Goal: Task Accomplishment & Management: Use online tool/utility

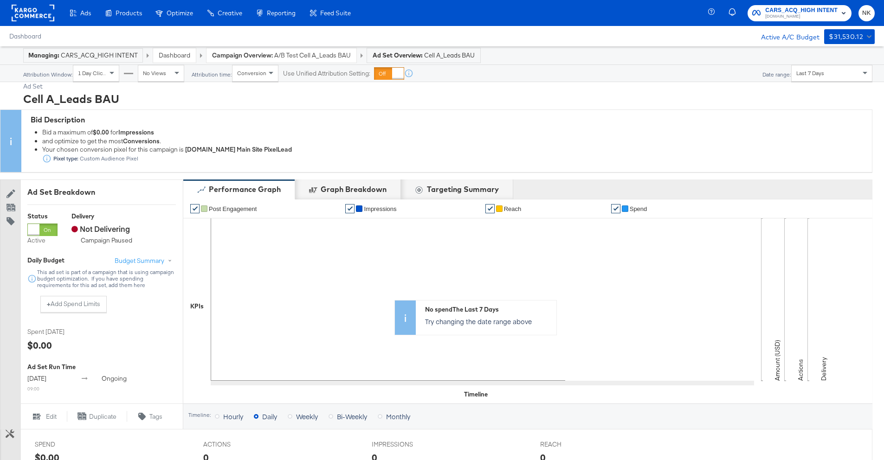
scroll to position [469, 0]
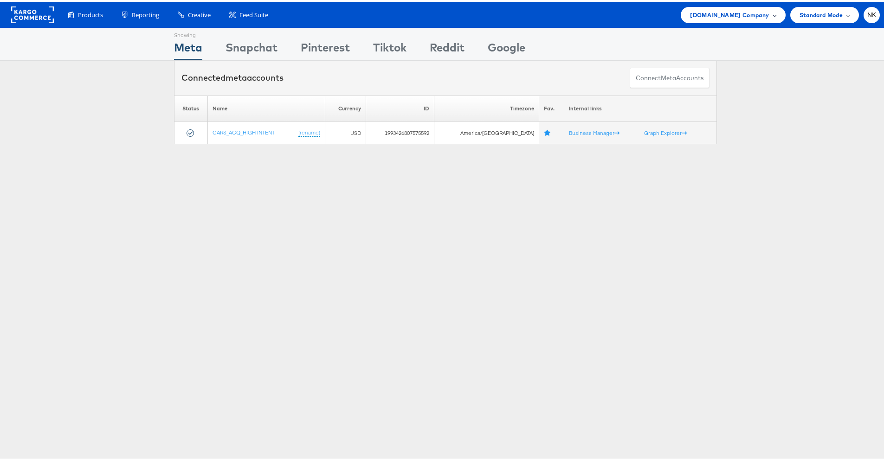
click at [710, 19] on div "Cars.com Company" at bounding box center [733, 13] width 104 height 16
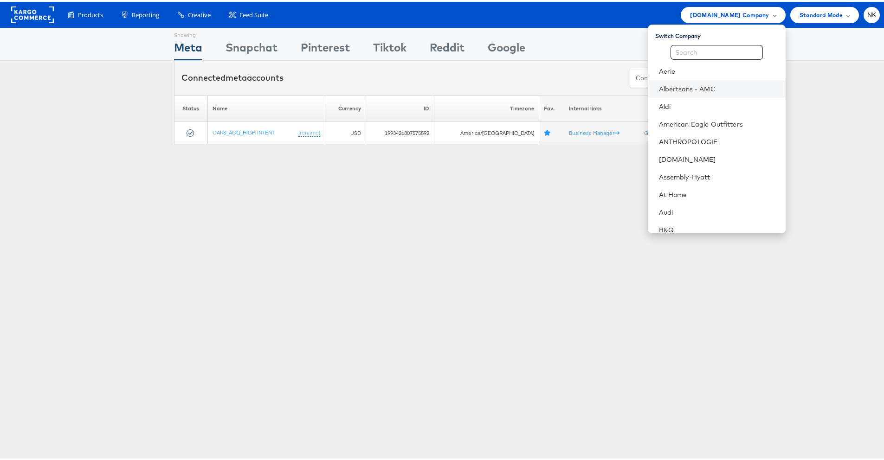
click at [692, 80] on li "Albertsons - AMC" at bounding box center [717, 87] width 138 height 18
click at [671, 83] on link "Albertsons - AMC" at bounding box center [718, 87] width 119 height 9
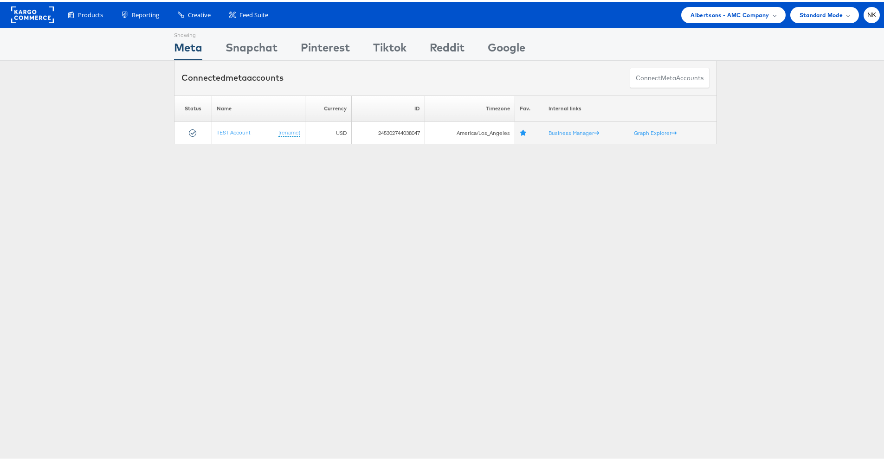
click at [303, 91] on div "Connected meta accounts Connect meta Accounts" at bounding box center [445, 76] width 543 height 35
click at [40, 15] on rect at bounding box center [32, 13] width 43 height 17
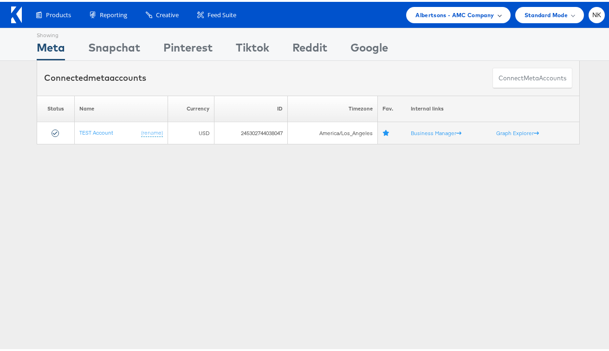
click at [442, 15] on span "Albertsons - AMC Company" at bounding box center [454, 13] width 78 height 10
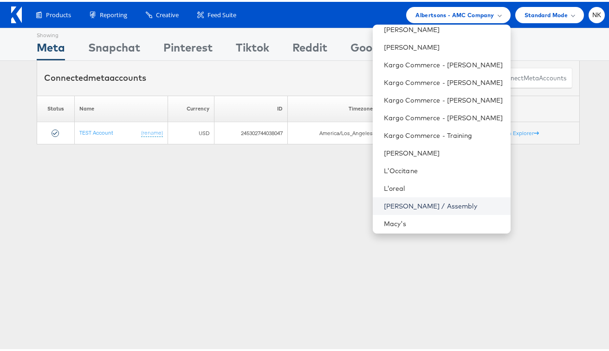
scroll to position [435, 0]
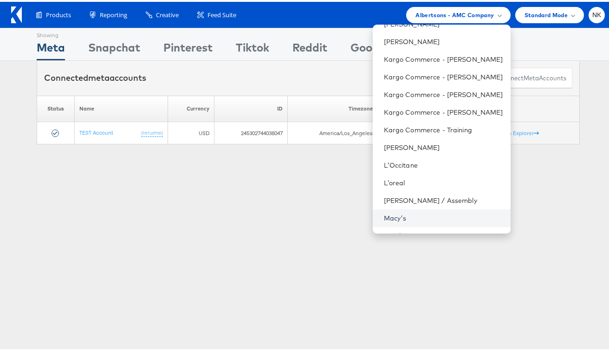
click at [420, 216] on link "Macy's" at bounding box center [443, 216] width 119 height 9
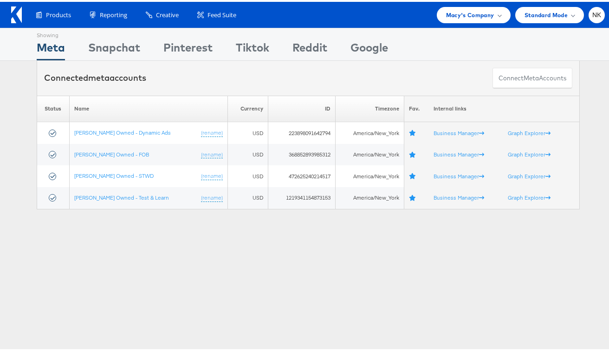
click at [181, 31] on div "Showing" at bounding box center [187, 31] width 49 height 11
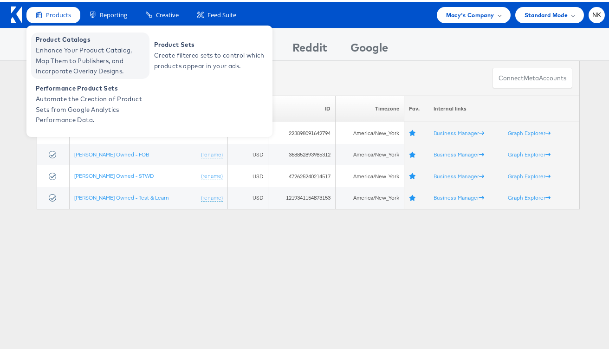
click at [50, 39] on span "Product Catalogs" at bounding box center [91, 37] width 111 height 11
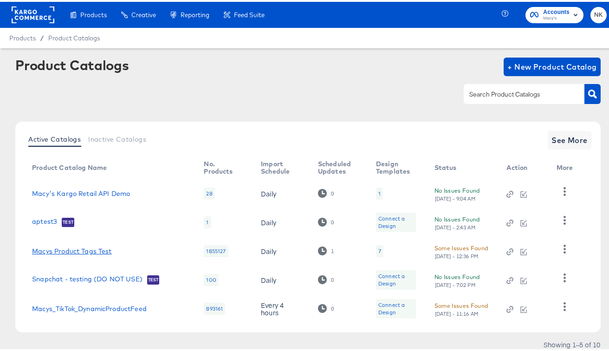
click at [98, 246] on link "Macys Product Tags Test" at bounding box center [71, 248] width 79 height 7
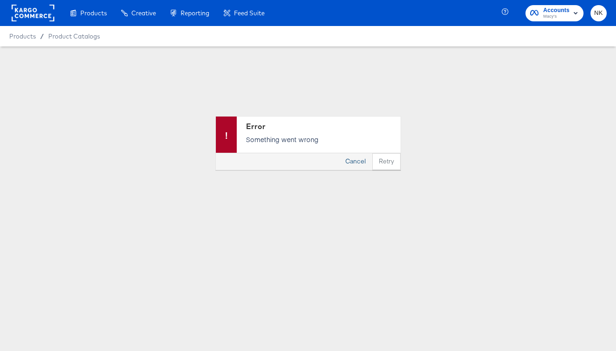
click at [355, 163] on button "Cancel" at bounding box center [355, 161] width 33 height 17
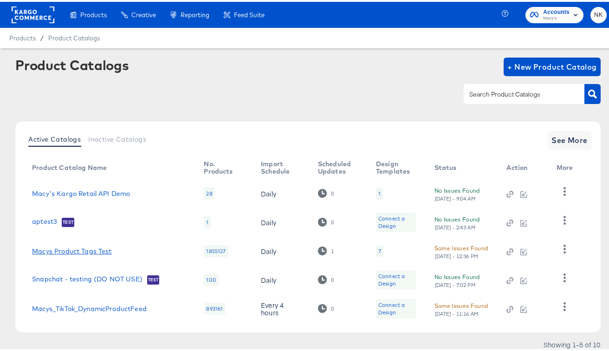
click at [80, 252] on link "Macys Product Tags Test" at bounding box center [71, 248] width 79 height 7
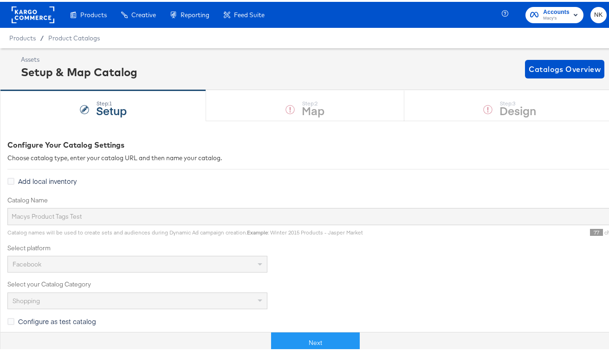
scroll to position [300, 0]
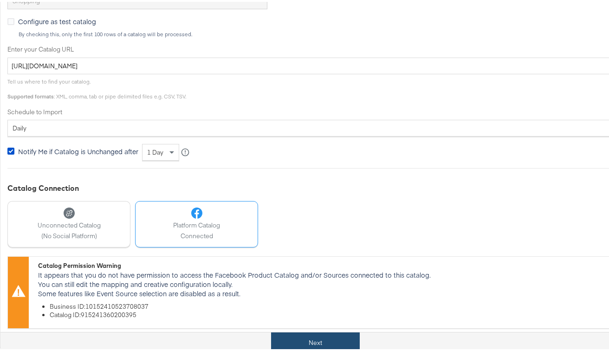
click at [275, 337] on button "Next" at bounding box center [315, 340] width 89 height 21
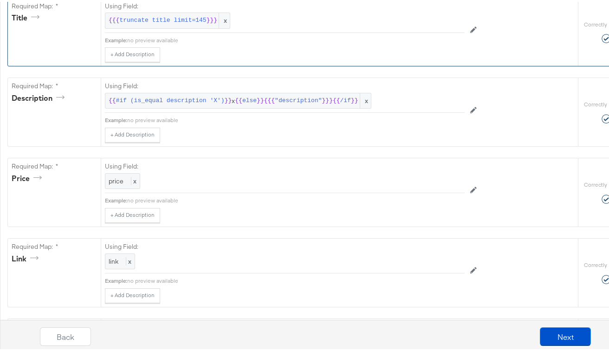
scroll to position [0, 0]
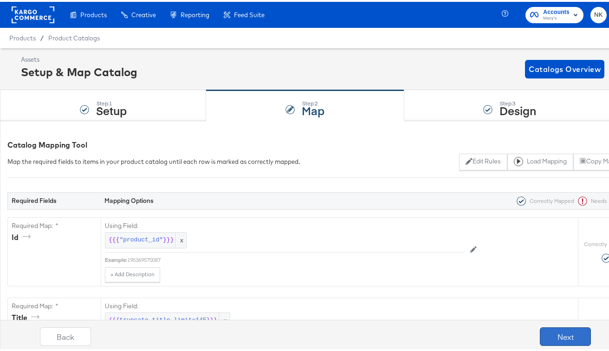
click at [543, 331] on button "Next" at bounding box center [565, 334] width 51 height 19
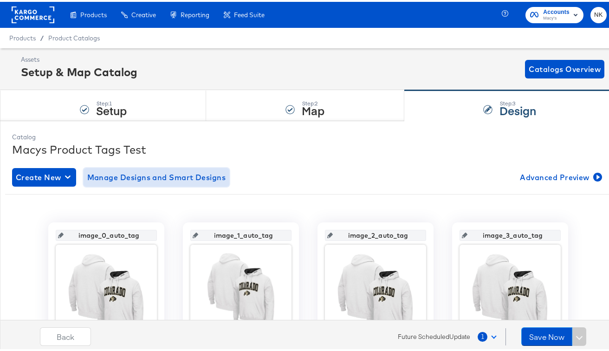
click at [113, 178] on span "Manage Designs and Smart Designs" at bounding box center [156, 175] width 139 height 13
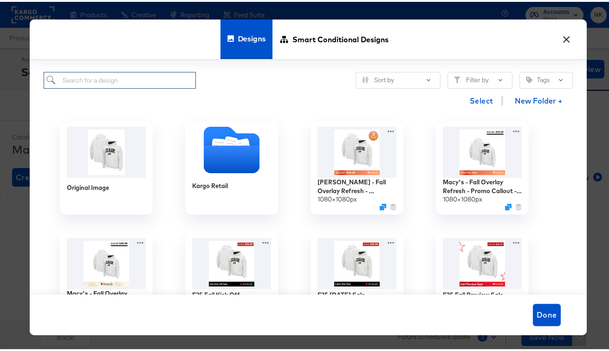
click at [149, 74] on input "search" at bounding box center [120, 78] width 153 height 17
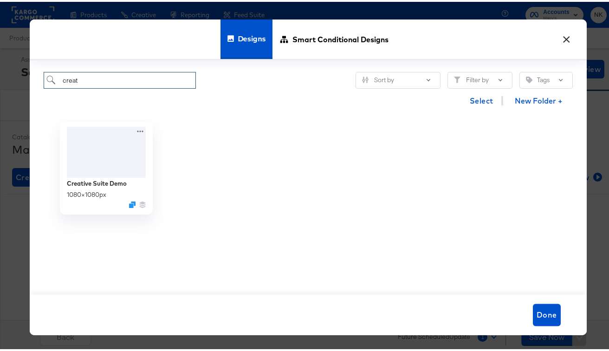
drag, startPoint x: 120, startPoint y: 79, endPoint x: 20, endPoint y: 81, distance: 100.3
click at [22, 81] on div "× Designs Smart Conditional Designs creat Sort by Filter by Tags Select New Fol…" at bounding box center [308, 175] width 616 height 351
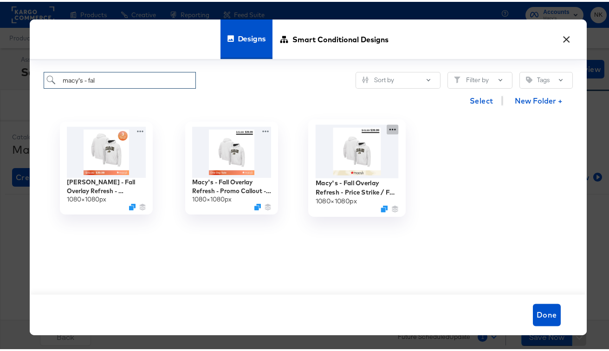
click at [387, 126] on icon at bounding box center [393, 128] width 12 height 10
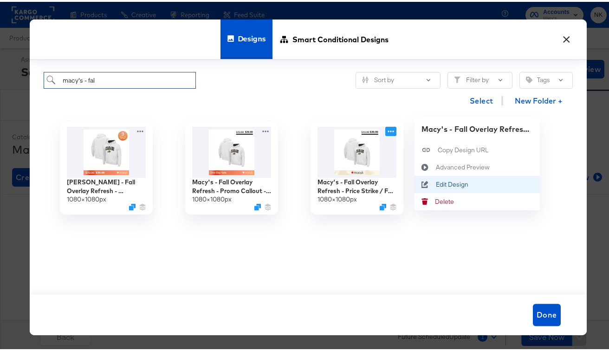
type input "macy's - fal"
click at [435, 182] on div "Edit Design Edit Design" at bounding box center [435, 182] width 0 height 0
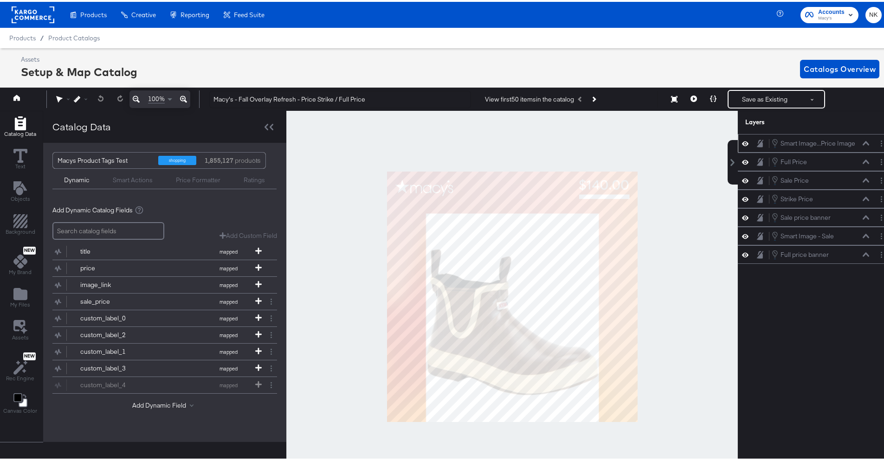
click at [615, 141] on icon at bounding box center [866, 142] width 6 height 4
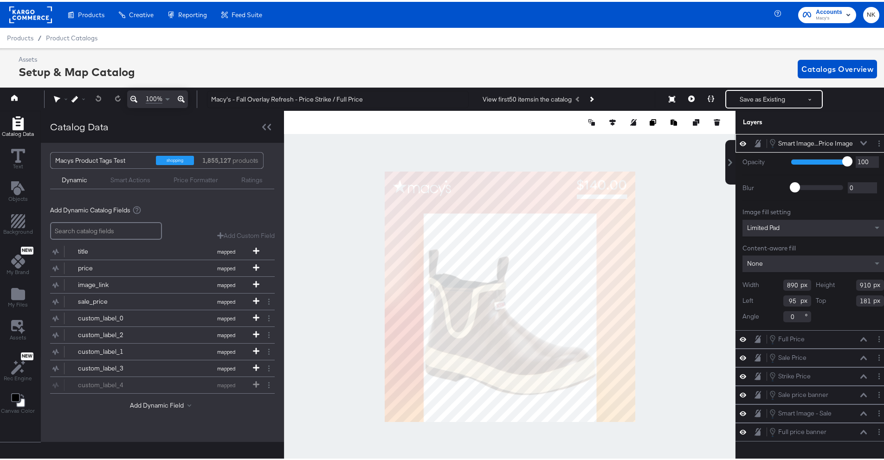
click at [615, 230] on div "Limited Pad" at bounding box center [814, 226] width 142 height 17
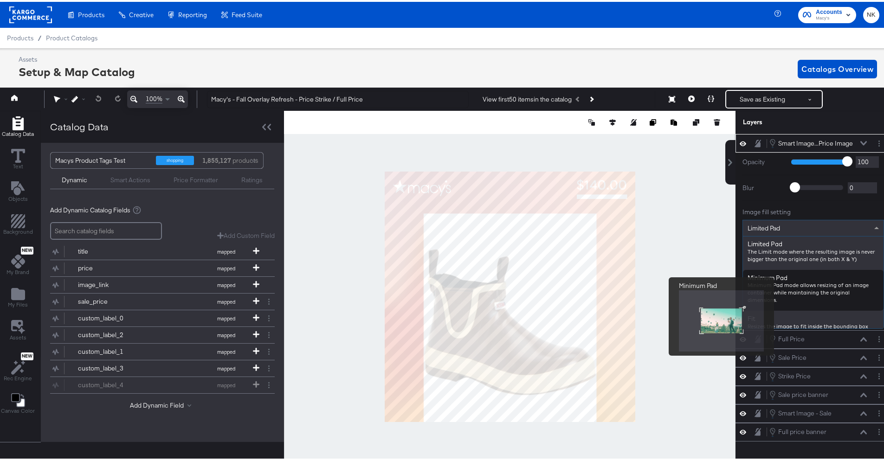
scroll to position [98, 0]
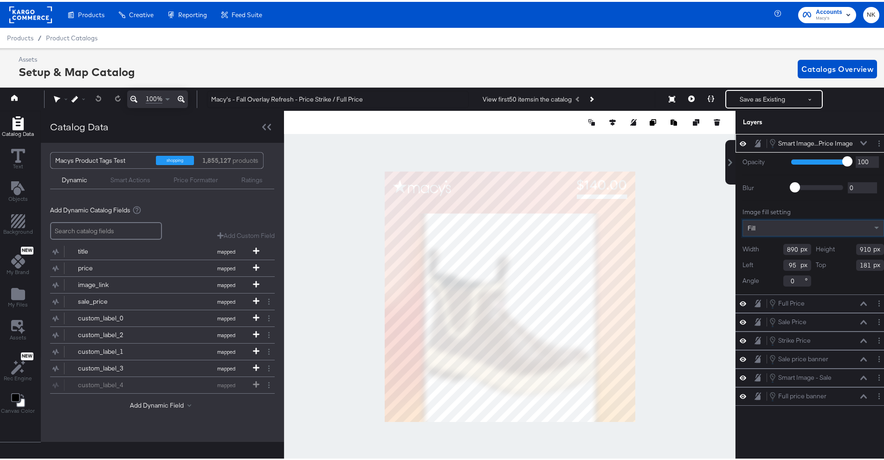
click at [615, 226] on div "Fill" at bounding box center [813, 227] width 141 height 16
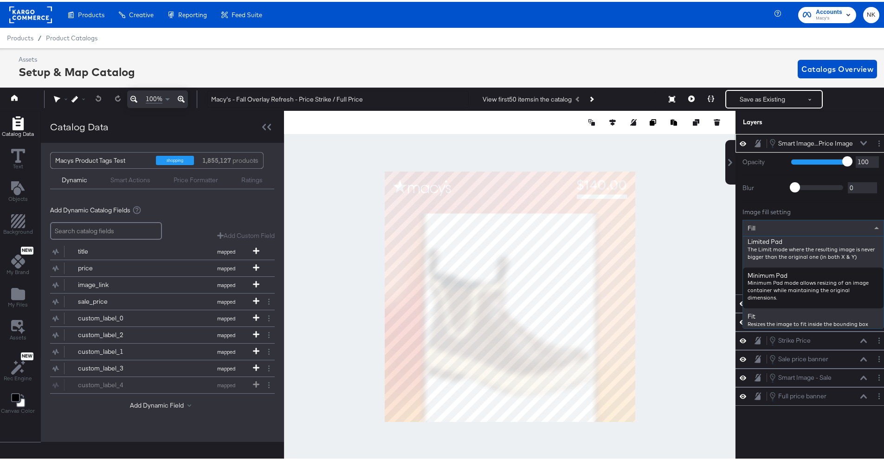
scroll to position [39, 0]
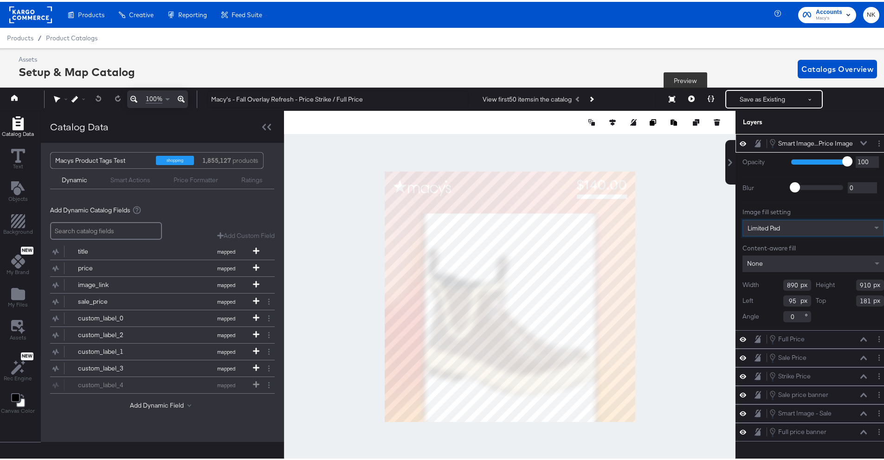
click at [615, 100] on icon at bounding box center [691, 97] width 6 height 6
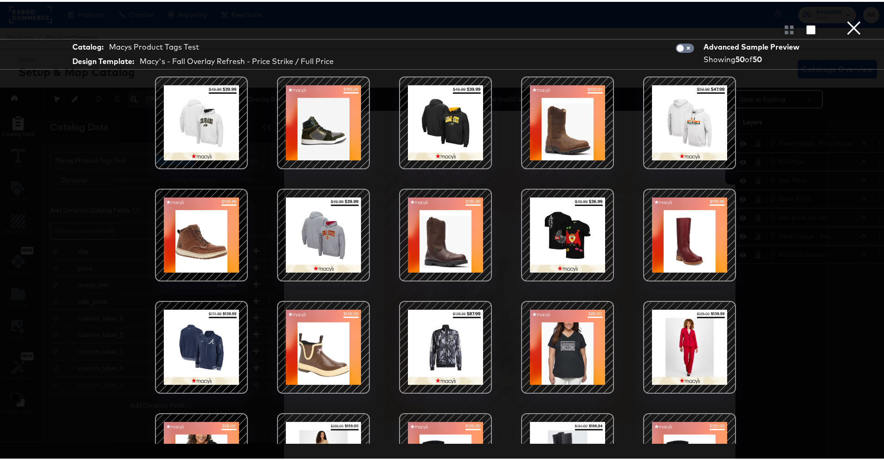
click at [615, 19] on button "×" at bounding box center [854, 9] width 19 height 19
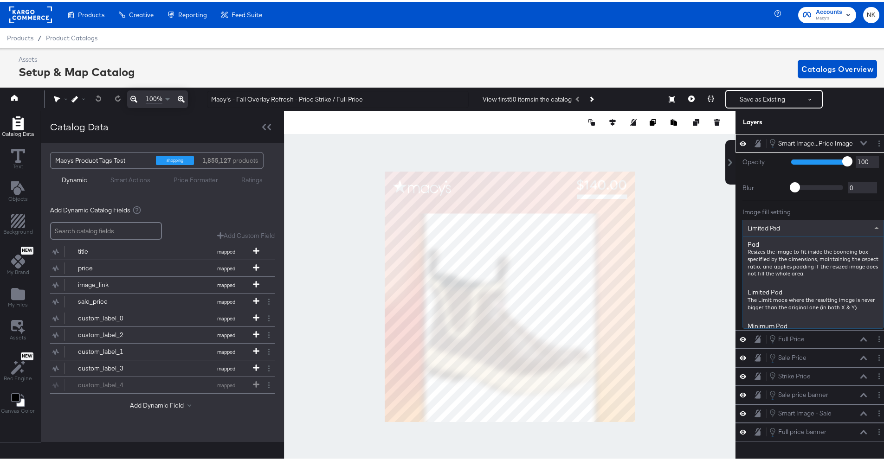
click at [615, 225] on div "Limited Pad" at bounding box center [813, 227] width 141 height 16
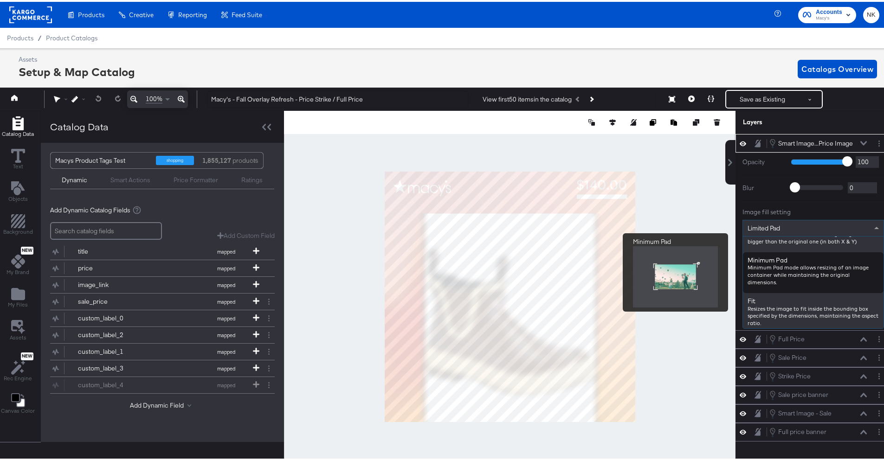
scroll to position [72, 0]
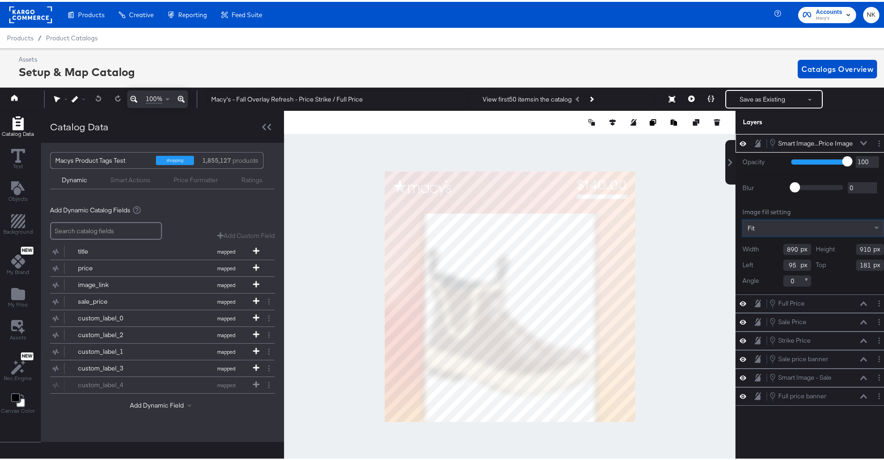
click at [615, 228] on div "Fit" at bounding box center [813, 227] width 141 height 16
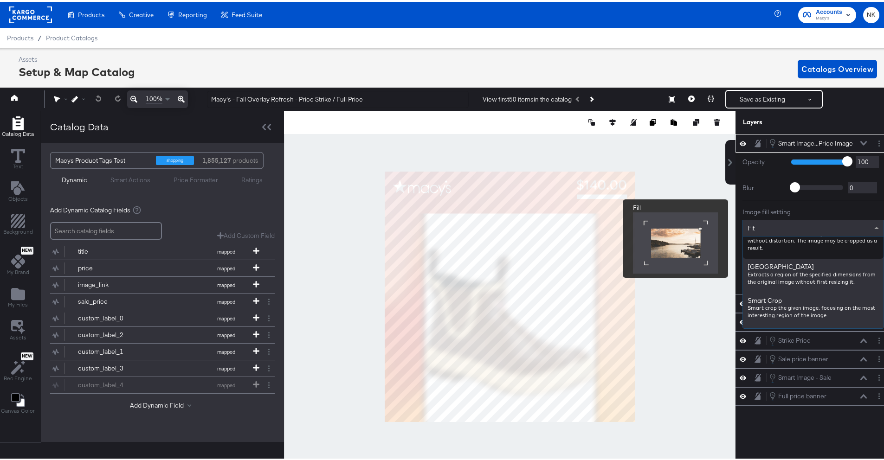
scroll to position [170, 0]
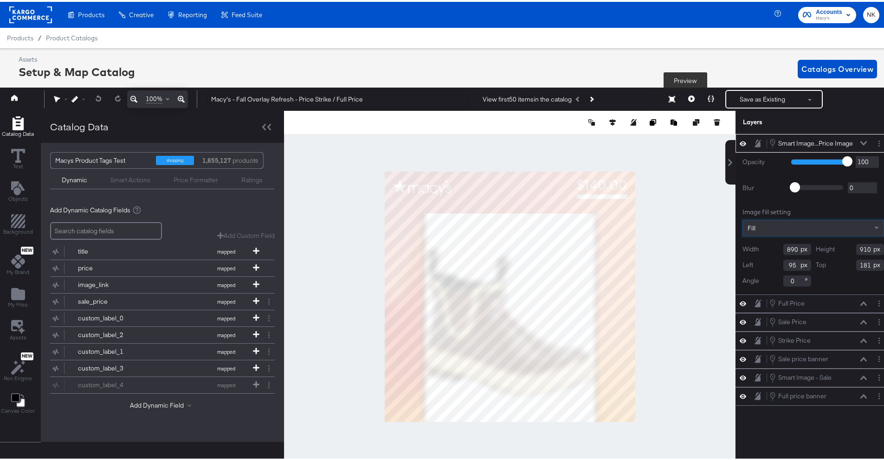
click at [615, 96] on button at bounding box center [691, 97] width 19 height 19
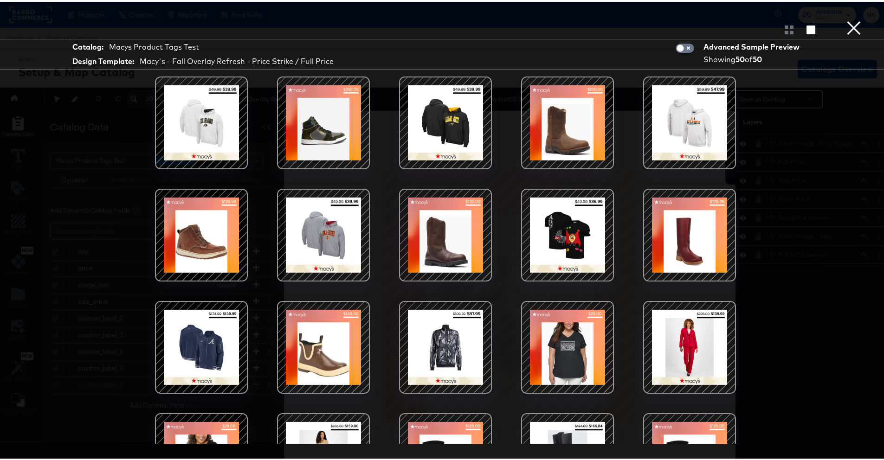
click at [615, 29] on div at bounding box center [445, 28] width 891 height 19
click at [615, 19] on button "×" at bounding box center [854, 9] width 19 height 19
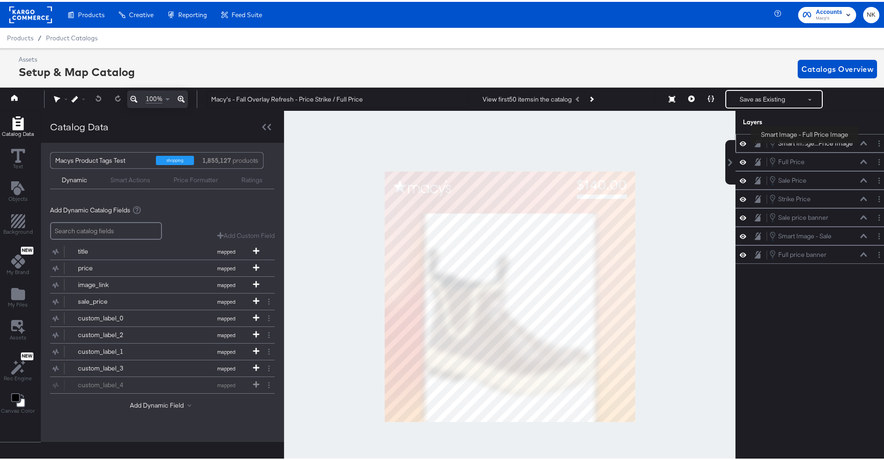
click at [615, 143] on div "Smart Image...Price Image" at bounding box center [815, 141] width 75 height 9
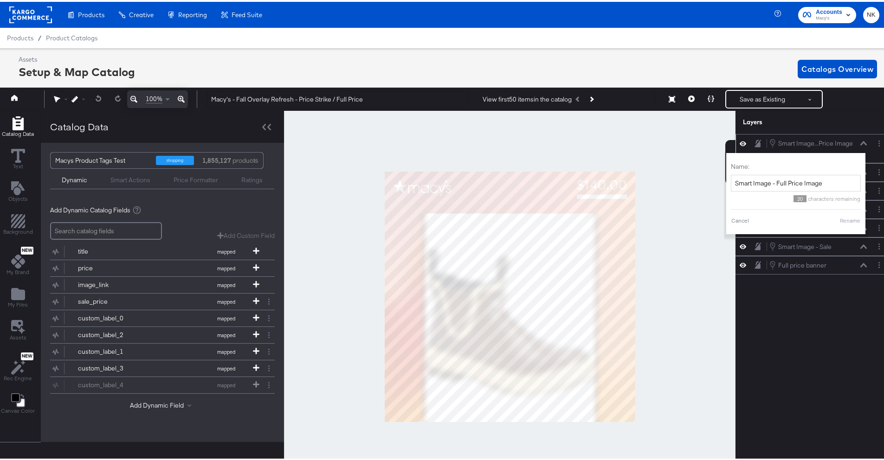
click at [615, 142] on icon at bounding box center [863, 141] width 6 height 5
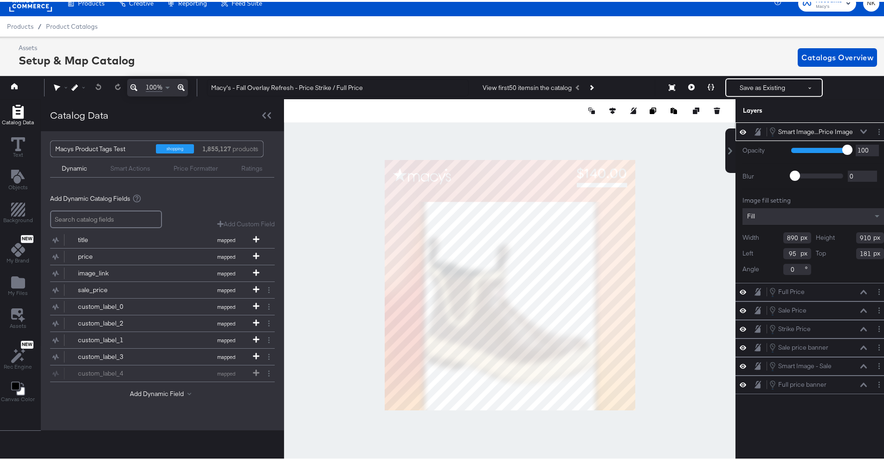
scroll to position [18, 2]
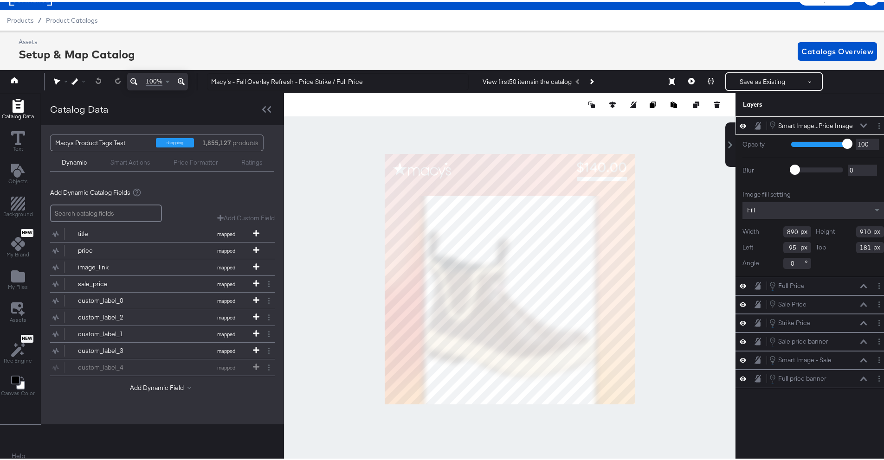
click at [615, 214] on div "Fill" at bounding box center [814, 208] width 142 height 17
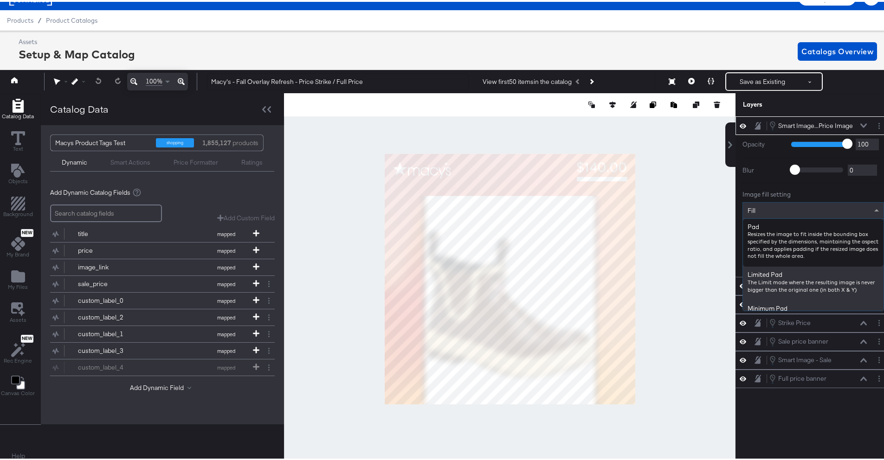
scroll to position [12, 2]
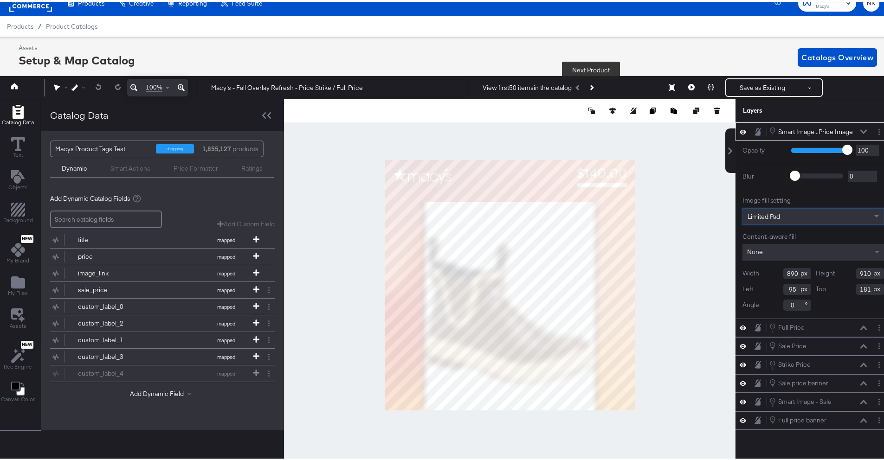
click at [596, 86] on button "Next Product" at bounding box center [591, 86] width 13 height 17
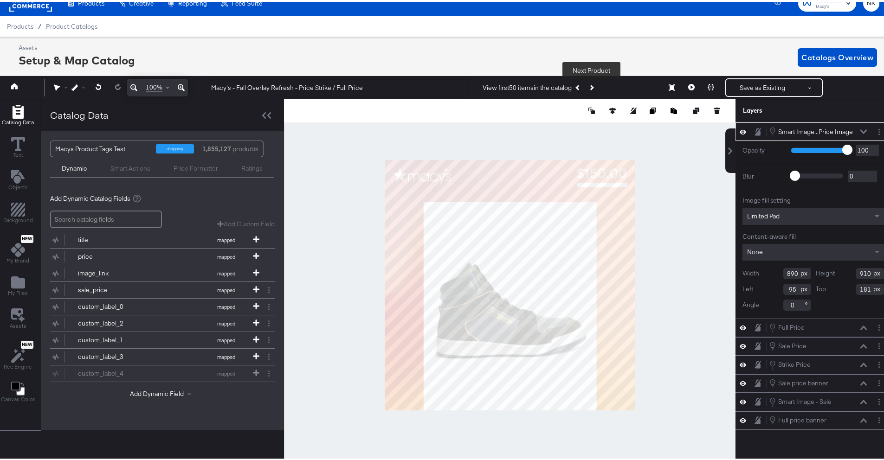
click at [595, 87] on button "Next Product" at bounding box center [591, 86] width 13 height 17
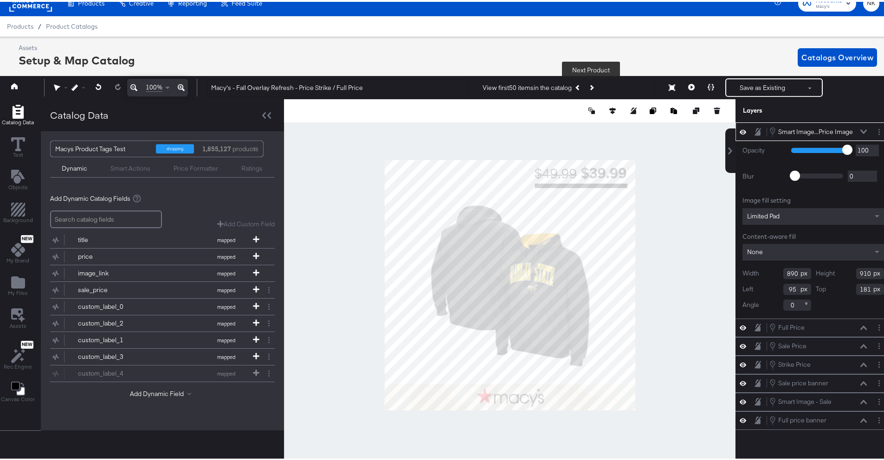
click at [592, 84] on button "Next Product" at bounding box center [591, 86] width 13 height 17
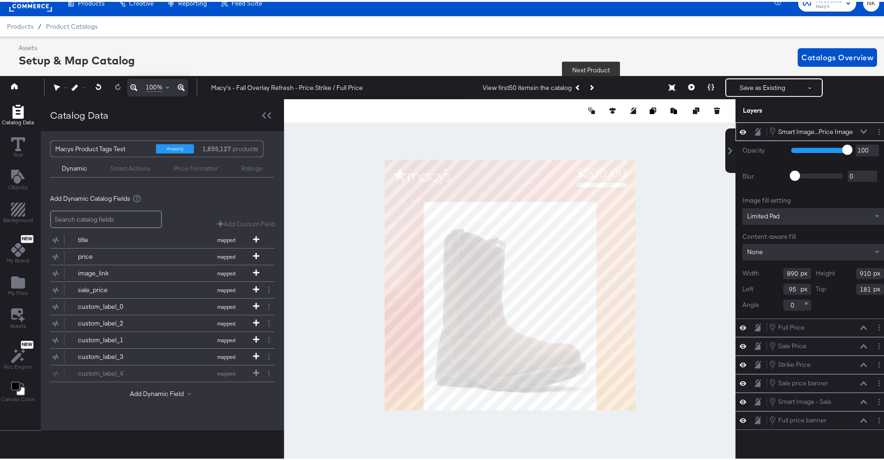
click at [615, 215] on div "Limited Pad" at bounding box center [814, 215] width 142 height 17
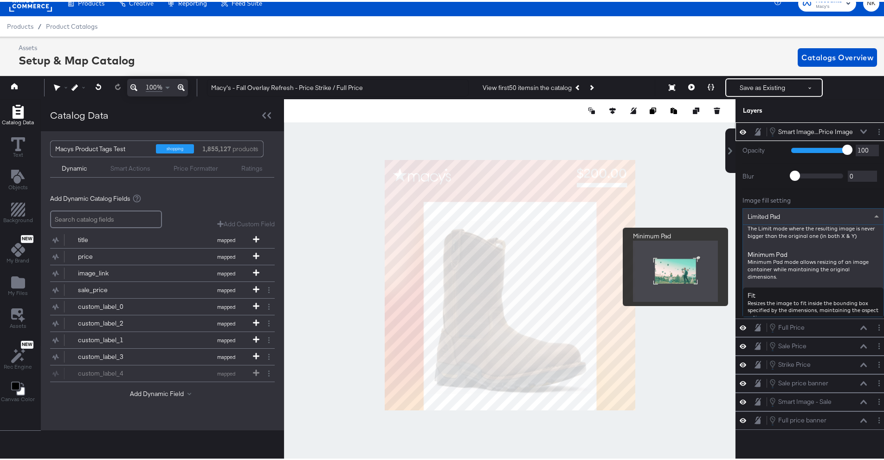
scroll to position [113, 0]
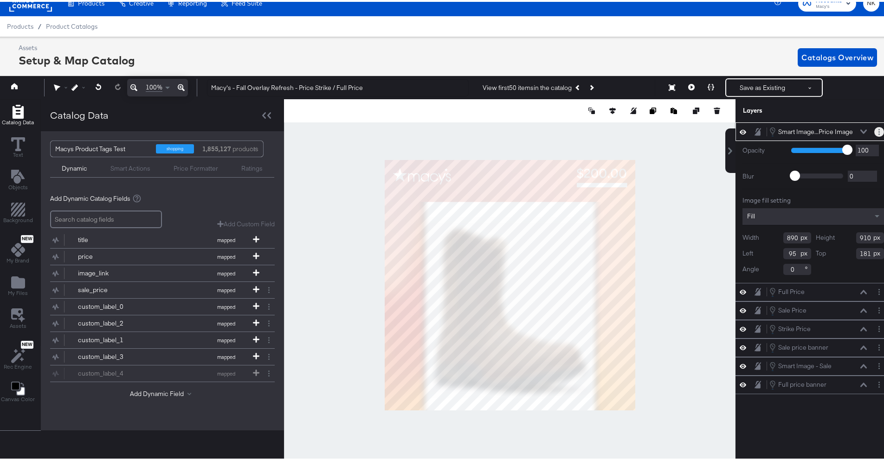
click at [615, 130] on button "Layer Options" at bounding box center [879, 130] width 10 height 10
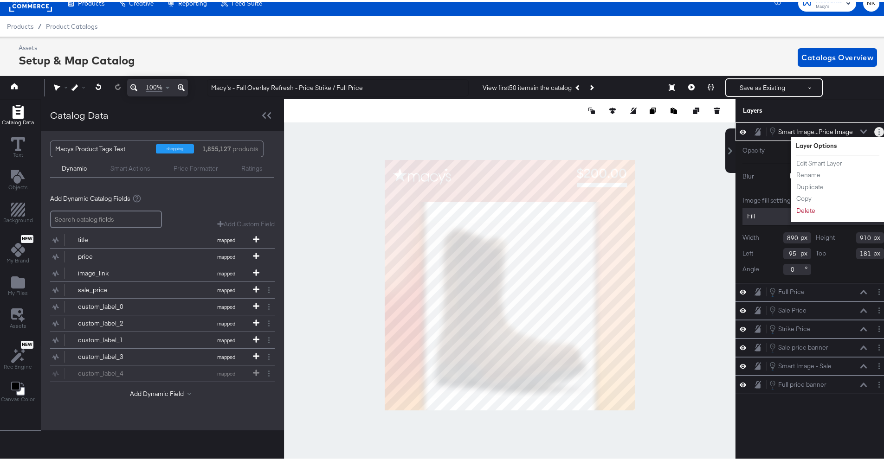
click at [615, 130] on button "Layer Options" at bounding box center [879, 130] width 10 height 10
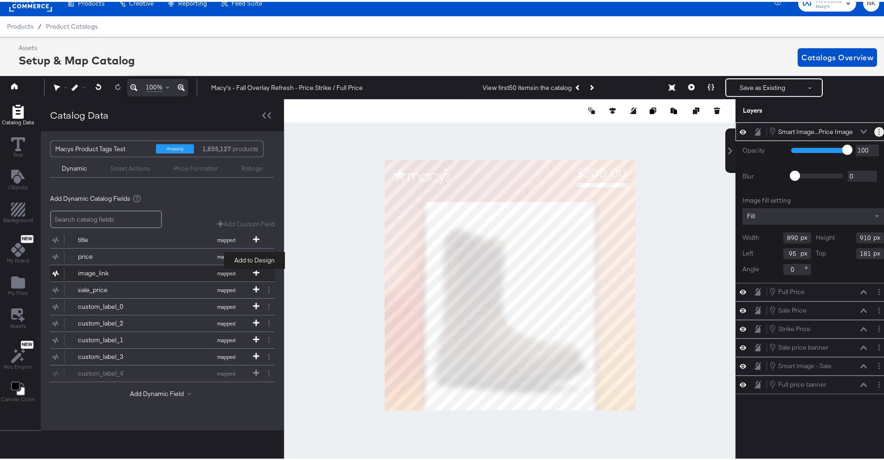
click at [254, 273] on icon at bounding box center [256, 271] width 6 height 6
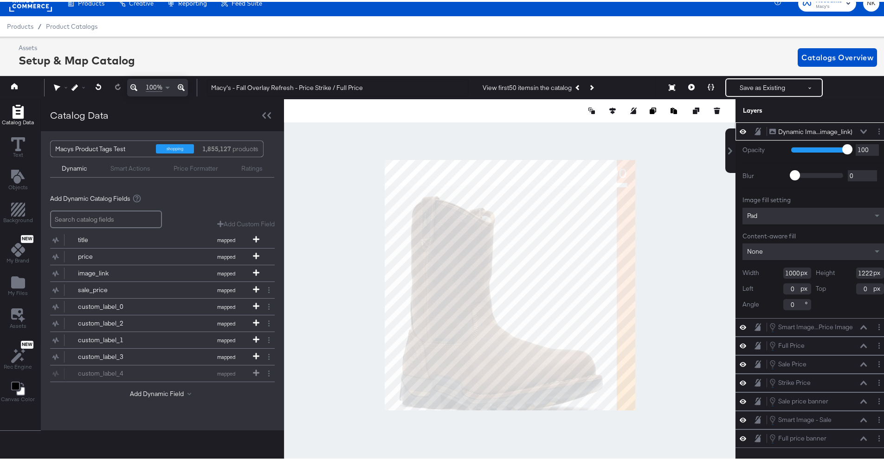
click at [615, 131] on icon at bounding box center [863, 130] width 6 height 5
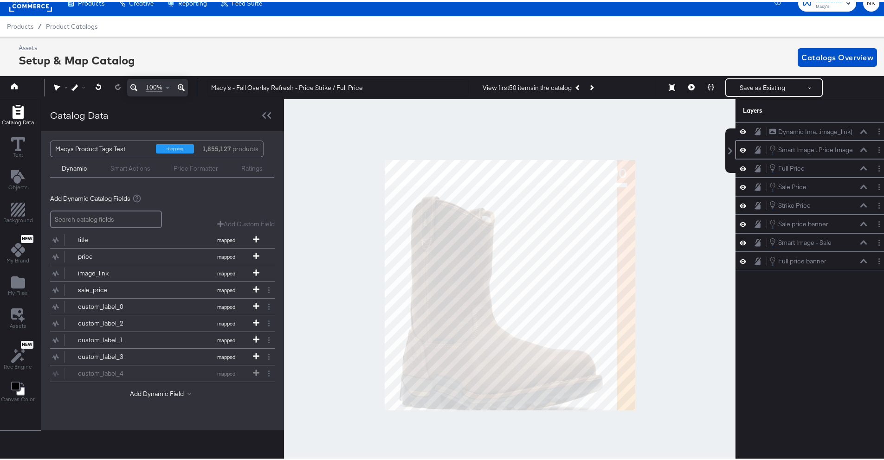
click at [615, 149] on icon at bounding box center [863, 148] width 6 height 5
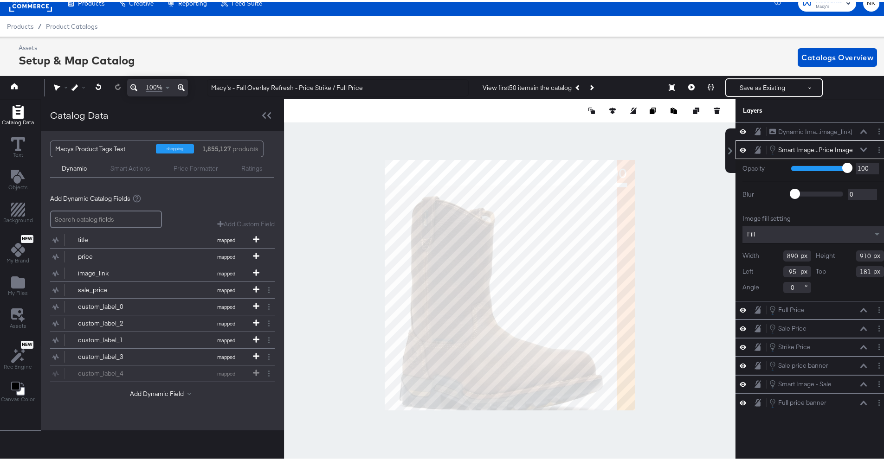
click at [125, 167] on div "Smart Actions" at bounding box center [130, 166] width 40 height 9
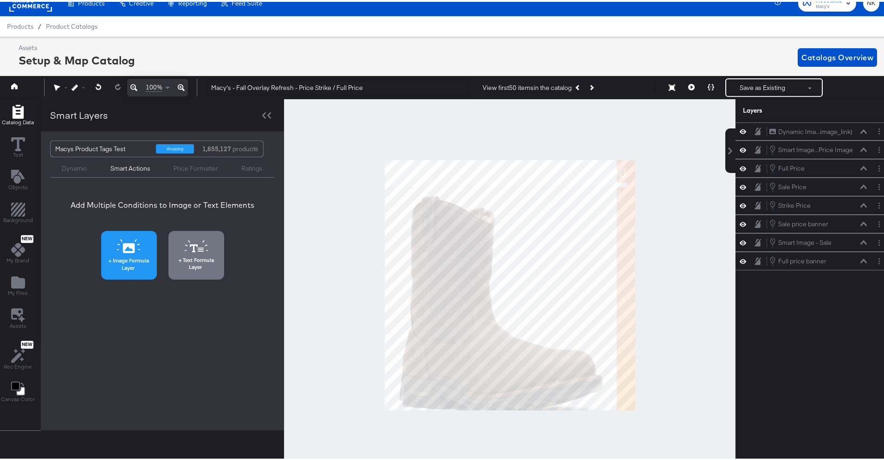
click at [131, 263] on span "Image Formula Layer" at bounding box center [129, 262] width 50 height 14
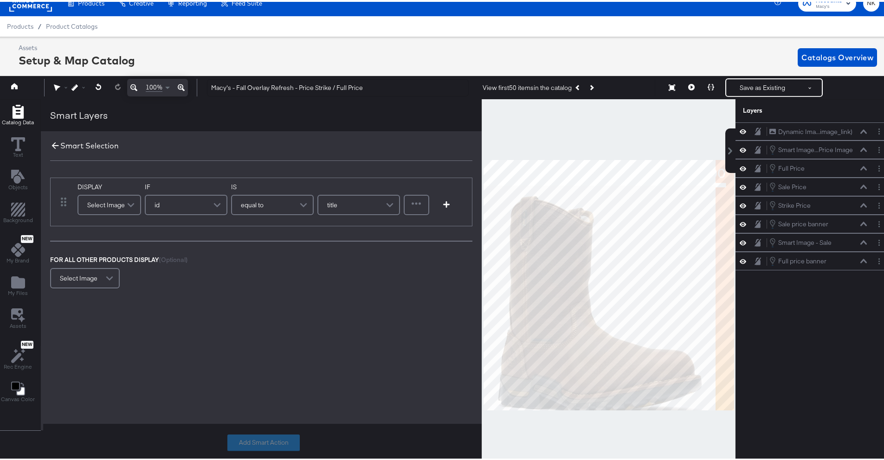
click at [52, 146] on icon at bounding box center [55, 144] width 10 height 10
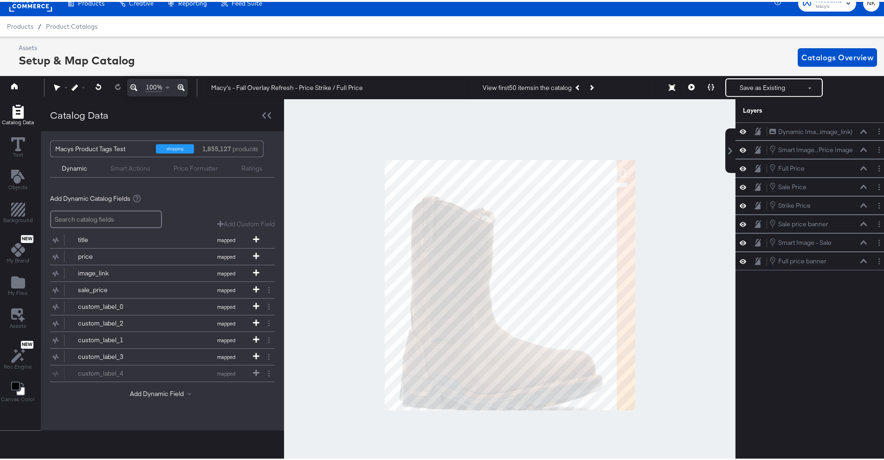
click at [241, 167] on div "Ratings" at bounding box center [251, 166] width 21 height 9
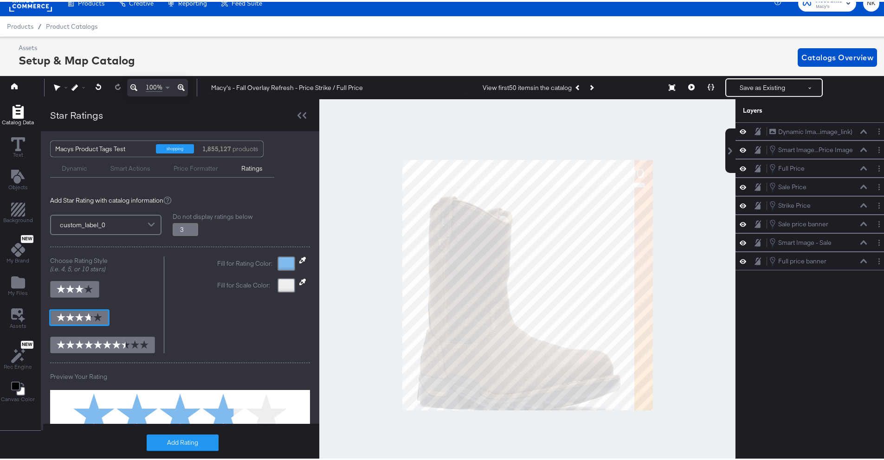
click at [77, 171] on div "Dynamic" at bounding box center [75, 166] width 26 height 9
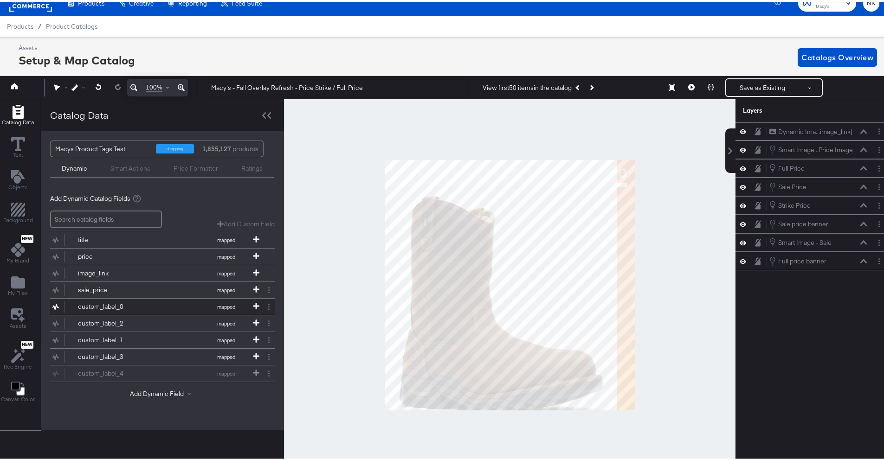
scroll to position [21, 2]
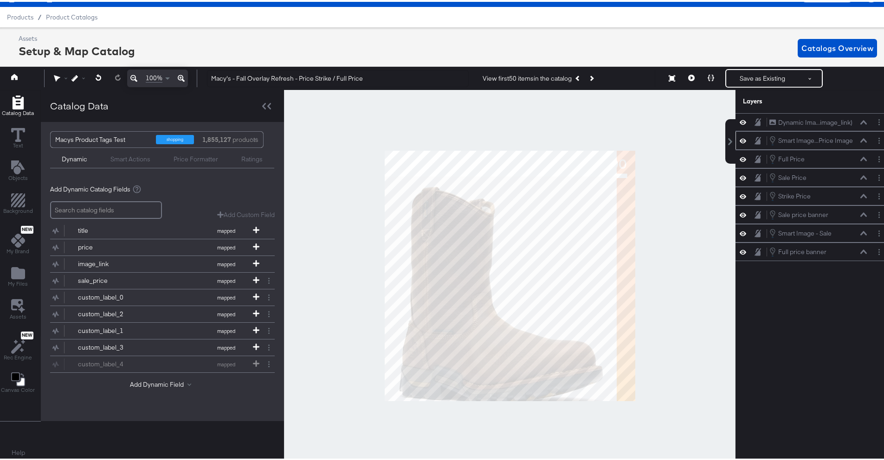
click at [615, 140] on icon at bounding box center [863, 138] width 6 height 5
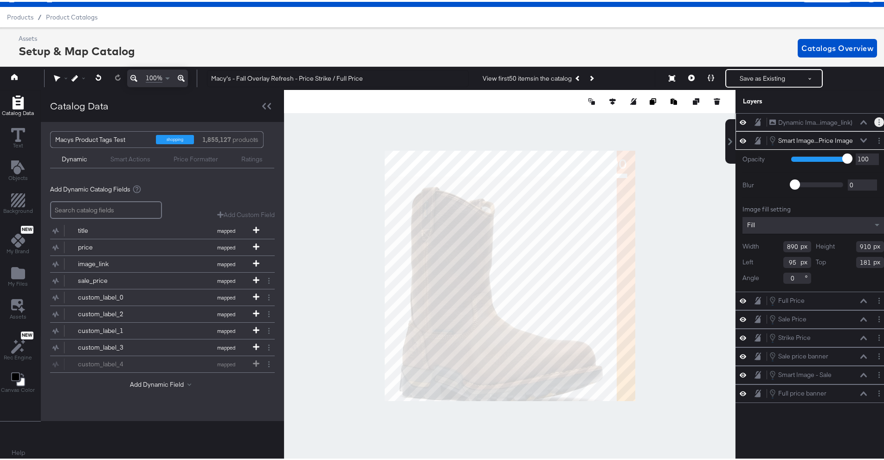
click at [615, 119] on icon "Layer Options" at bounding box center [878, 120] width 1 height 6
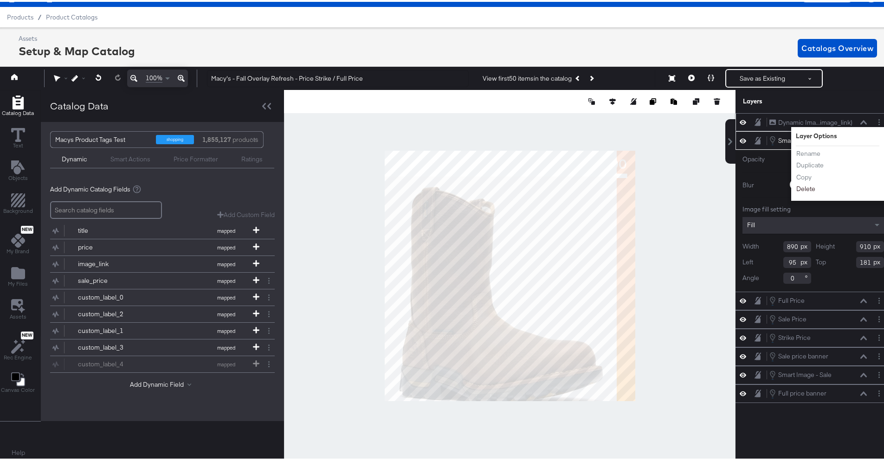
click at [615, 188] on button "Delete" at bounding box center [806, 188] width 20 height 10
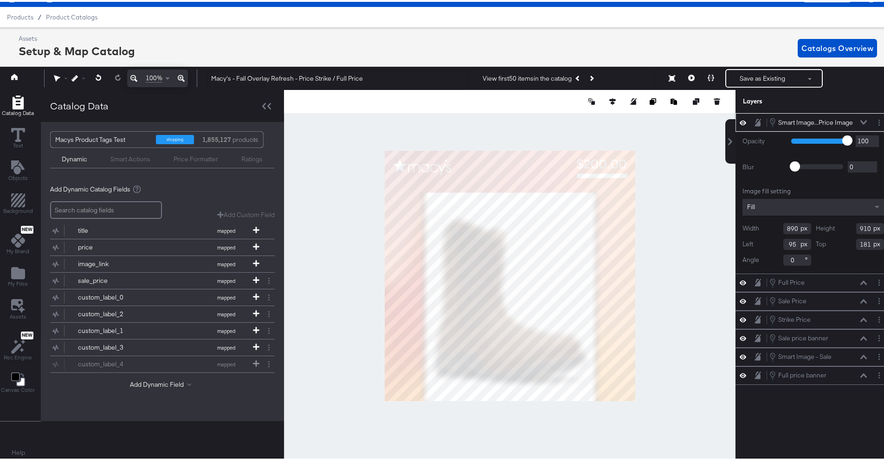
click at [615, 206] on div "Fill" at bounding box center [814, 205] width 142 height 17
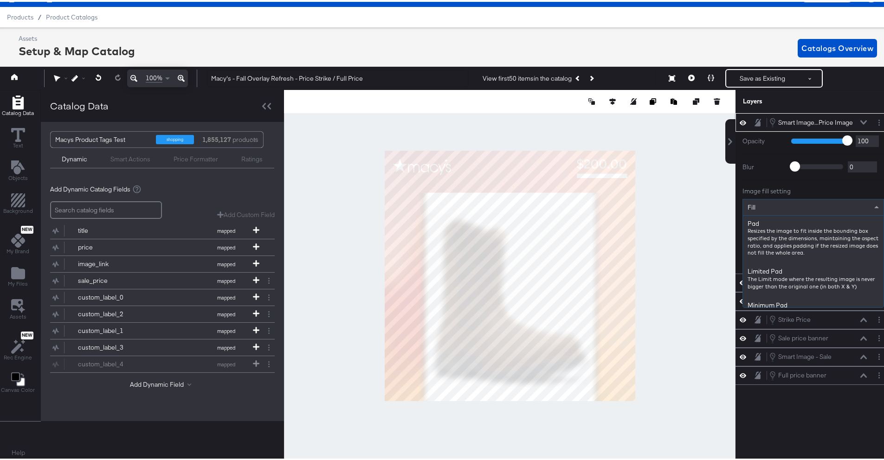
scroll to position [164, 0]
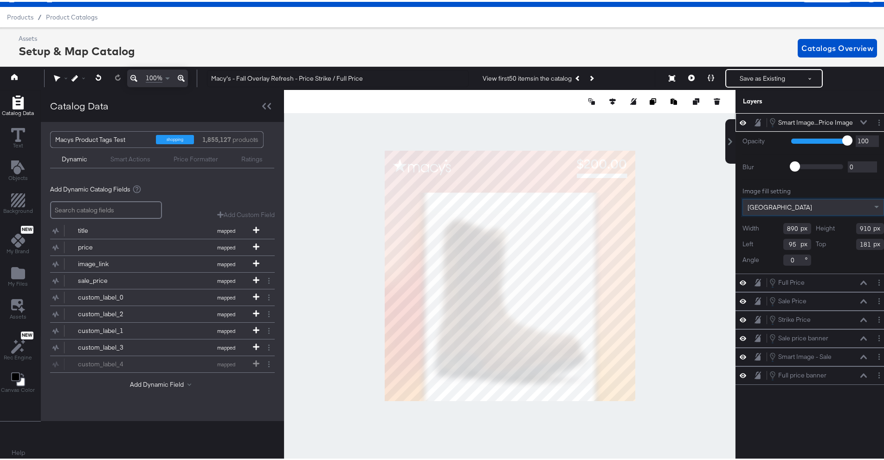
click at [615, 207] on div "Crop Center" at bounding box center [813, 206] width 141 height 16
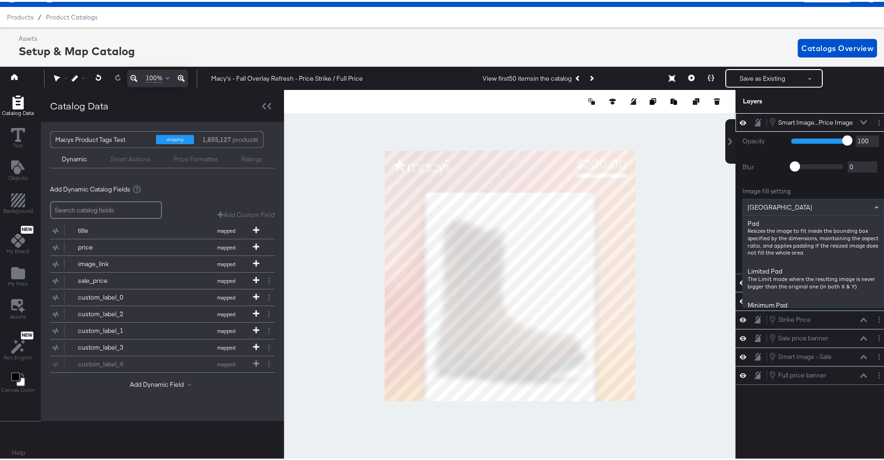
scroll to position [205, 0]
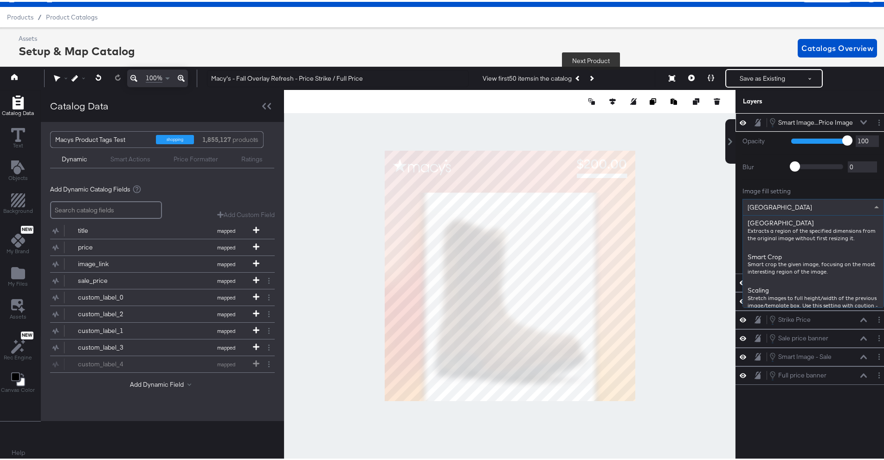
click at [589, 76] on icon "Next Product" at bounding box center [591, 76] width 5 height 5
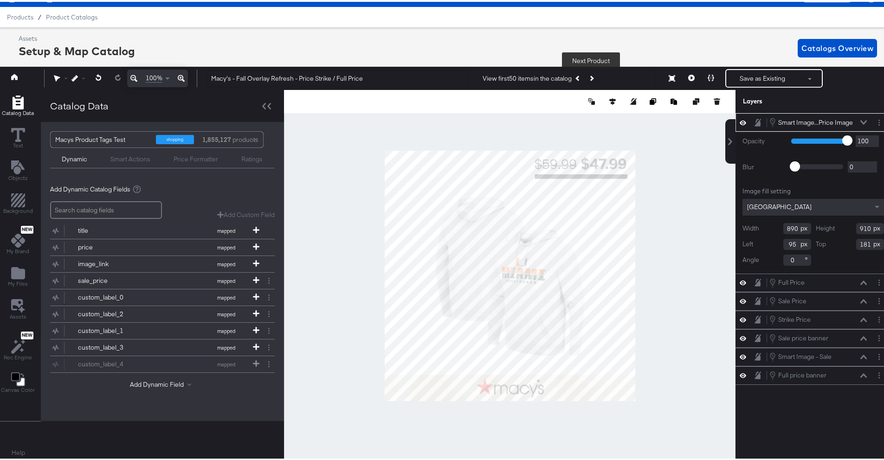
click at [596, 76] on button "Next Product" at bounding box center [591, 76] width 13 height 17
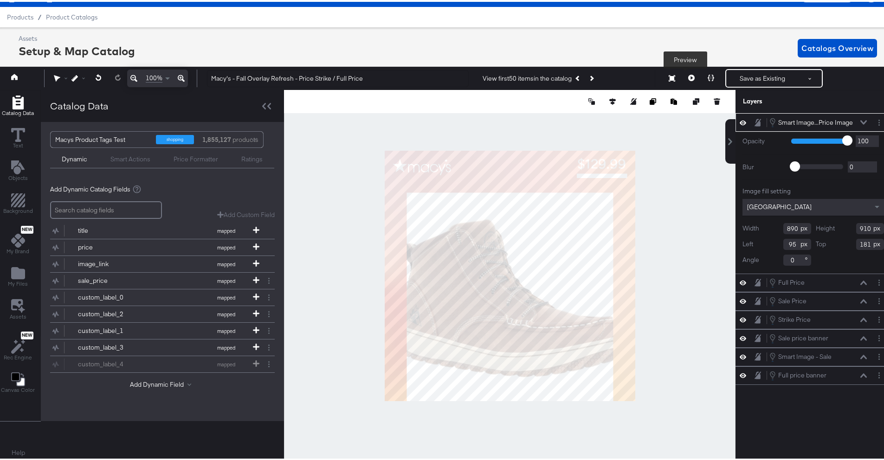
click at [615, 80] on button at bounding box center [691, 76] width 19 height 19
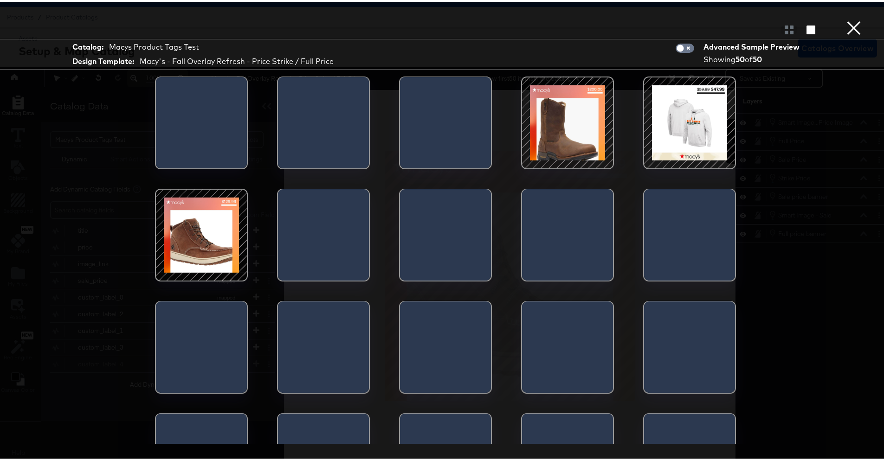
click at [615, 19] on button "×" at bounding box center [854, 9] width 19 height 19
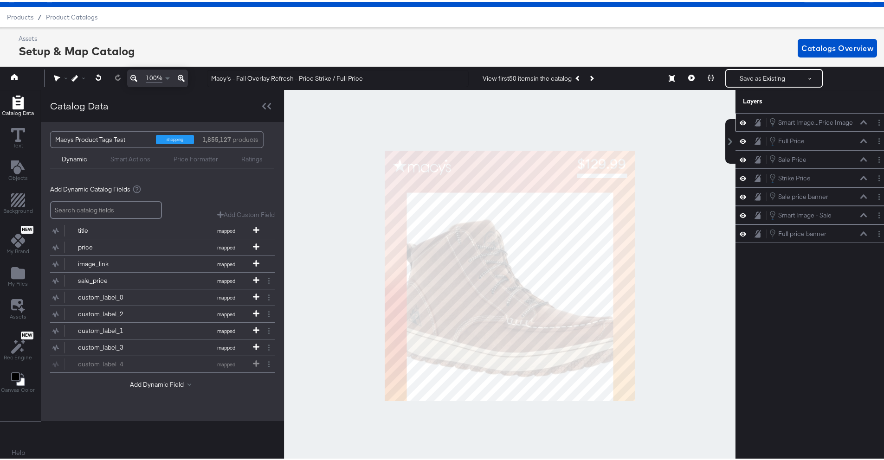
click at [615, 122] on icon at bounding box center [863, 120] width 6 height 5
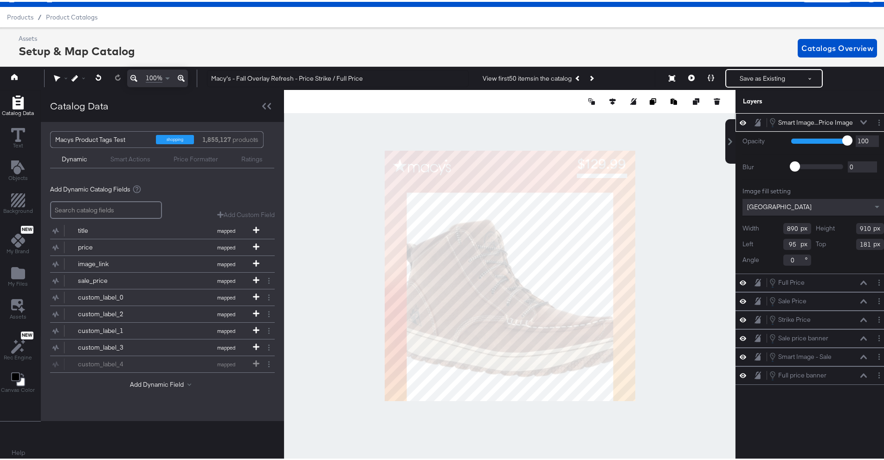
click at [615, 205] on div "Crop Center" at bounding box center [814, 205] width 142 height 17
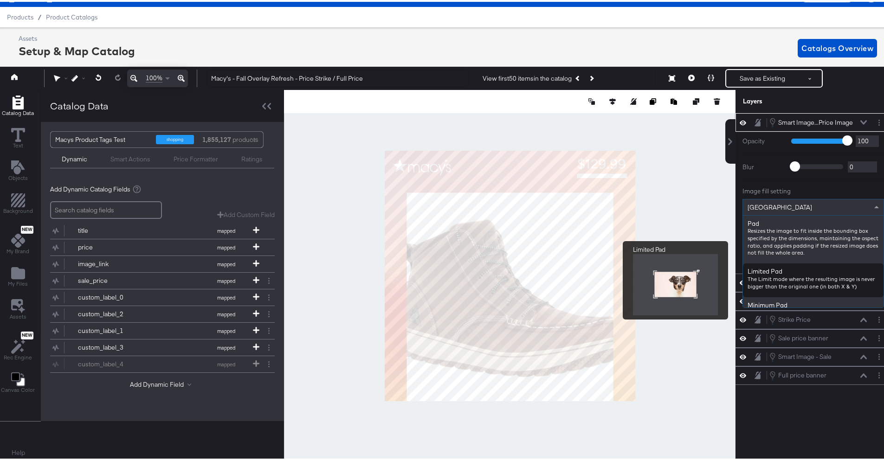
scroll to position [12, 0]
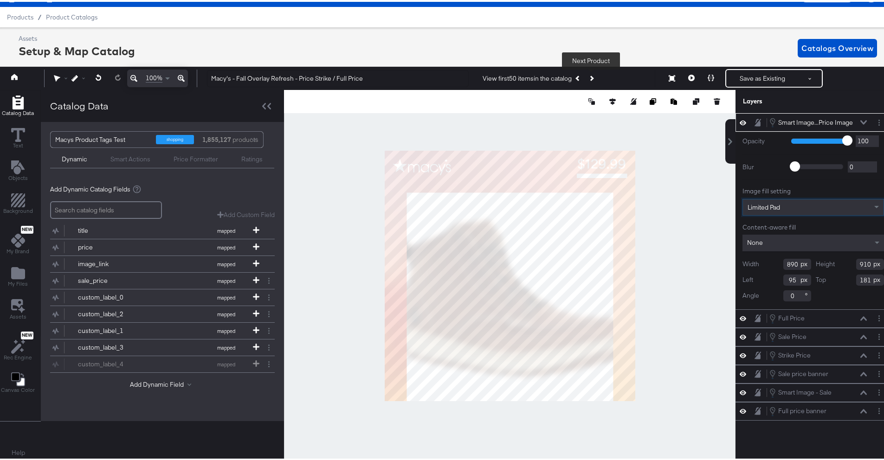
click at [592, 80] on button "Next Product" at bounding box center [591, 76] width 13 height 17
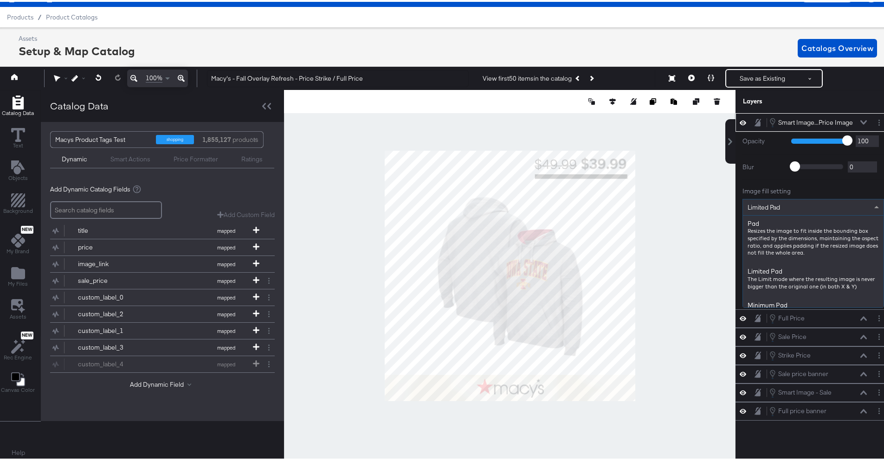
click at [615, 206] on div "Limited Pad" at bounding box center [813, 206] width 141 height 16
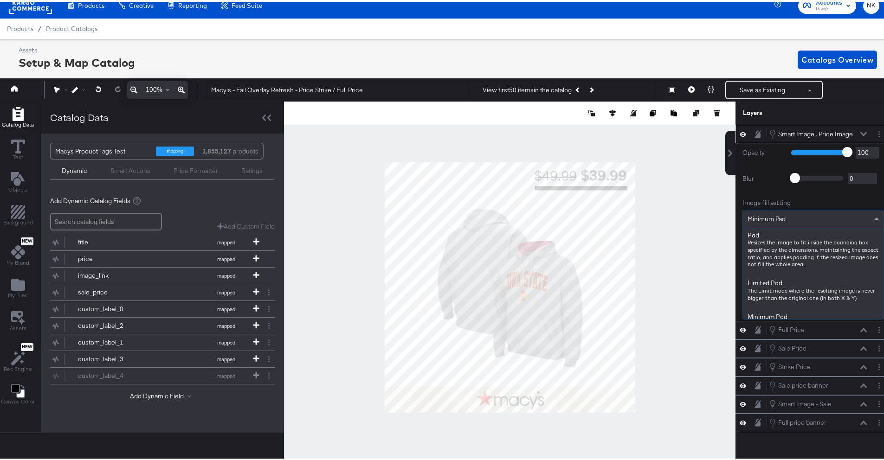
scroll to position [3, 2]
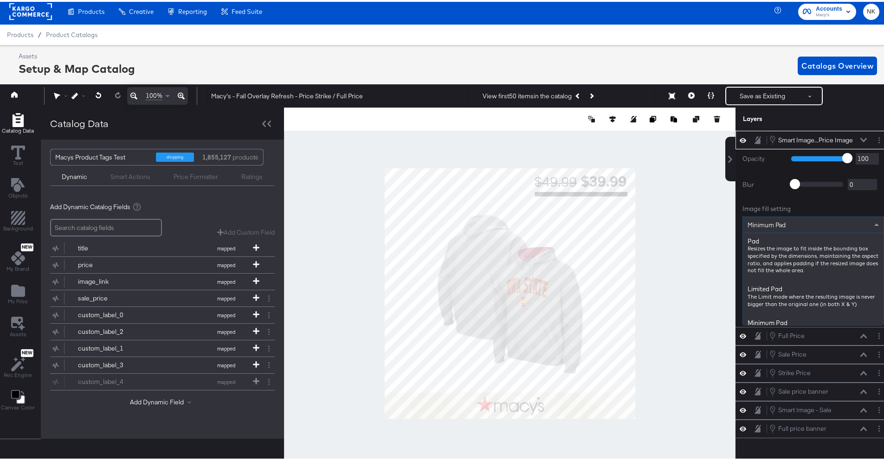
click at [615, 214] on div "Image fill setting Minimum Pad Pad Resizes the image to fit inside the bounding…" at bounding box center [814, 260] width 142 height 114
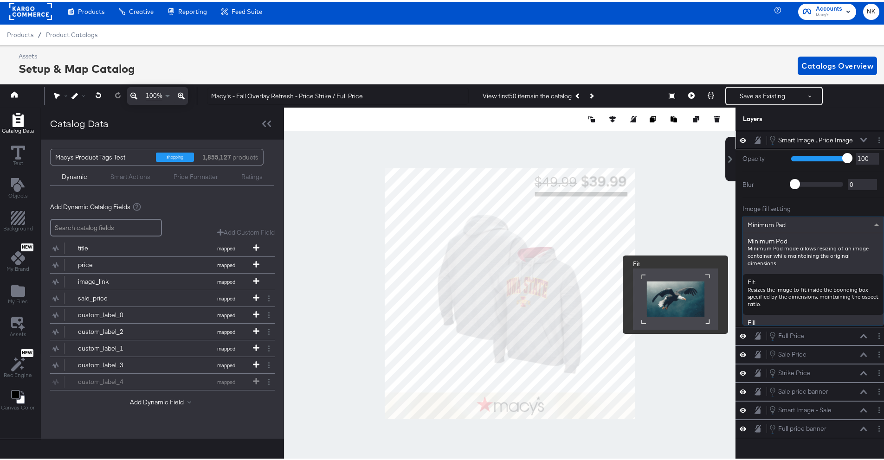
scroll to position [235, 0]
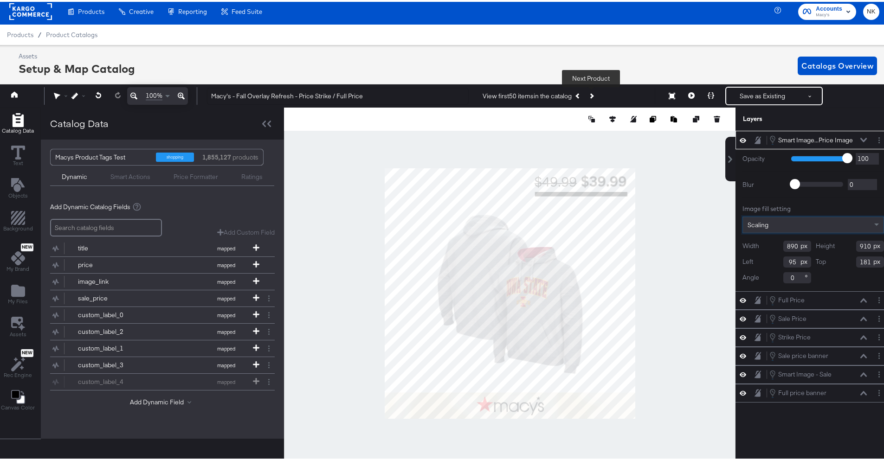
click at [594, 95] on button "Next Product" at bounding box center [591, 94] width 13 height 17
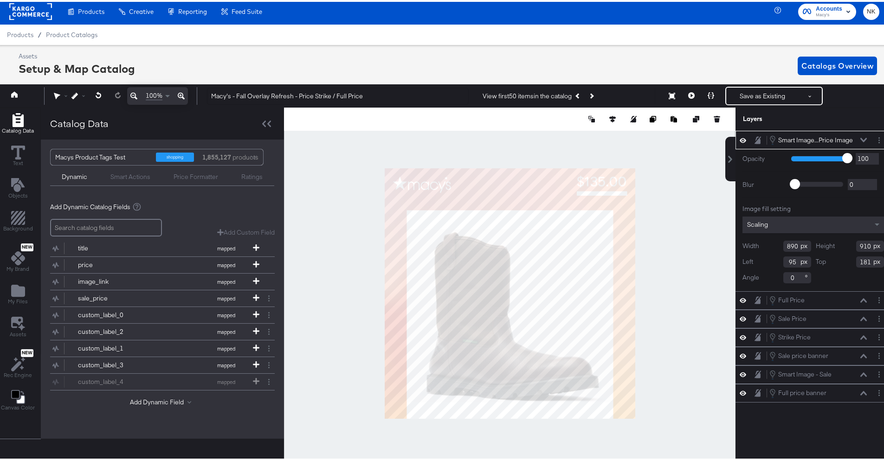
click at [615, 222] on div "Scaling" at bounding box center [814, 223] width 142 height 17
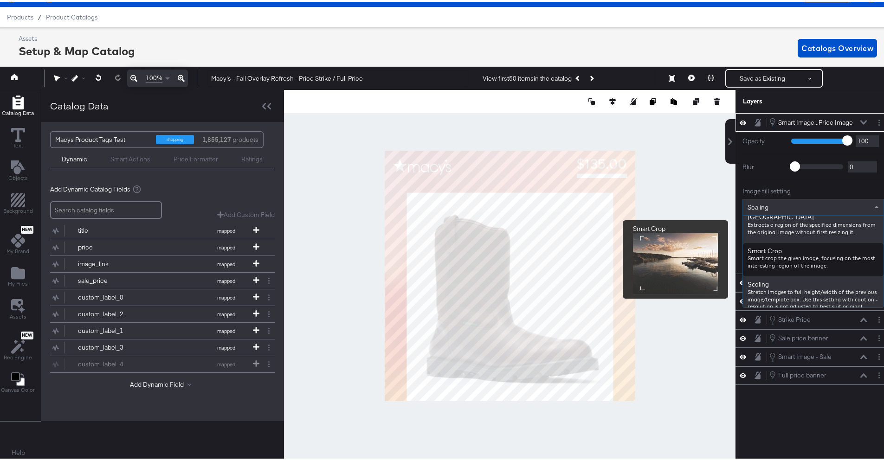
scroll to position [205, 0]
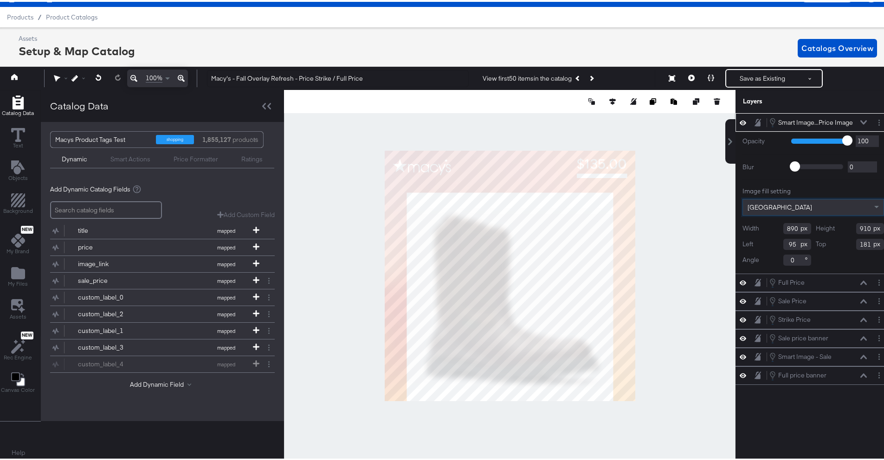
click at [615, 207] on div "Crop Center" at bounding box center [813, 206] width 141 height 16
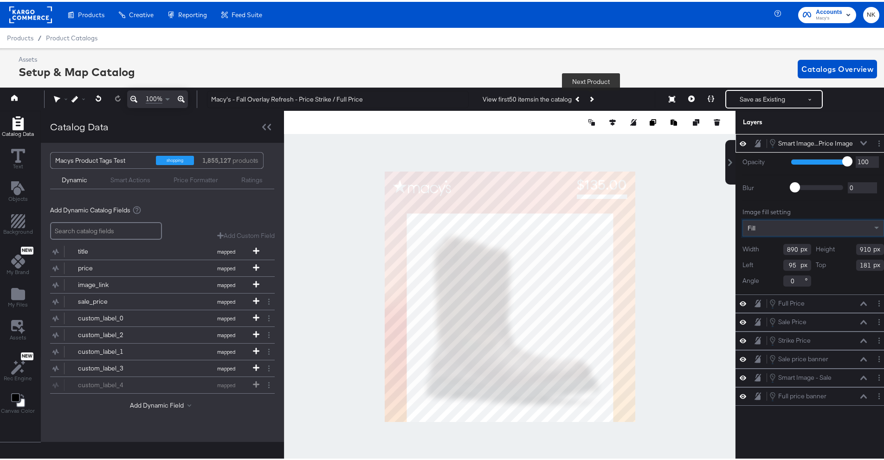
click at [593, 98] on button "Next Product" at bounding box center [591, 97] width 13 height 17
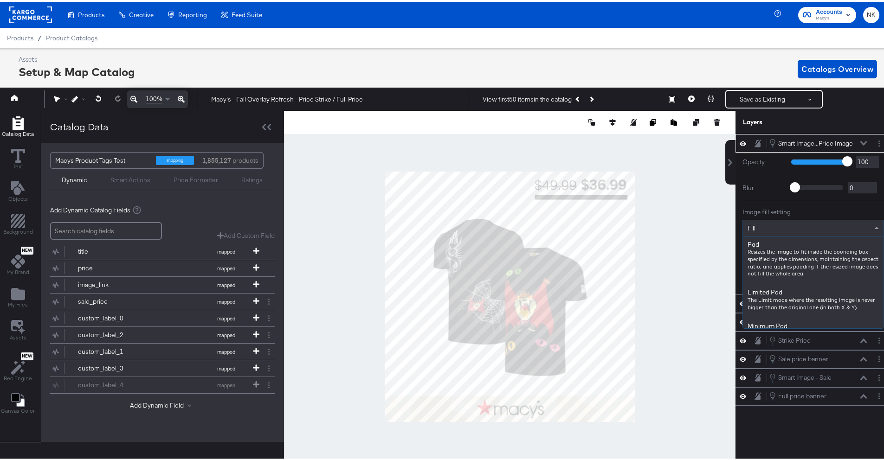
click at [615, 226] on div "Fill" at bounding box center [813, 227] width 141 height 16
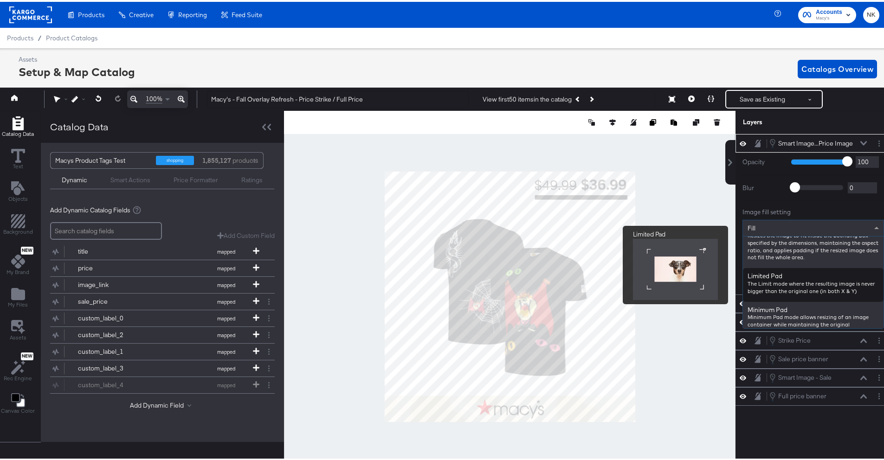
scroll to position [0, 0]
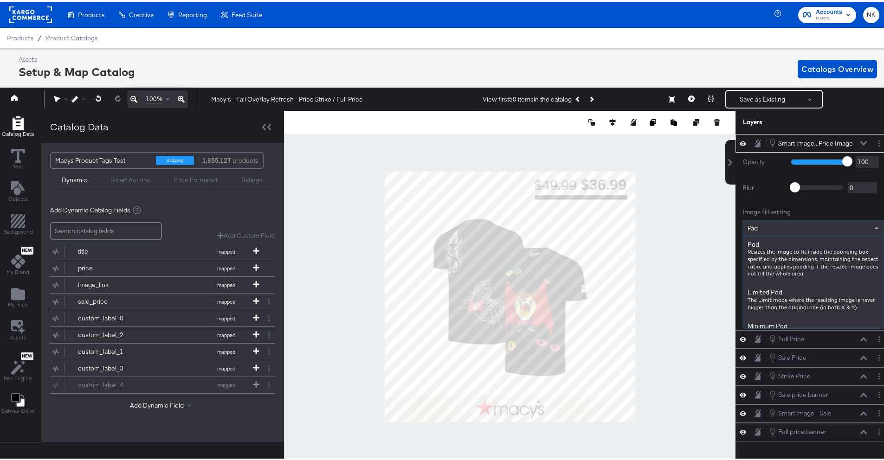
click at [615, 227] on div "Pad" at bounding box center [813, 227] width 141 height 16
click at [615, 222] on span "Minimum Pad" at bounding box center [767, 226] width 38 height 8
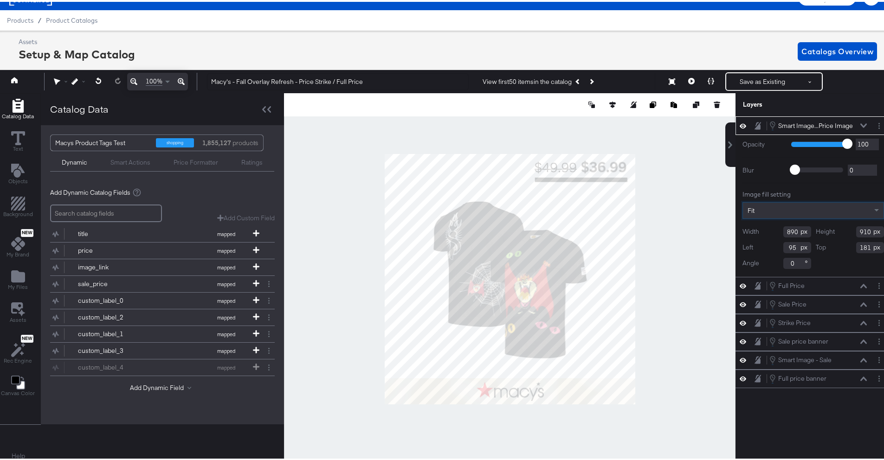
scroll to position [21, 2]
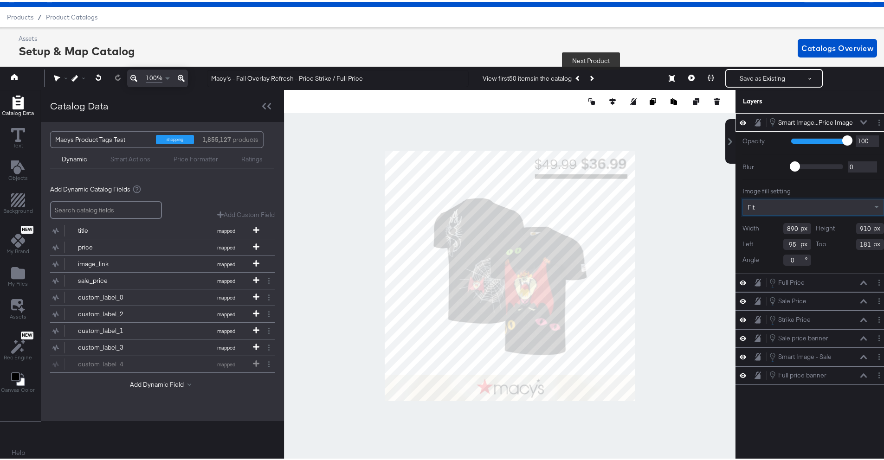
click at [594, 78] on button "Next Product" at bounding box center [591, 76] width 13 height 17
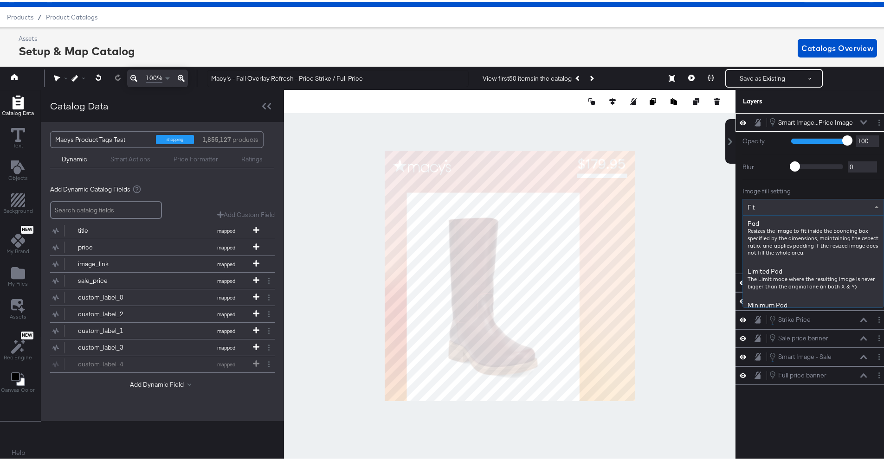
click at [615, 207] on div "Fit" at bounding box center [813, 206] width 141 height 16
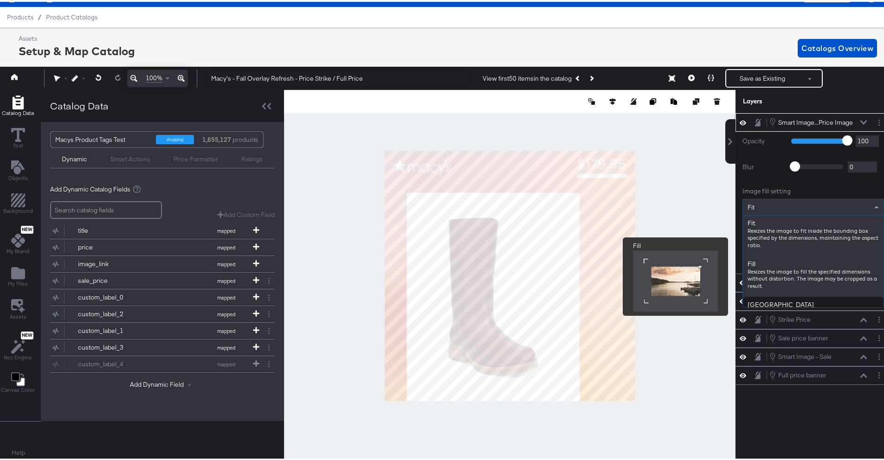
scroll to position [212, 0]
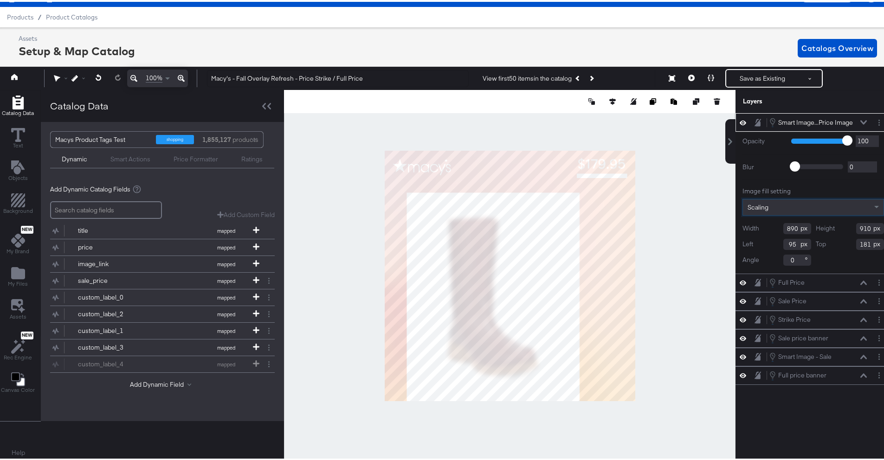
click at [615, 212] on div "Scaling" at bounding box center [813, 206] width 141 height 16
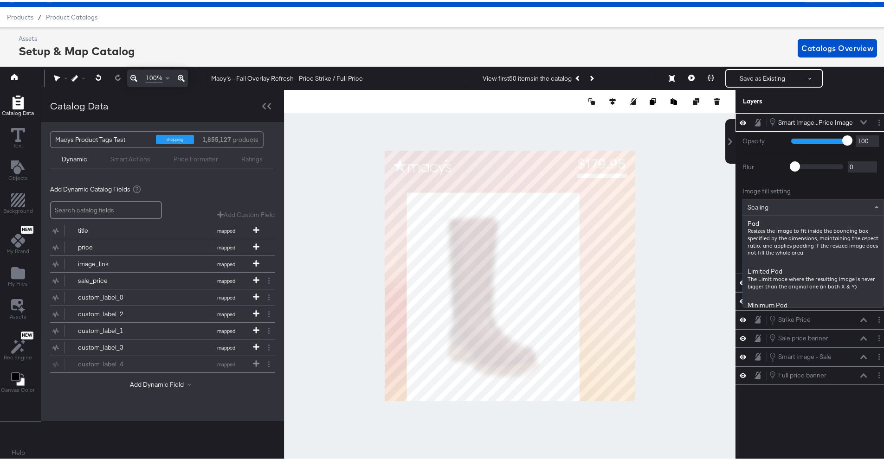
scroll to position [235, 0]
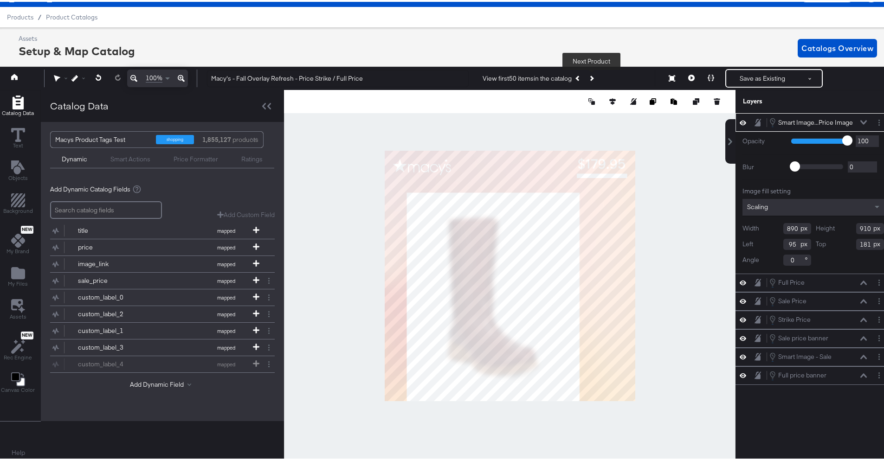
click at [593, 77] on button "Next Product" at bounding box center [591, 76] width 13 height 17
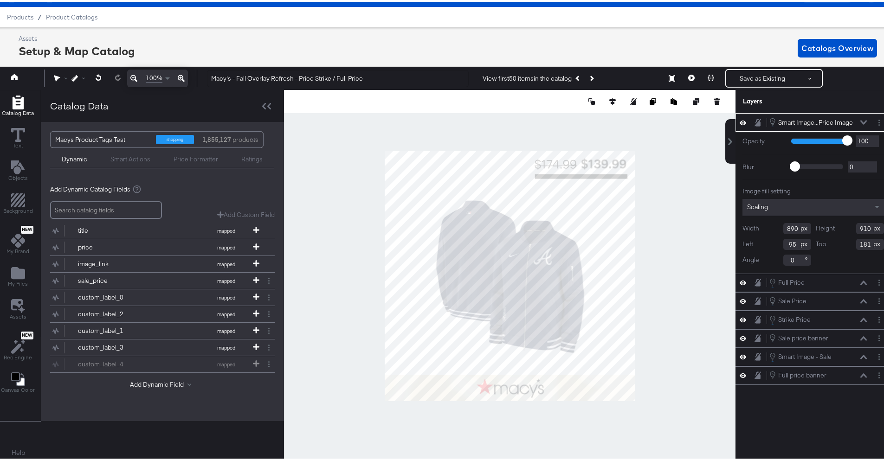
click at [615, 209] on div "Scaling" at bounding box center [814, 205] width 142 height 17
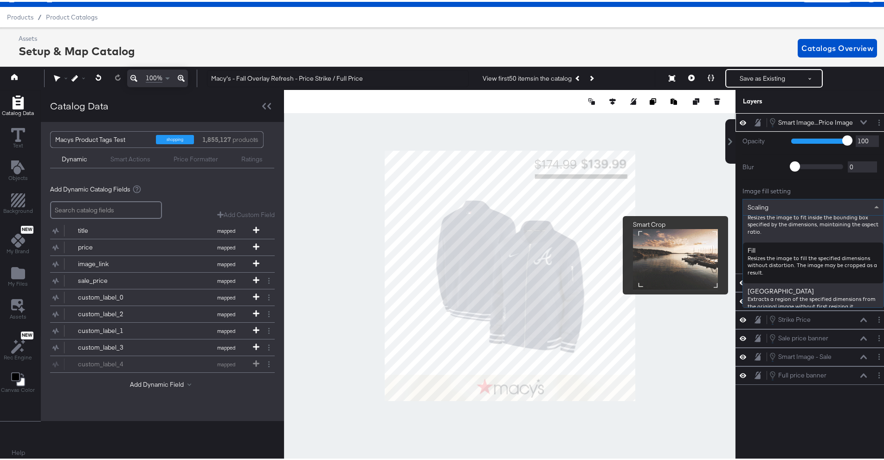
scroll to position [89, 0]
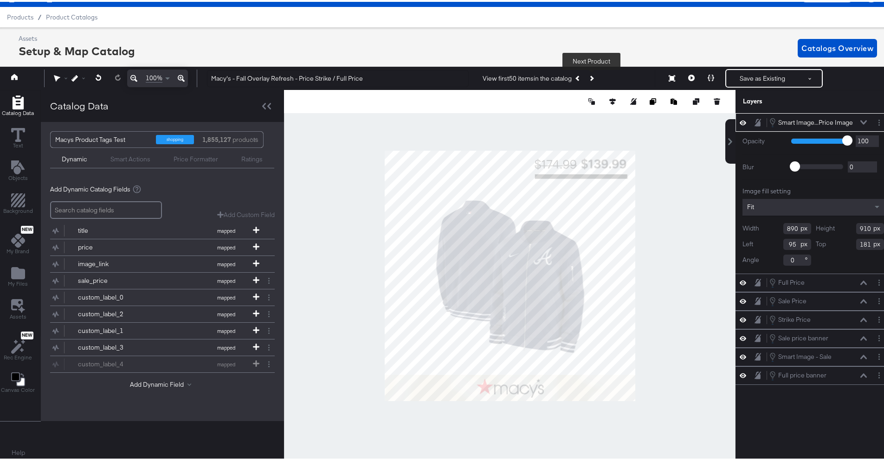
click at [591, 77] on icon "Next Product" at bounding box center [591, 76] width 5 height 5
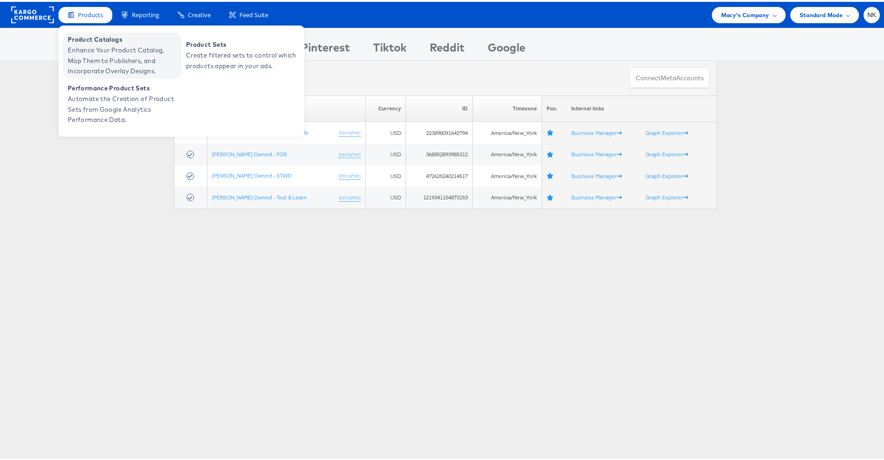
click at [96, 35] on span "Product Catalogs" at bounding box center [123, 37] width 111 height 11
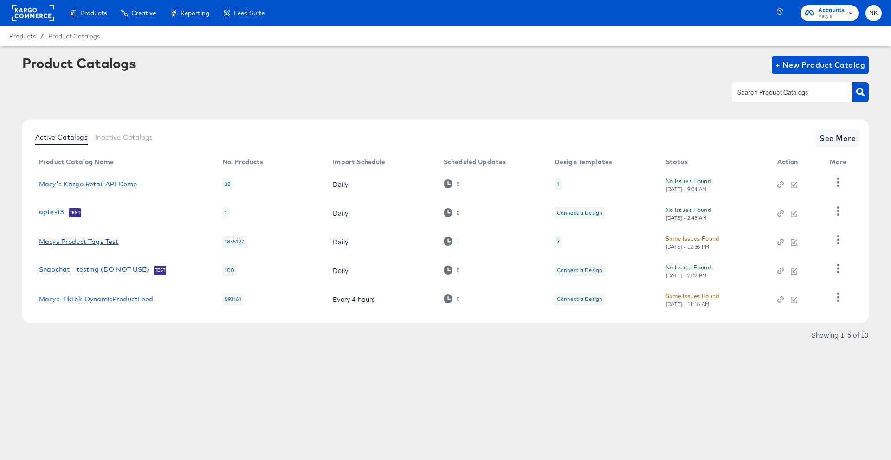
click at [102, 244] on link "Macys Product Tags Test" at bounding box center [78, 241] width 79 height 7
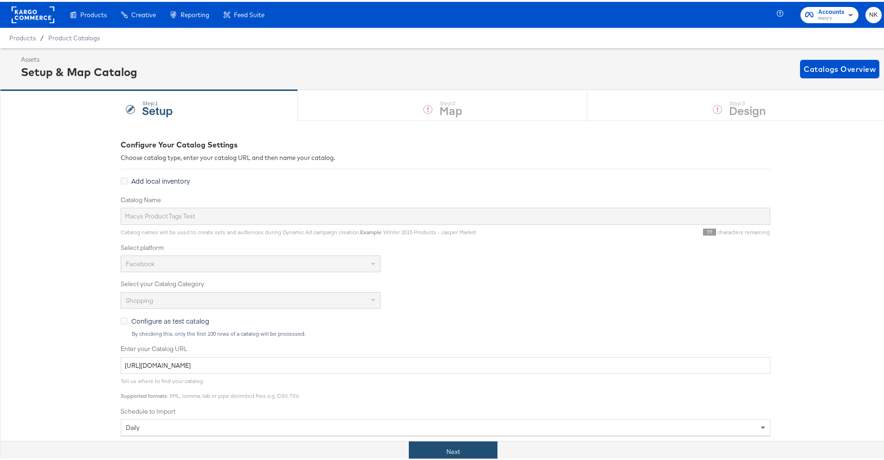
click at [484, 442] on button "Next" at bounding box center [453, 450] width 89 height 21
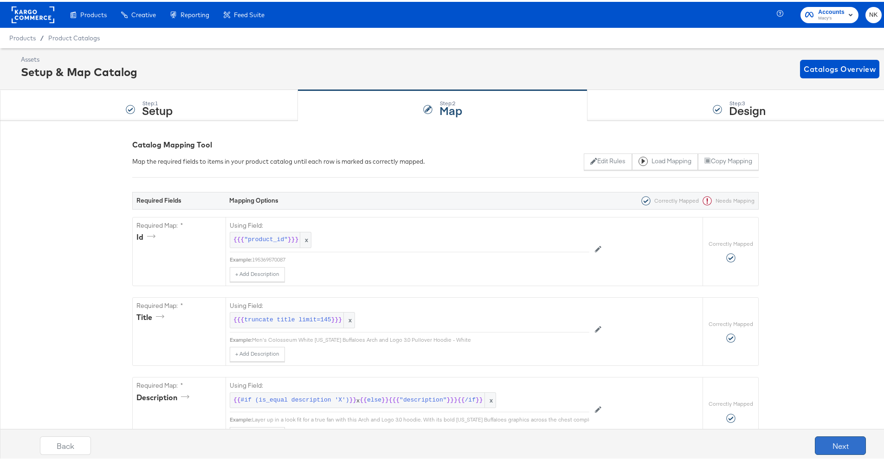
click at [831, 439] on button "Next" at bounding box center [840, 444] width 51 height 19
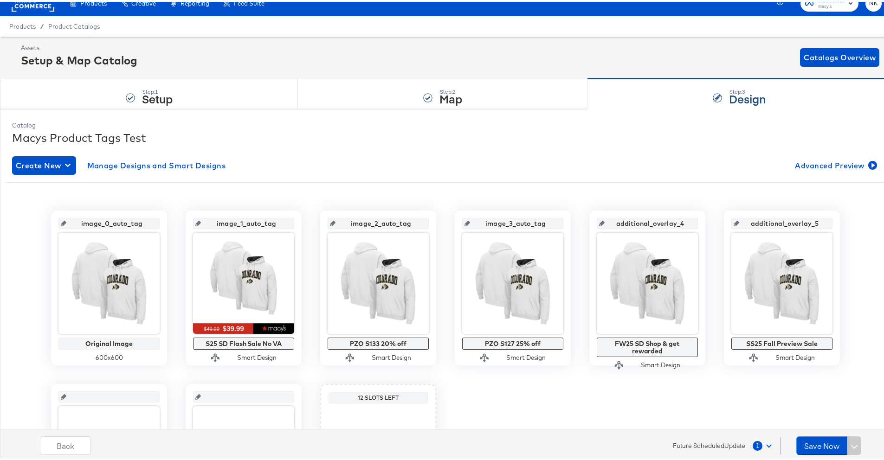
scroll to position [18, 0]
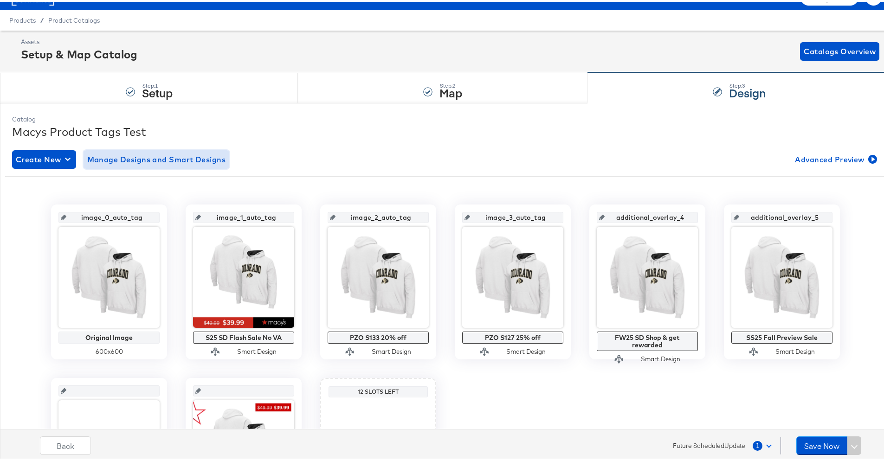
click at [92, 161] on span "Manage Designs and Smart Designs" at bounding box center [156, 157] width 139 height 13
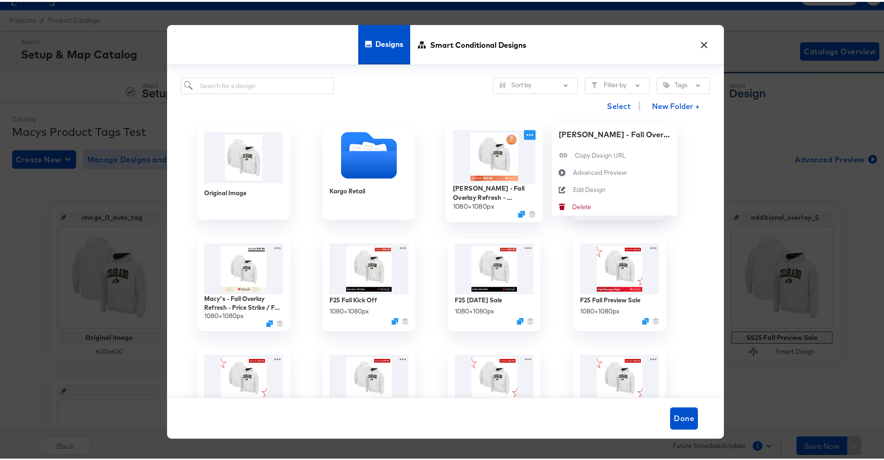
click at [524, 135] on icon at bounding box center [530, 133] width 12 height 10
click at [573, 188] on div "Edit Design Edit Design" at bounding box center [573, 188] width 0 height 0
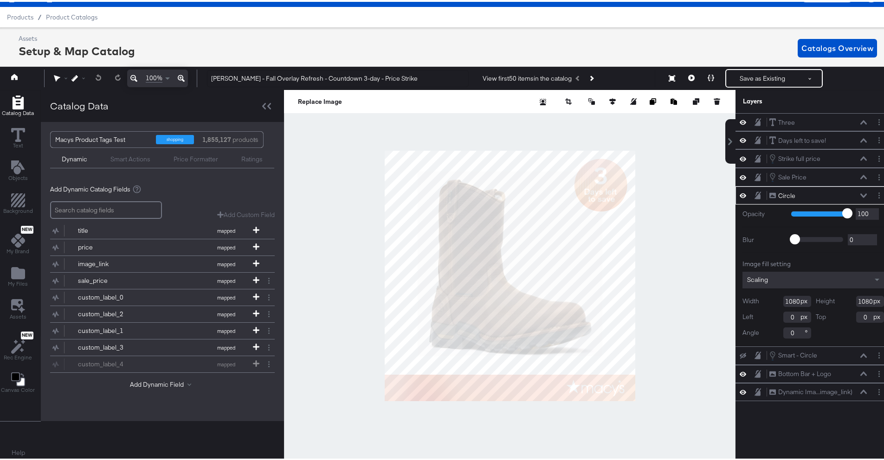
scroll to position [0, 0]
click at [838, 278] on div "Scaling" at bounding box center [814, 278] width 142 height 17
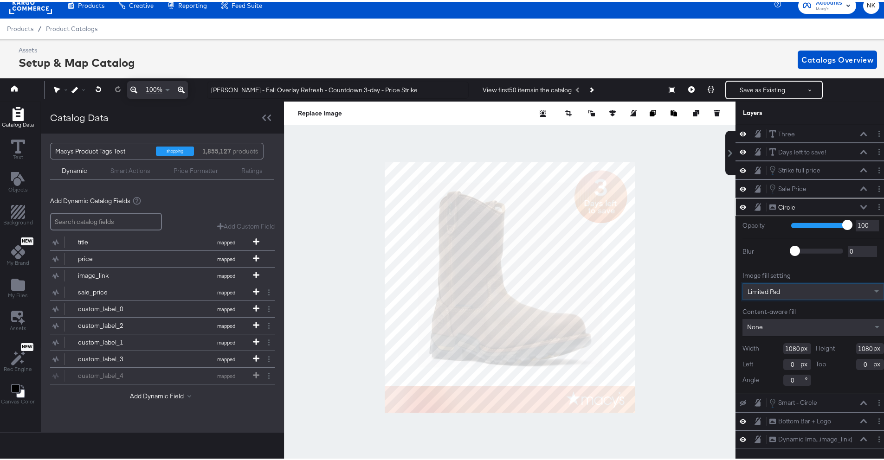
scroll to position [0, 2]
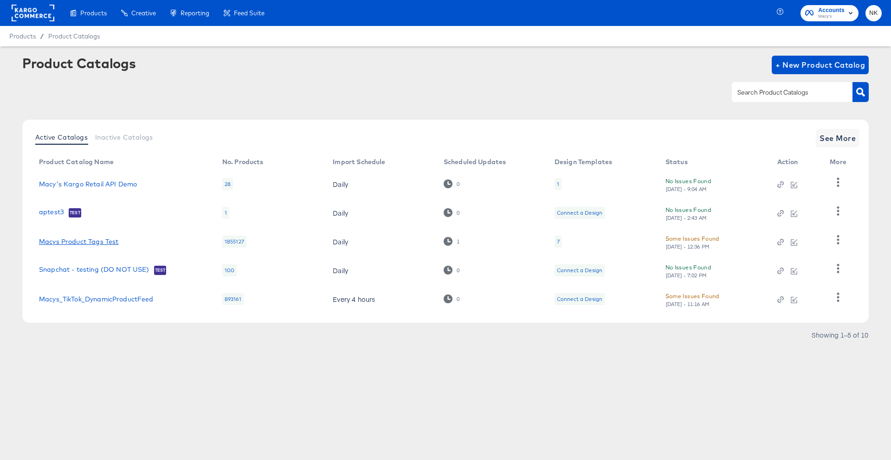
click at [103, 241] on link "Macys Product Tags Test" at bounding box center [78, 241] width 79 height 7
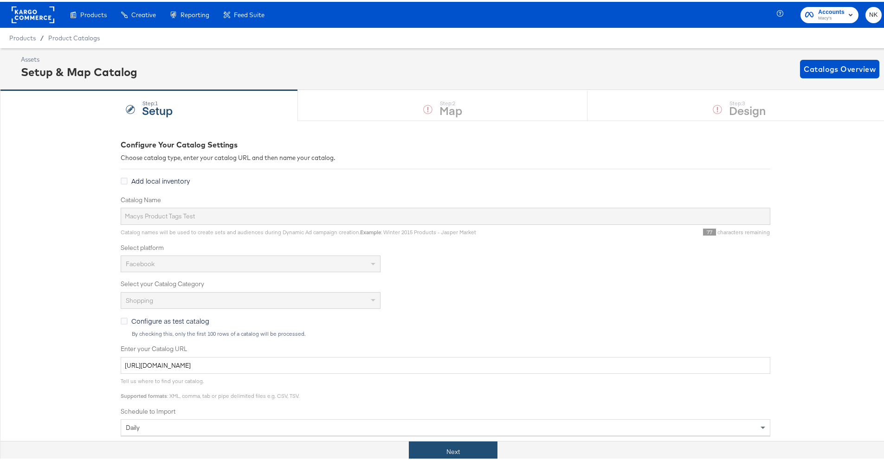
click at [458, 440] on button "Next" at bounding box center [453, 450] width 89 height 21
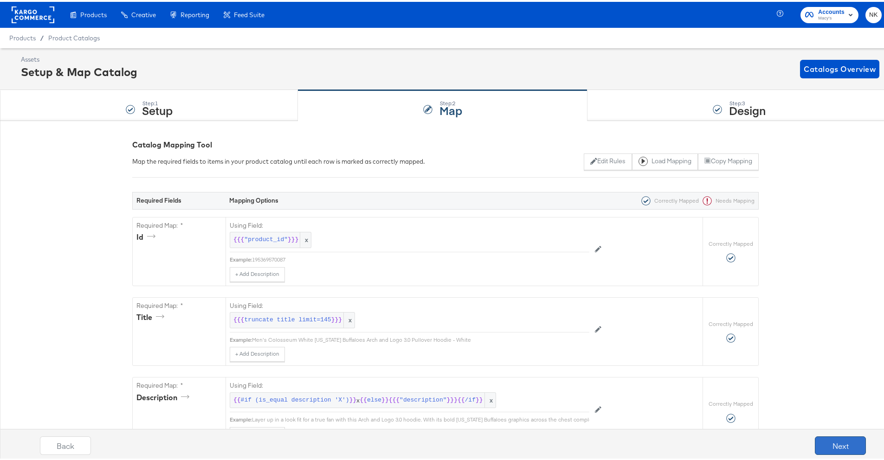
click at [829, 439] on button "Next" at bounding box center [840, 444] width 51 height 19
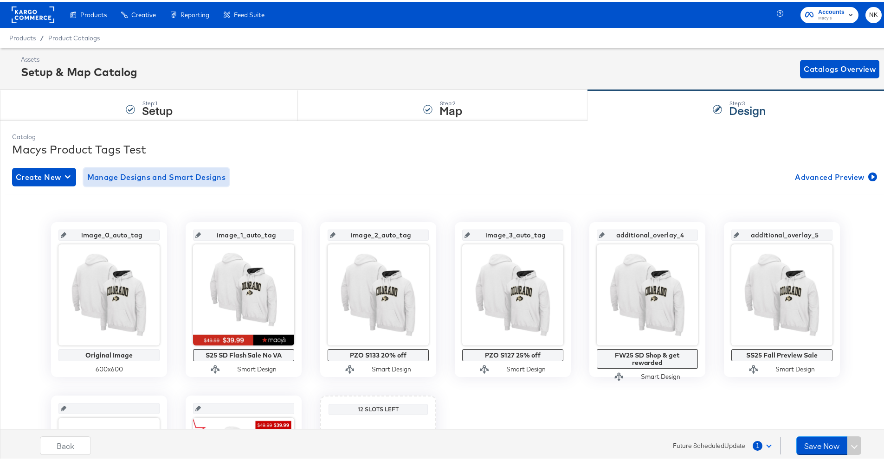
drag, startPoint x: 164, startPoint y: 178, endPoint x: 164, endPoint y: 173, distance: 5.6
click at [164, 173] on span "Manage Designs and Smart Designs" at bounding box center [156, 175] width 139 height 13
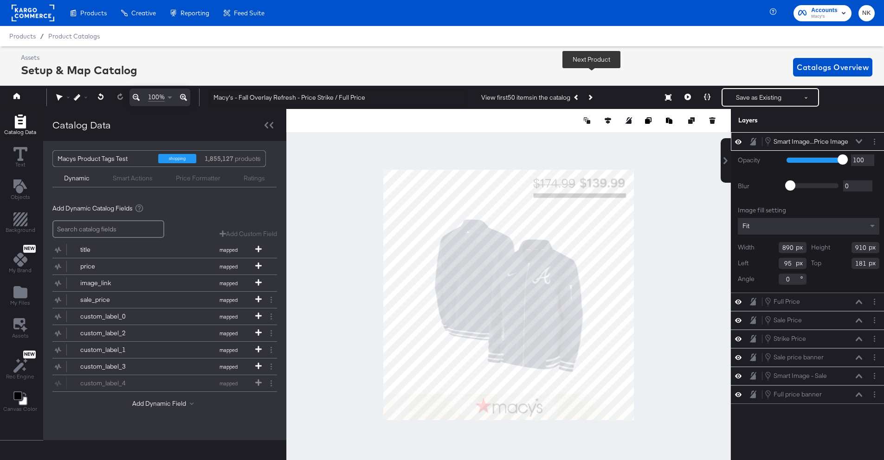
scroll to position [21, 2]
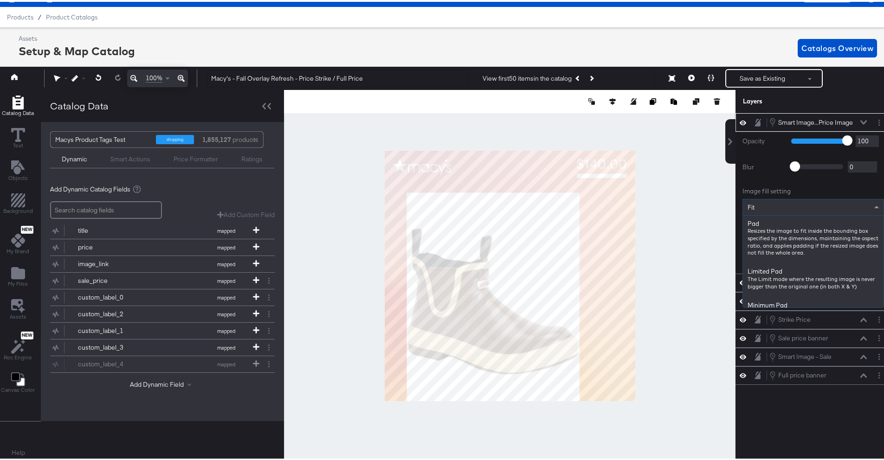
click at [782, 209] on div "Fit" at bounding box center [813, 206] width 141 height 16
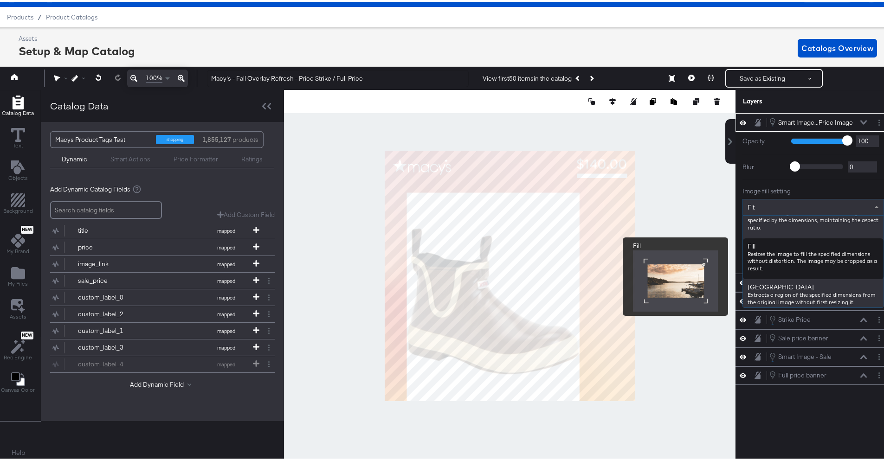
scroll to position [135, 0]
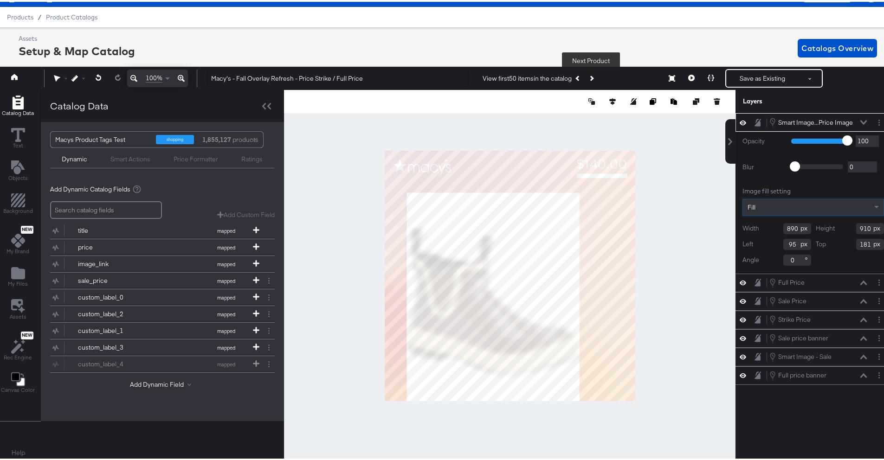
click at [594, 78] on button "Next Product" at bounding box center [591, 76] width 13 height 17
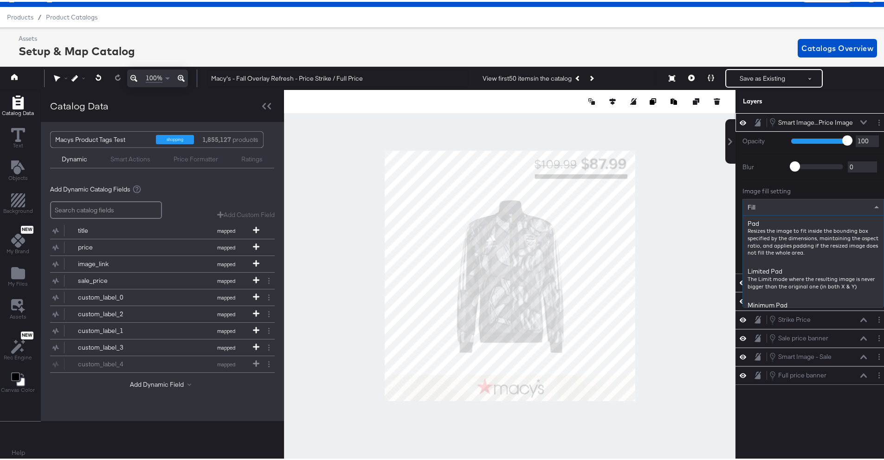
click at [764, 210] on div "Fill" at bounding box center [813, 206] width 141 height 16
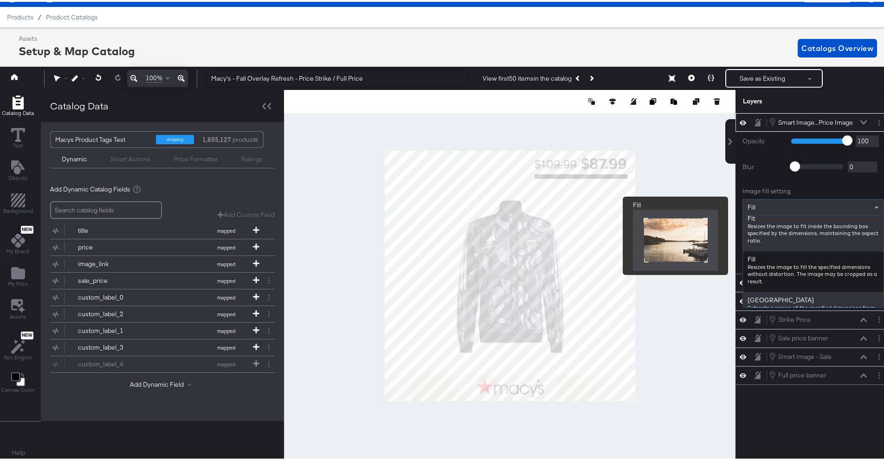
scroll to position [116, 0]
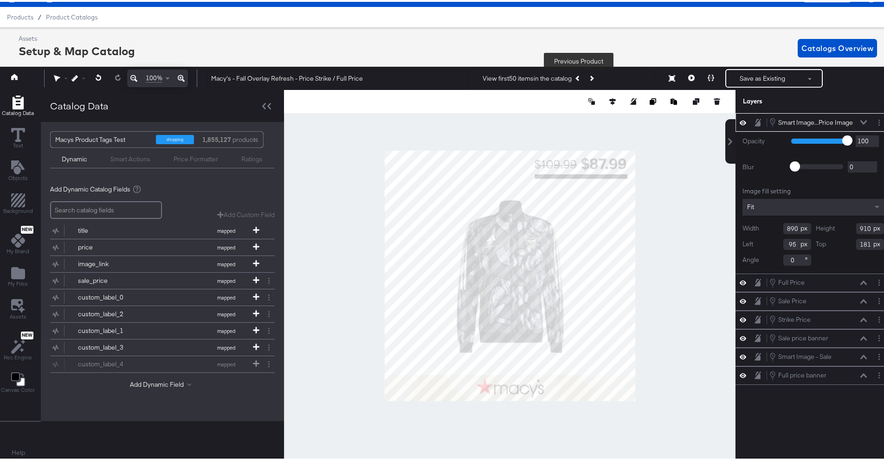
click at [578, 78] on icon "Previous Product" at bounding box center [578, 76] width 5 height 5
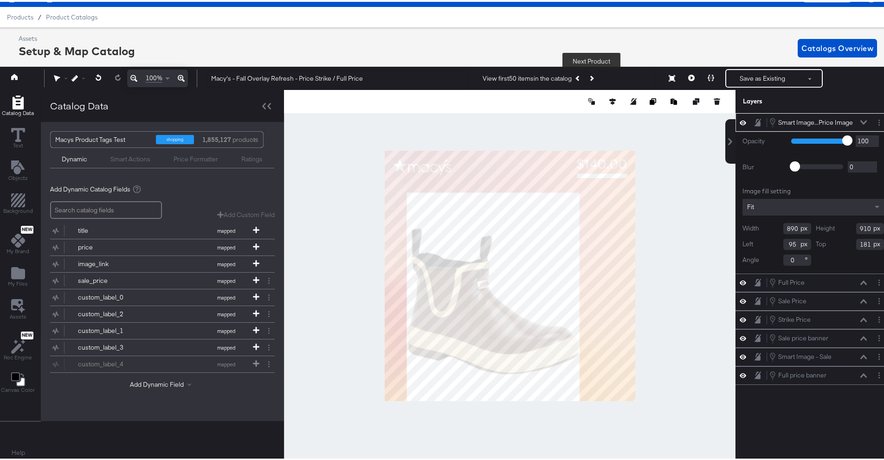
click at [589, 77] on icon "Next Product" at bounding box center [591, 76] width 5 height 5
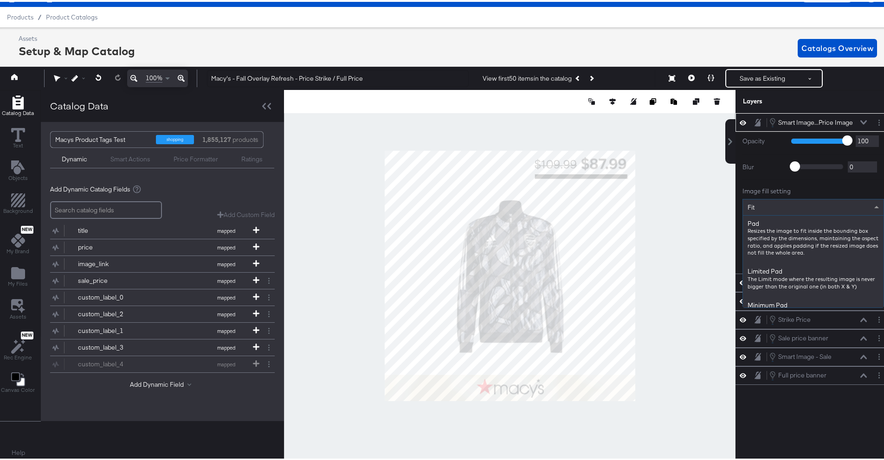
click at [756, 205] on div "Fit" at bounding box center [813, 206] width 141 height 16
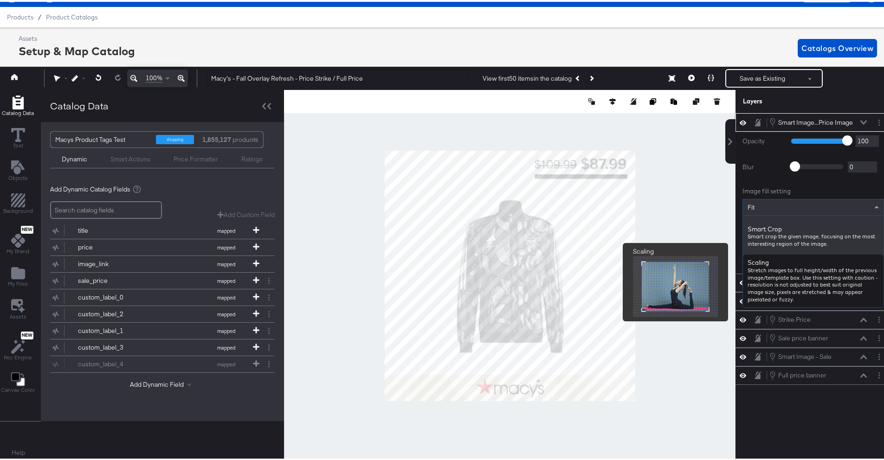
scroll to position [235, 0]
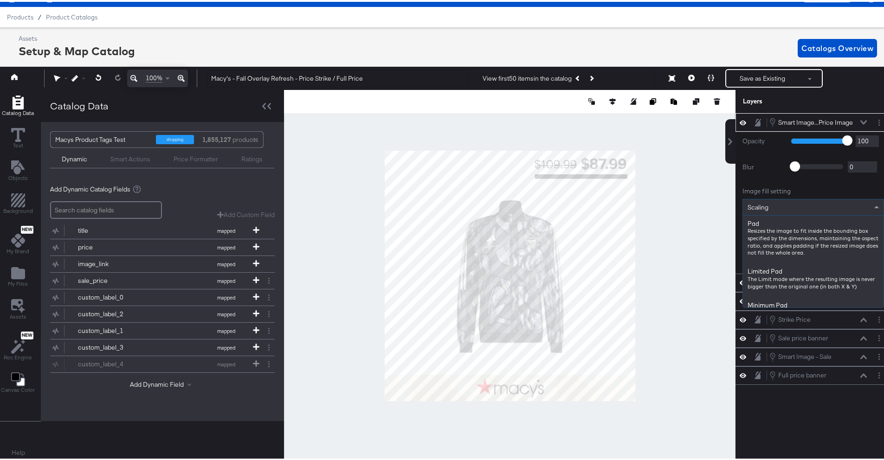
click at [778, 208] on div "Scaling" at bounding box center [813, 206] width 141 height 16
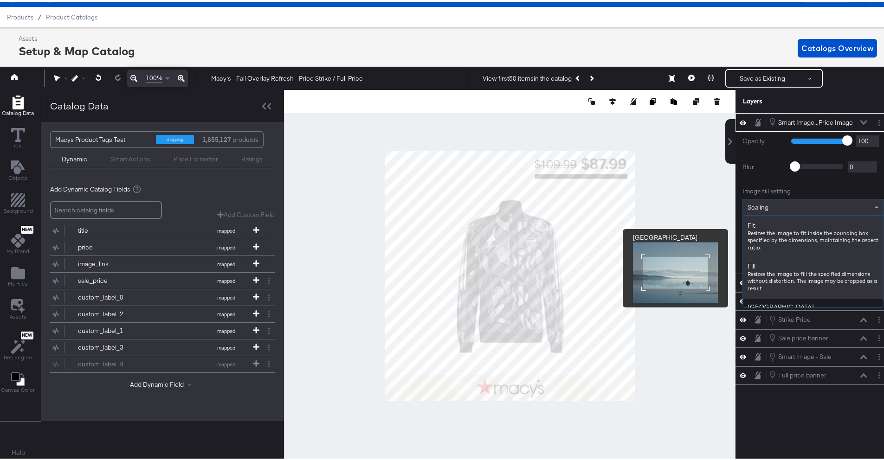
scroll to position [0, 0]
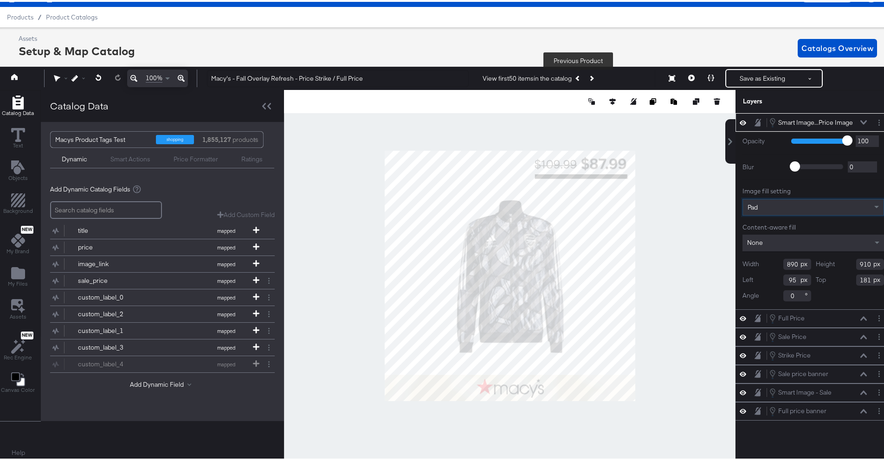
click at [582, 80] on button "Previous Product" at bounding box center [578, 76] width 13 height 17
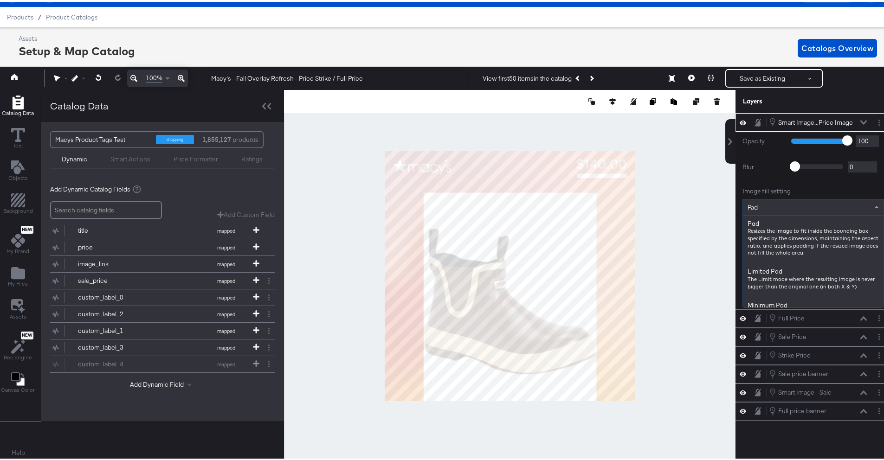
click at [769, 205] on div "Pad" at bounding box center [813, 206] width 141 height 16
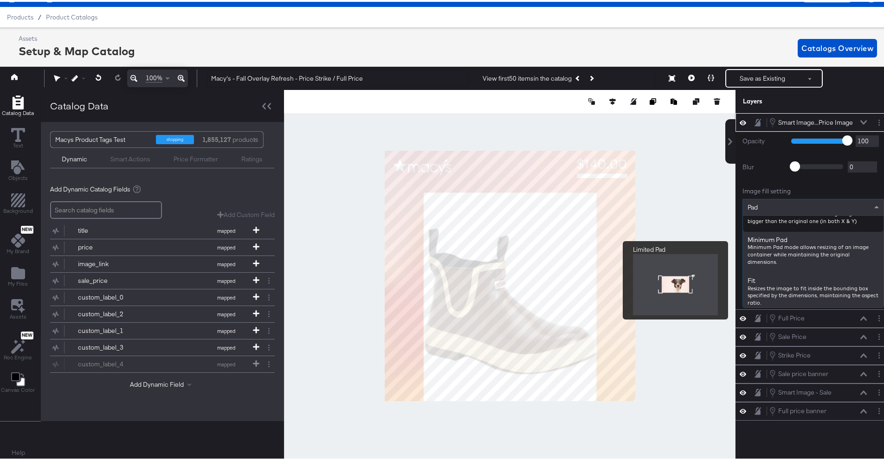
scroll to position [78, 0]
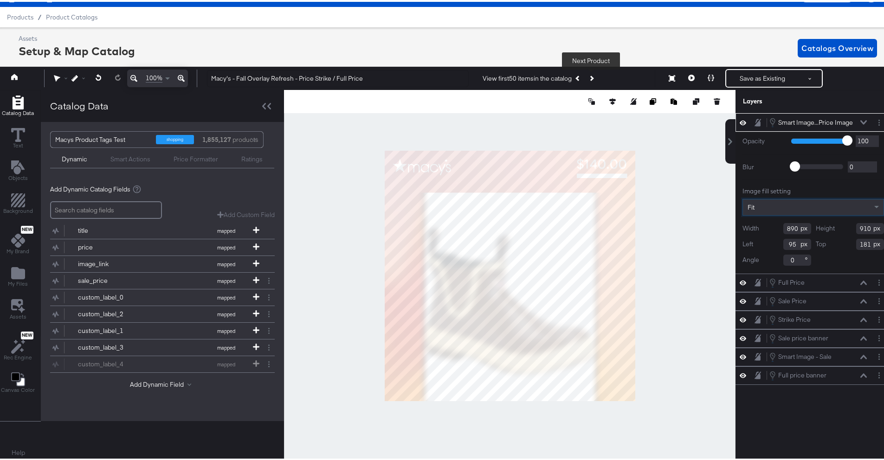
click at [592, 74] on icon "Next Product" at bounding box center [591, 76] width 5 height 5
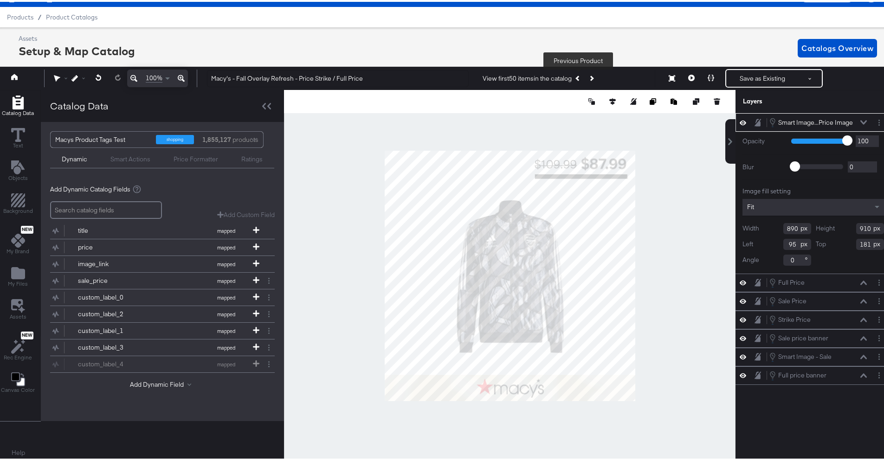
click at [576, 74] on button "Previous Product" at bounding box center [578, 76] width 13 height 17
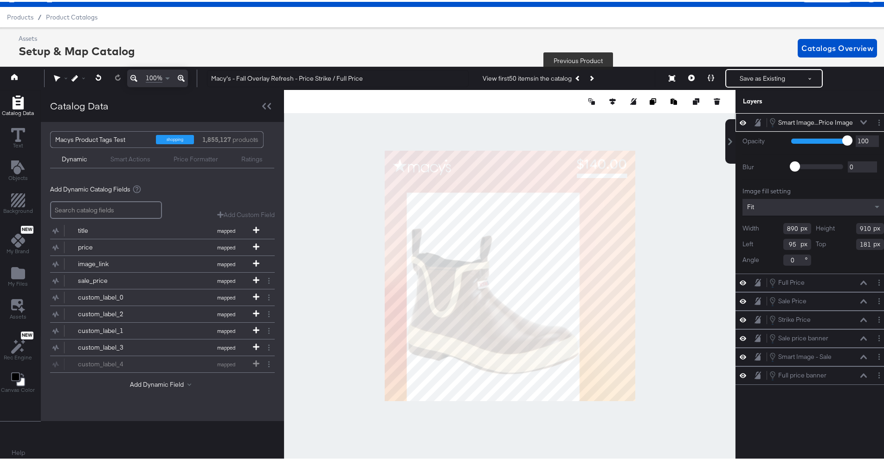
click at [803, 207] on div "Fit" at bounding box center [814, 205] width 142 height 17
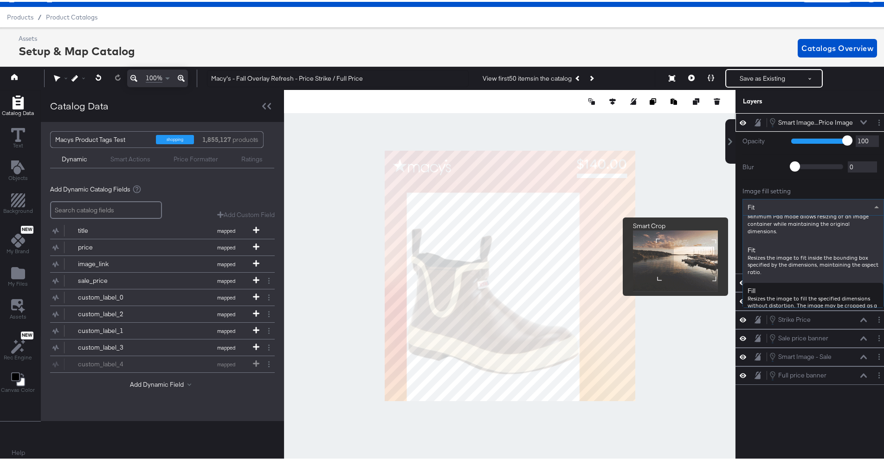
scroll to position [0, 0]
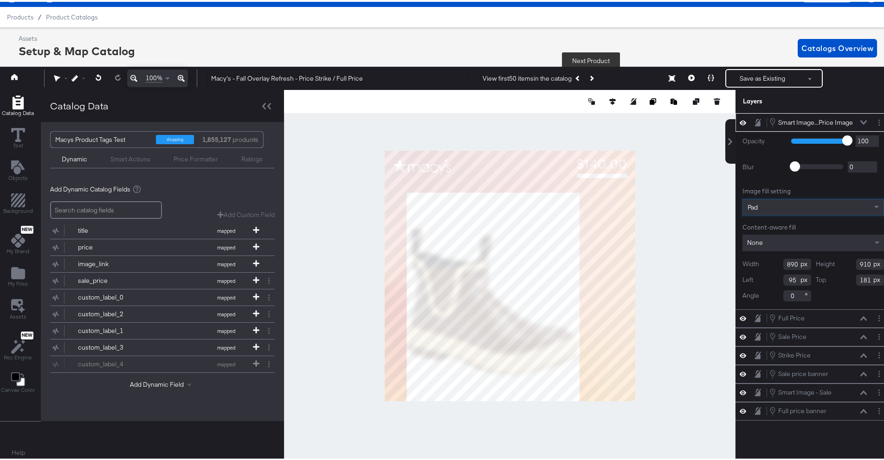
click at [590, 77] on icon "Next Product" at bounding box center [591, 76] width 5 height 5
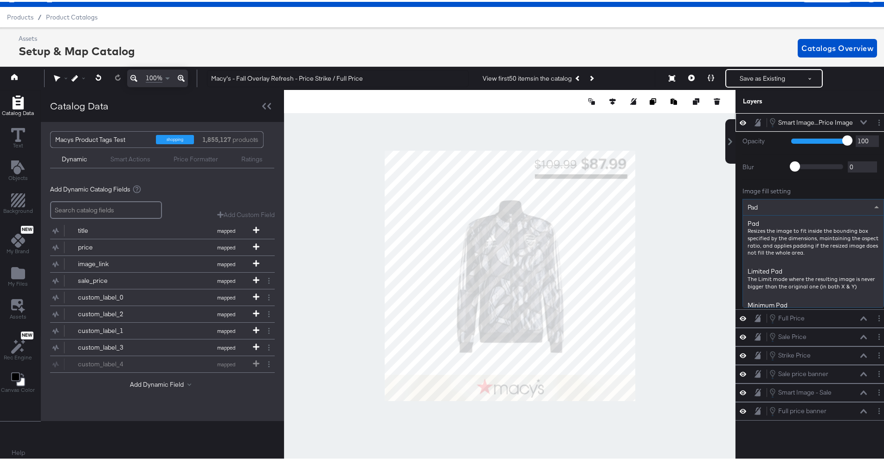
click at [795, 208] on div "Pad" at bounding box center [813, 206] width 141 height 16
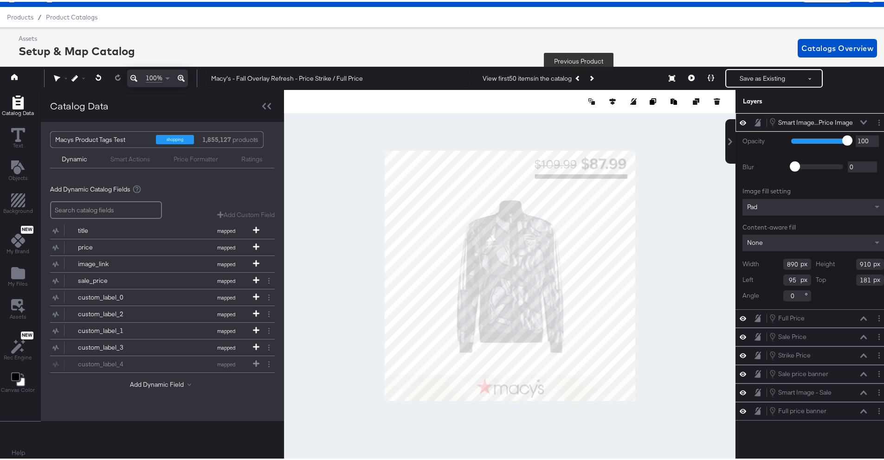
click at [580, 78] on button "Previous Product" at bounding box center [578, 76] width 13 height 17
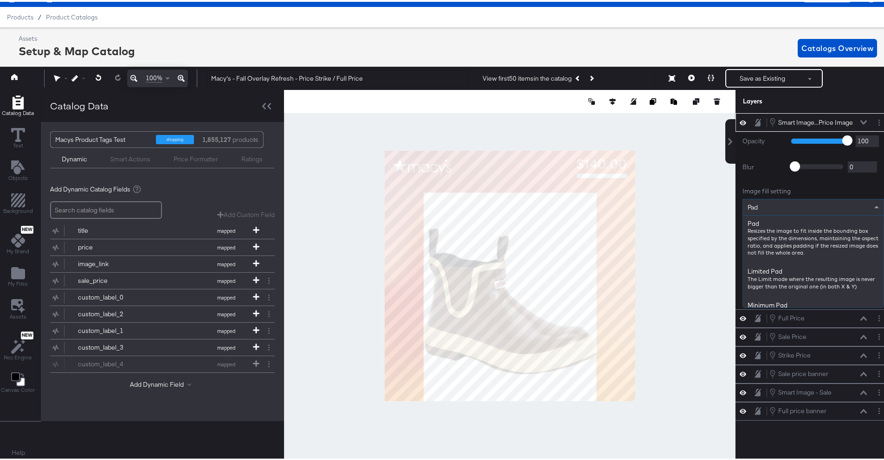
click at [789, 208] on div "Pad" at bounding box center [813, 206] width 141 height 16
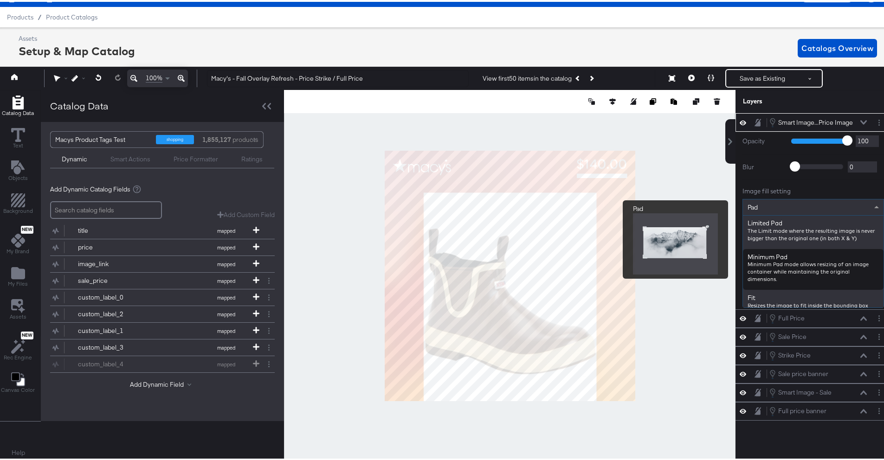
scroll to position [54, 0]
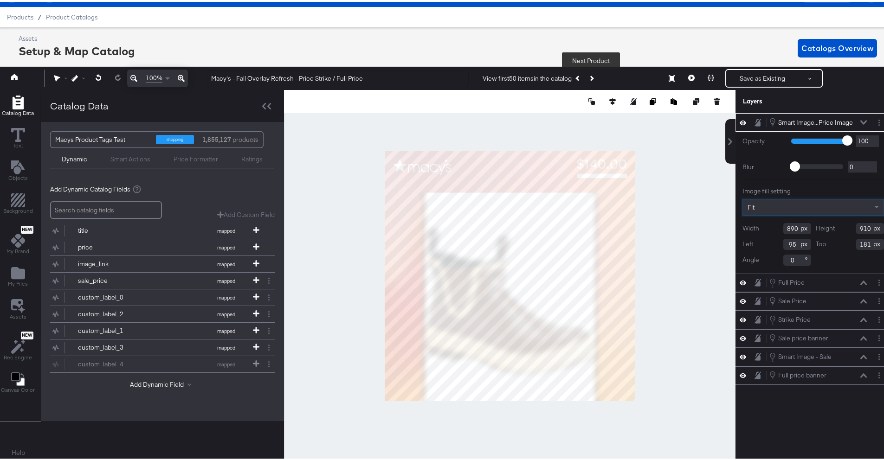
click at [592, 77] on icon "Next Product" at bounding box center [591, 76] width 5 height 5
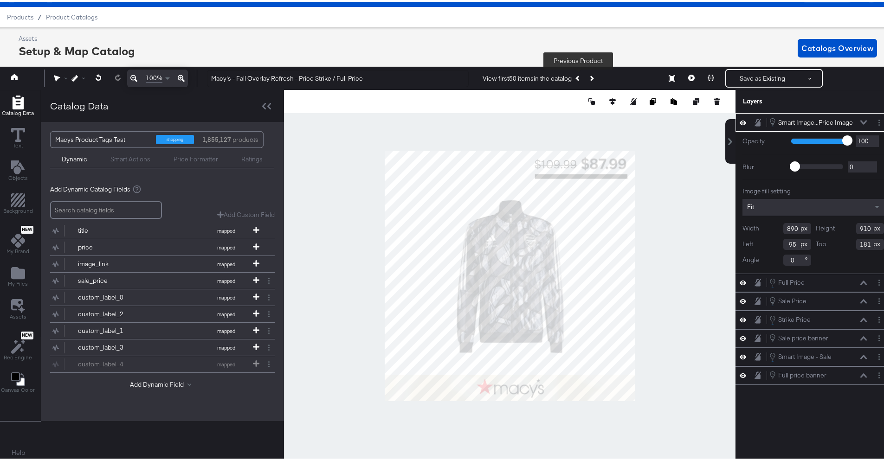
click at [577, 75] on icon "Previous Product" at bounding box center [578, 76] width 5 height 5
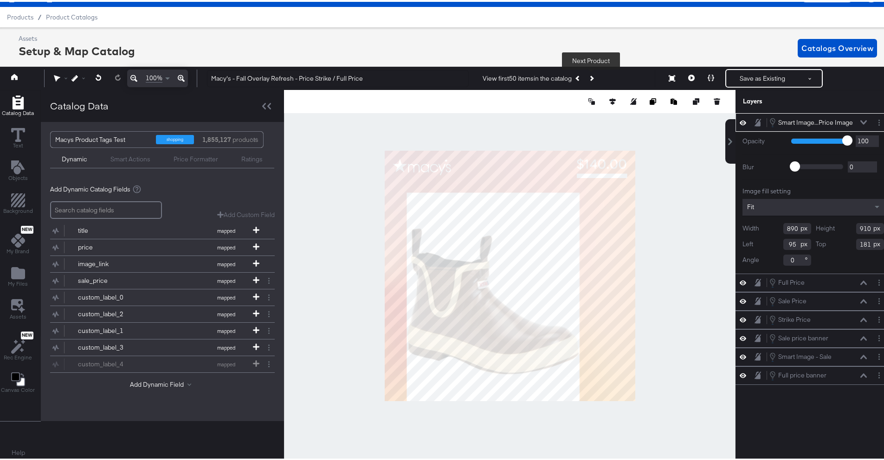
click at [588, 81] on button "Next Product" at bounding box center [591, 76] width 13 height 17
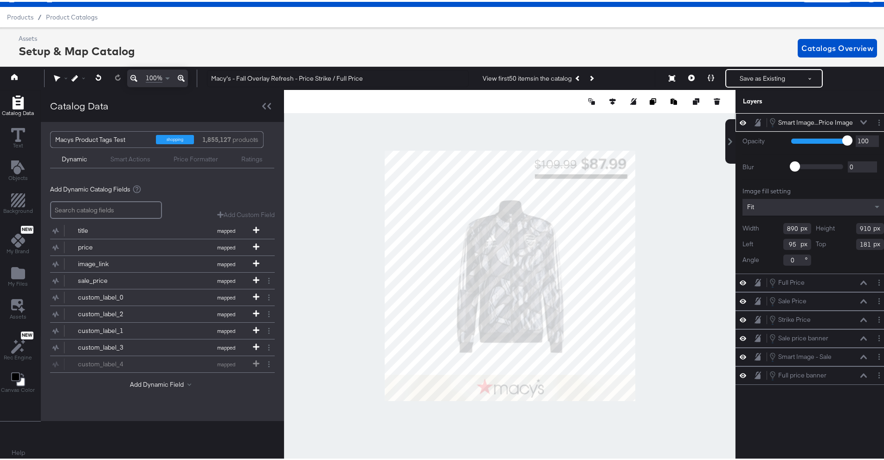
click at [747, 205] on span "Fit" at bounding box center [750, 205] width 7 height 8
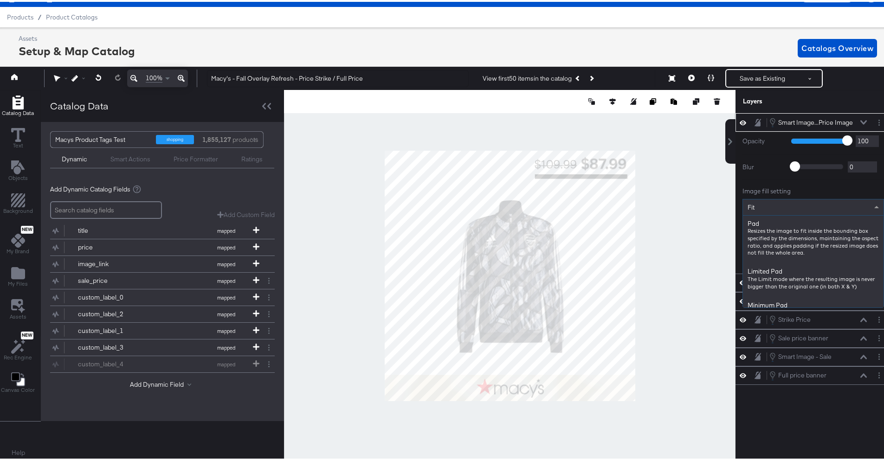
scroll to position [123, 0]
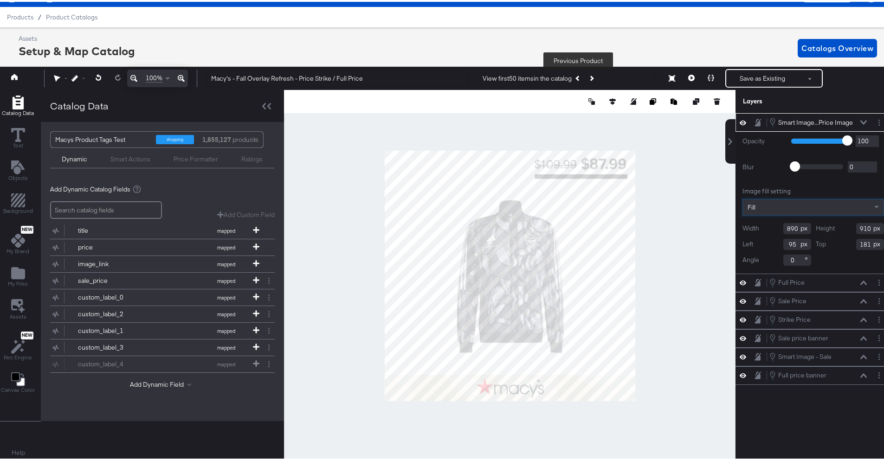
click at [575, 78] on button "Previous Product" at bounding box center [578, 76] width 13 height 17
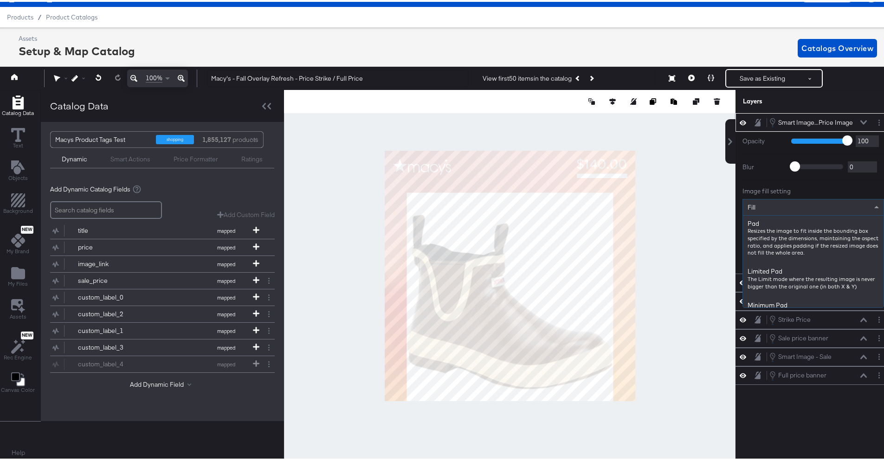
click at [806, 207] on div "Fill" at bounding box center [813, 206] width 141 height 16
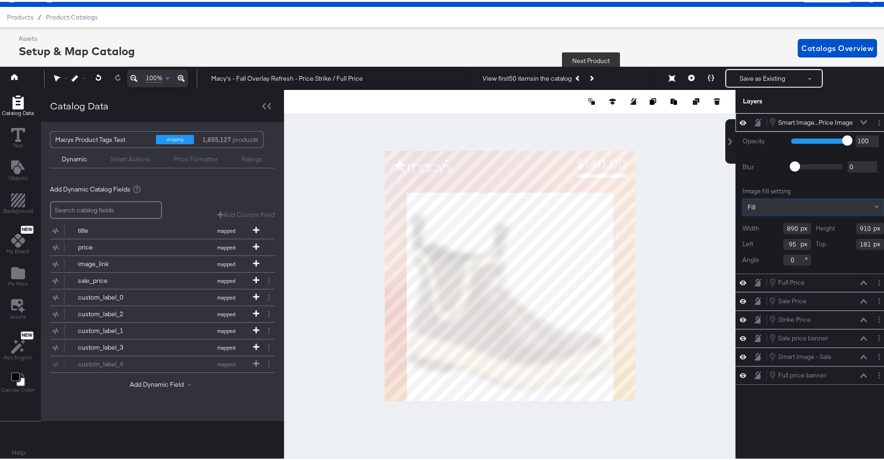
click at [591, 75] on icon "Next Product" at bounding box center [591, 76] width 5 height 5
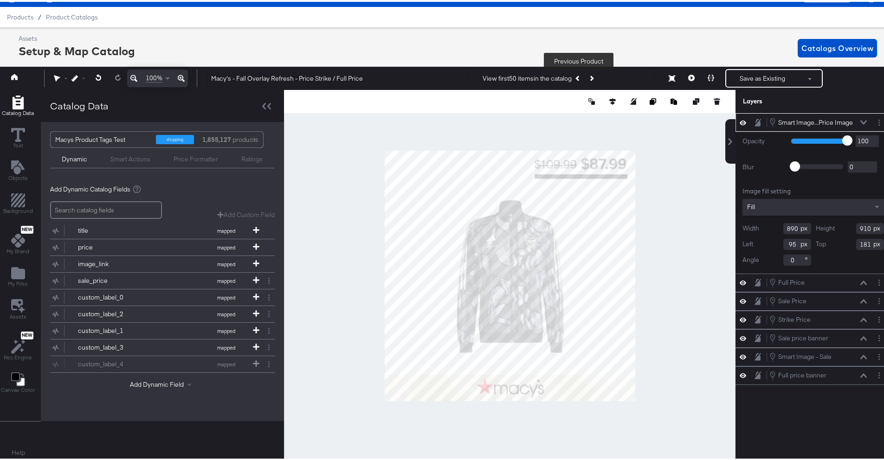
click at [581, 78] on button "Previous Product" at bounding box center [578, 76] width 13 height 17
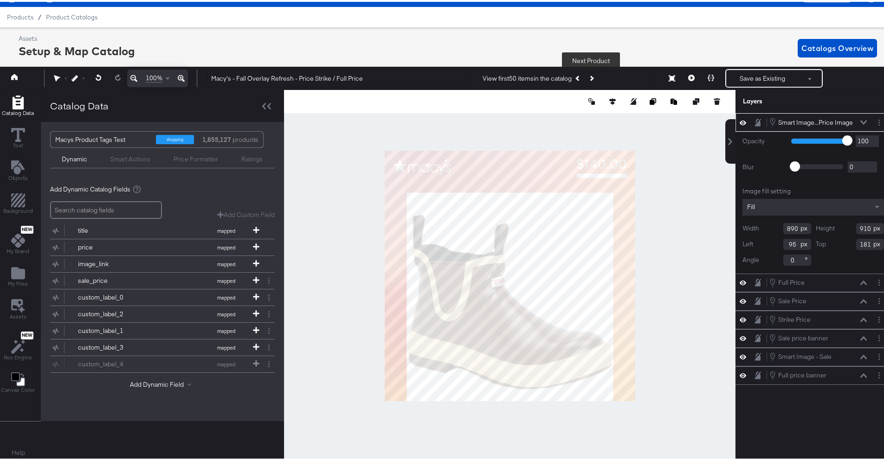
click at [588, 78] on button "Next Product" at bounding box center [591, 76] width 13 height 17
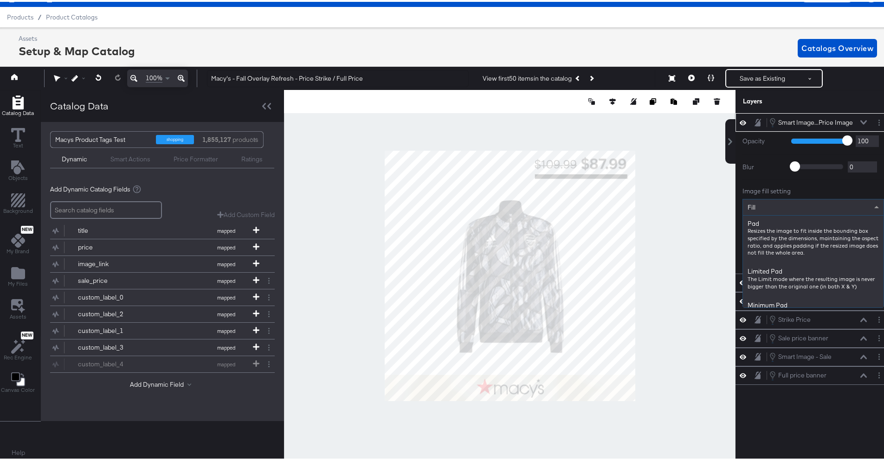
click at [786, 206] on div "Fill" at bounding box center [813, 206] width 141 height 16
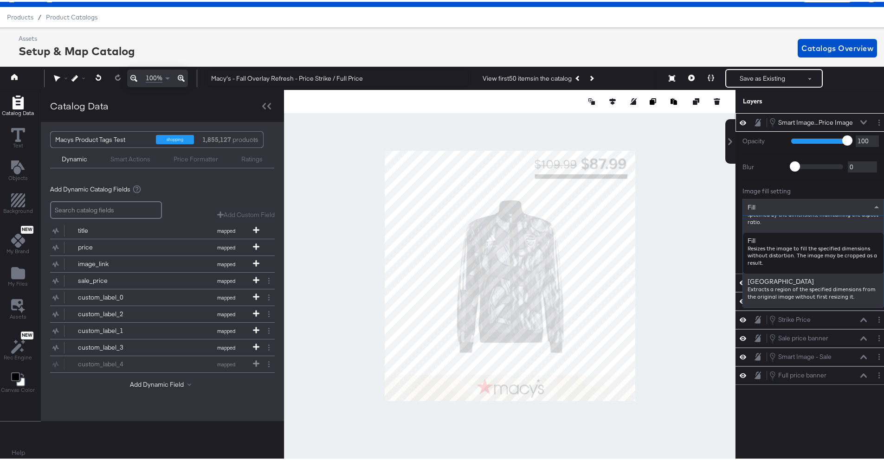
scroll to position [99, 0]
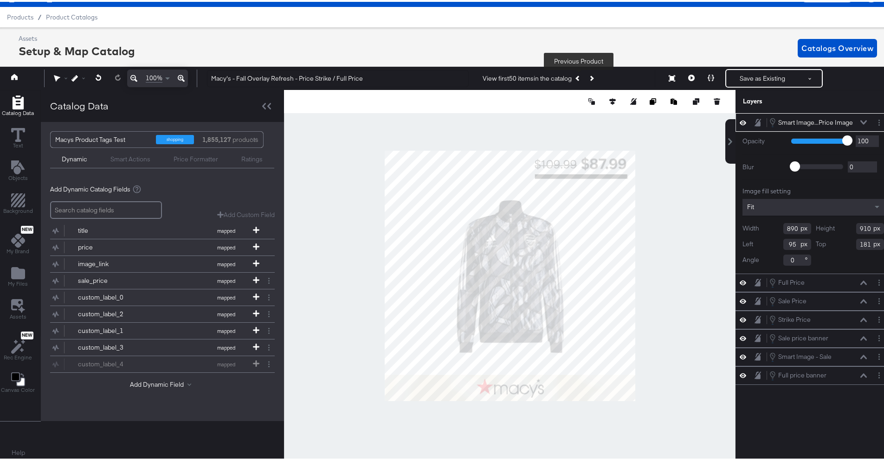
click at [575, 78] on button "Previous Product" at bounding box center [578, 76] width 13 height 17
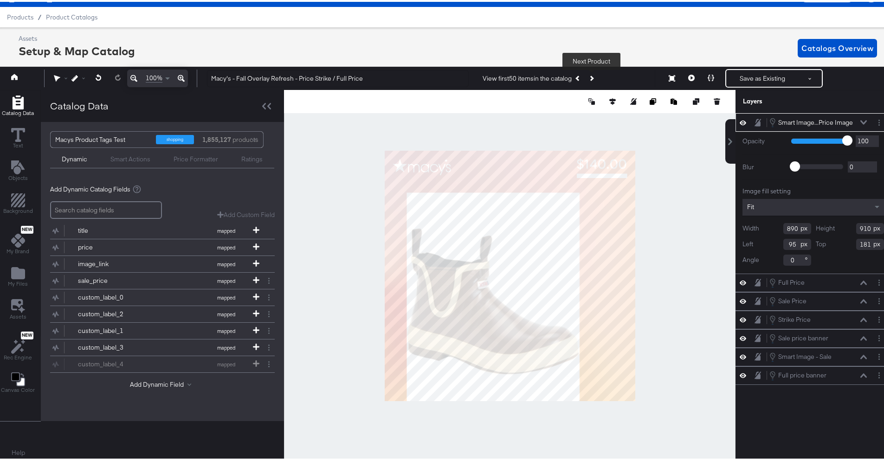
click at [592, 78] on icon "Next Product" at bounding box center [591, 76] width 5 height 5
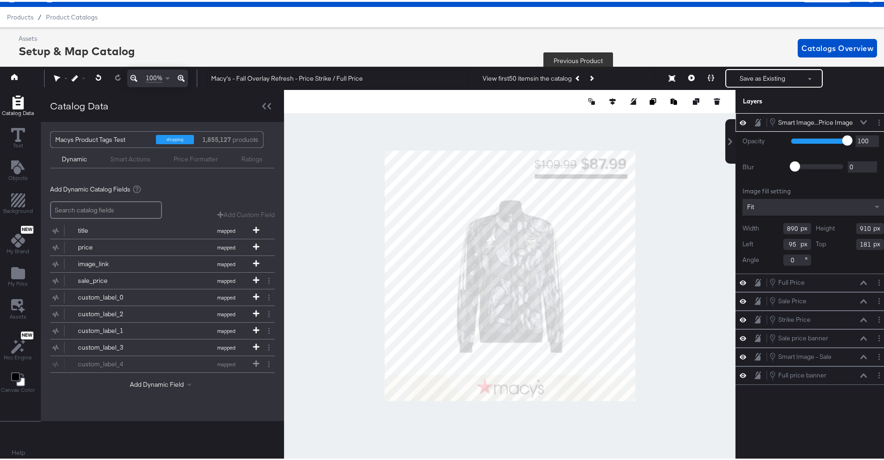
click at [581, 83] on button "Previous Product" at bounding box center [578, 76] width 13 height 17
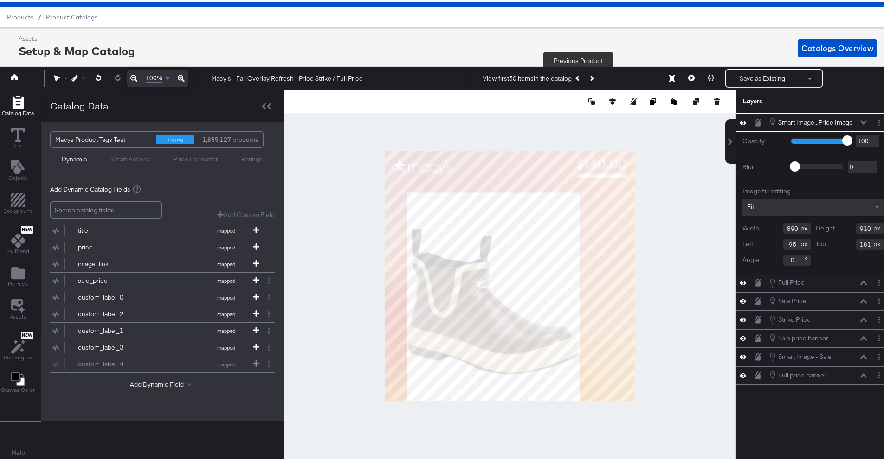
click at [580, 73] on button "Previous Product" at bounding box center [578, 76] width 13 height 17
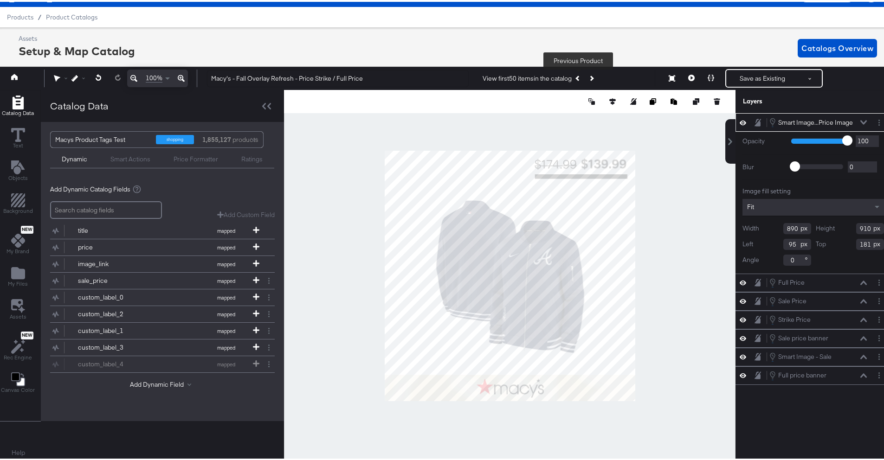
click at [579, 78] on button "Previous Product" at bounding box center [578, 76] width 13 height 17
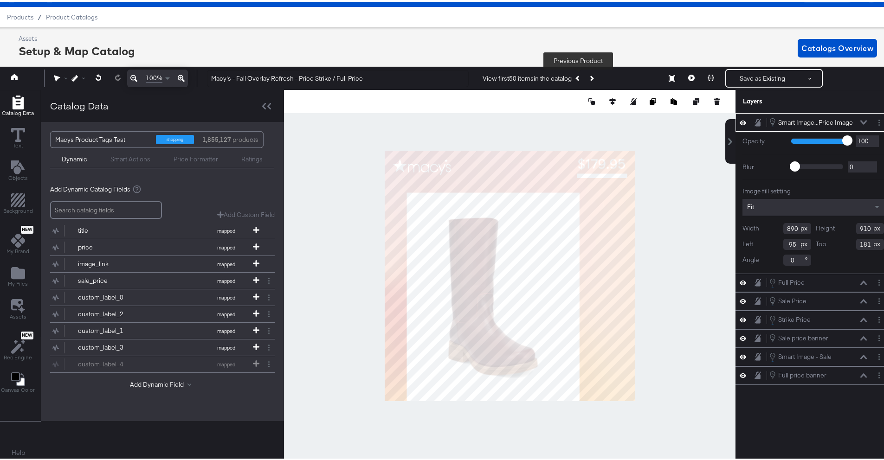
click at [576, 78] on button "Previous Product" at bounding box center [578, 76] width 13 height 17
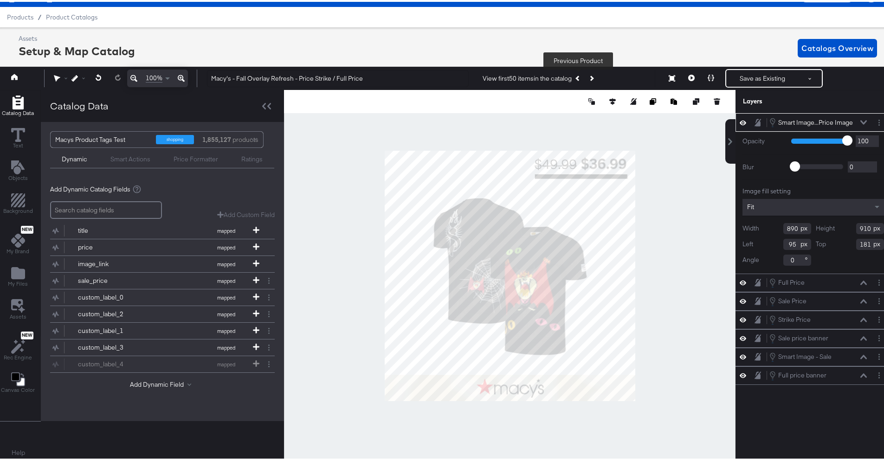
click at [575, 78] on button "Previous Product" at bounding box center [578, 76] width 13 height 17
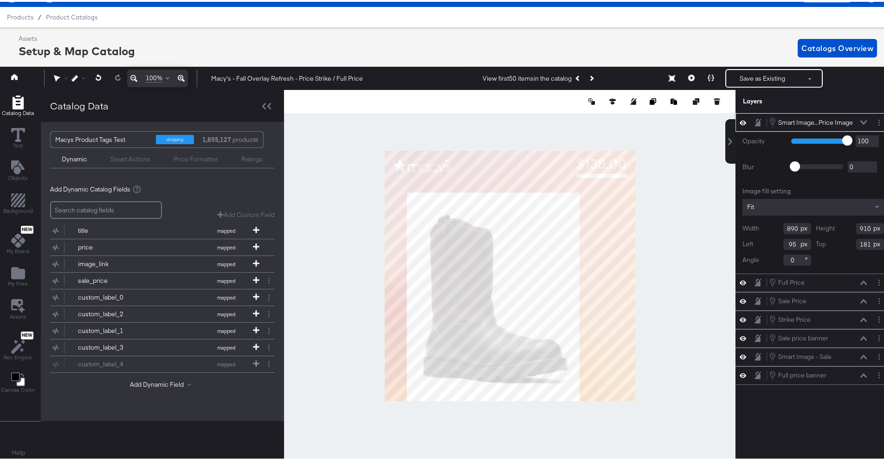
click at [767, 202] on div "Fit" at bounding box center [814, 205] width 142 height 17
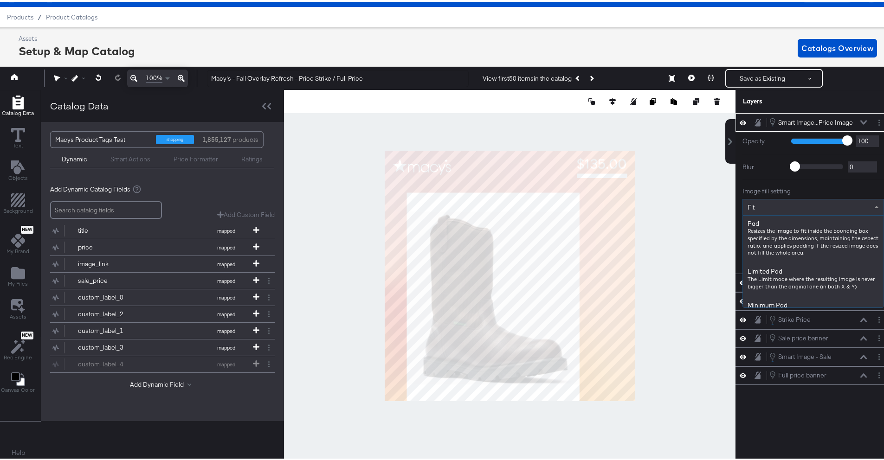
scroll to position [123, 0]
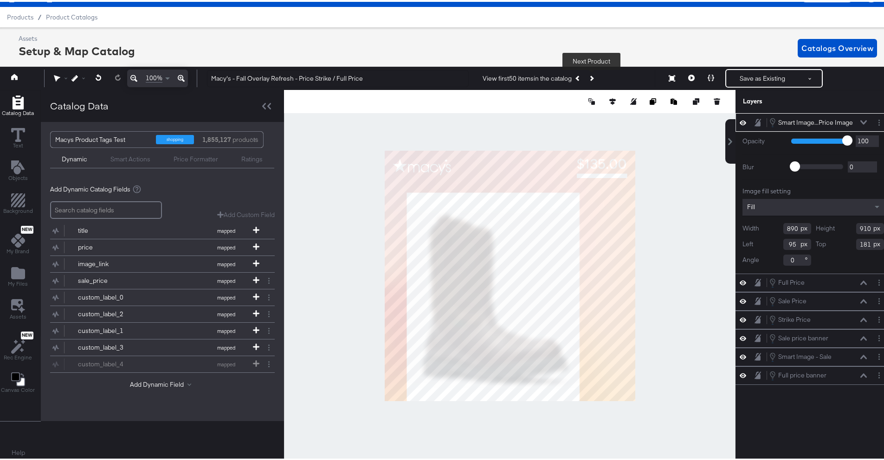
click at [596, 77] on button "Next Product" at bounding box center [591, 76] width 13 height 17
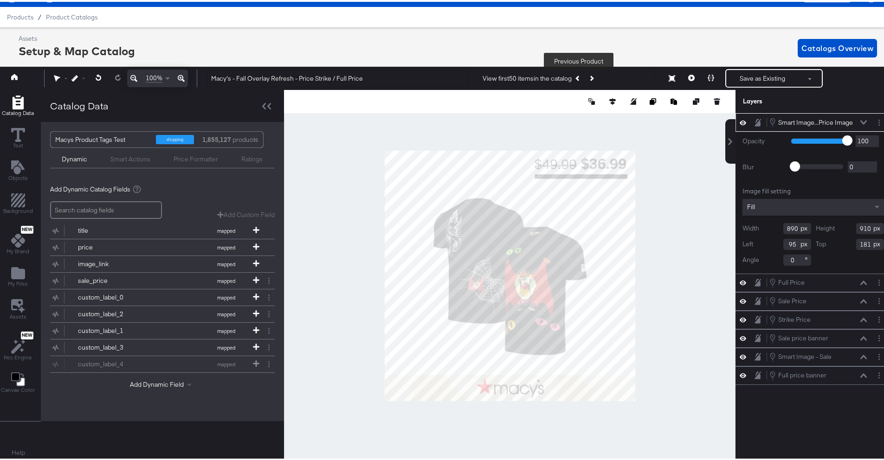
click at [581, 76] on button "Previous Product" at bounding box center [578, 76] width 13 height 17
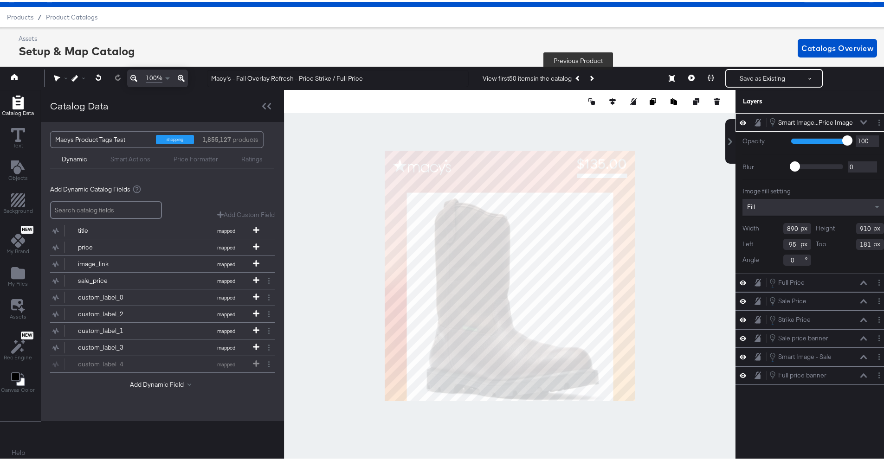
click at [837, 207] on div "Fill" at bounding box center [814, 205] width 142 height 17
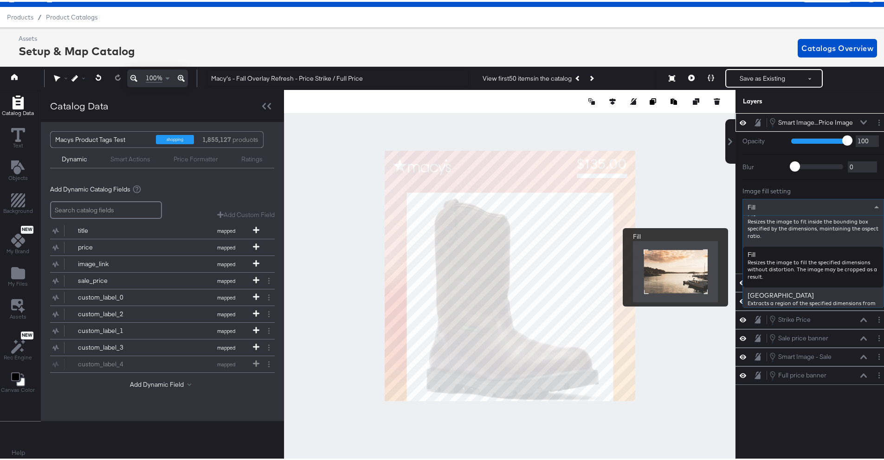
scroll to position [102, 0]
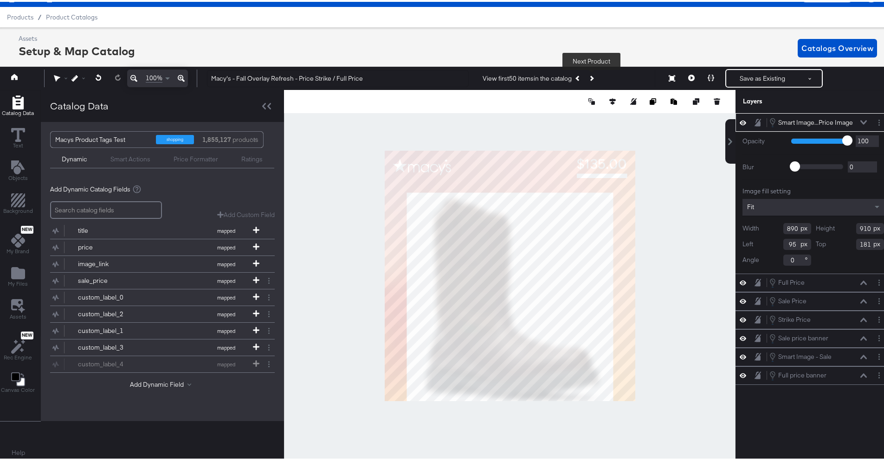
click at [594, 74] on button "Next Product" at bounding box center [591, 76] width 13 height 17
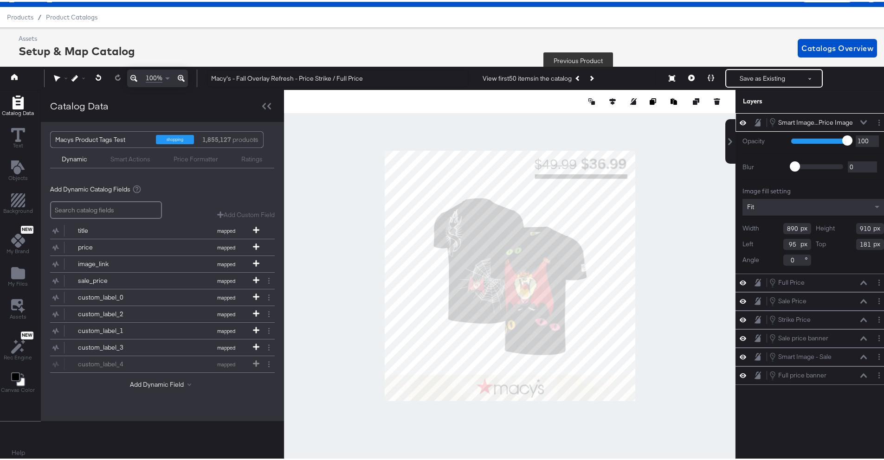
click at [578, 77] on icon "Previous Product" at bounding box center [578, 76] width 5 height 5
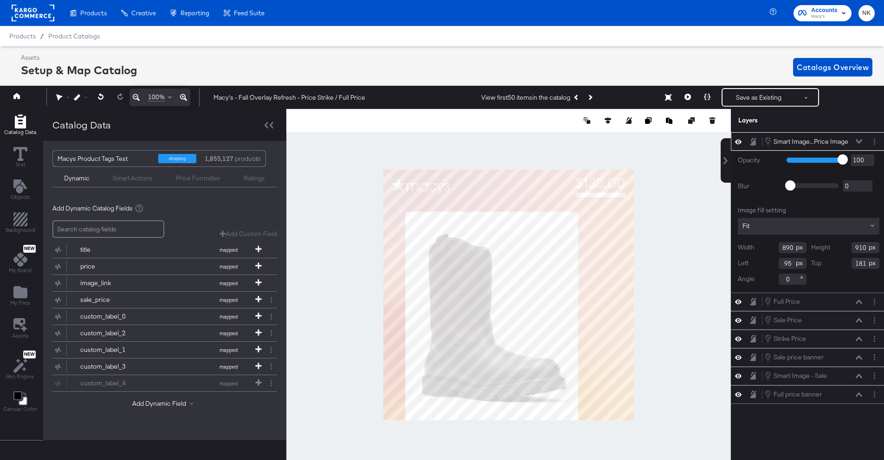
scroll to position [21, 2]
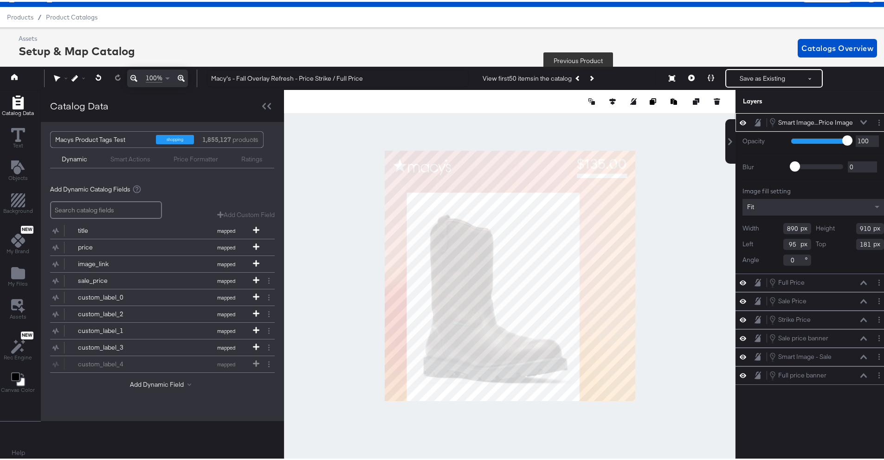
click at [801, 206] on div "Fit" at bounding box center [814, 205] width 142 height 17
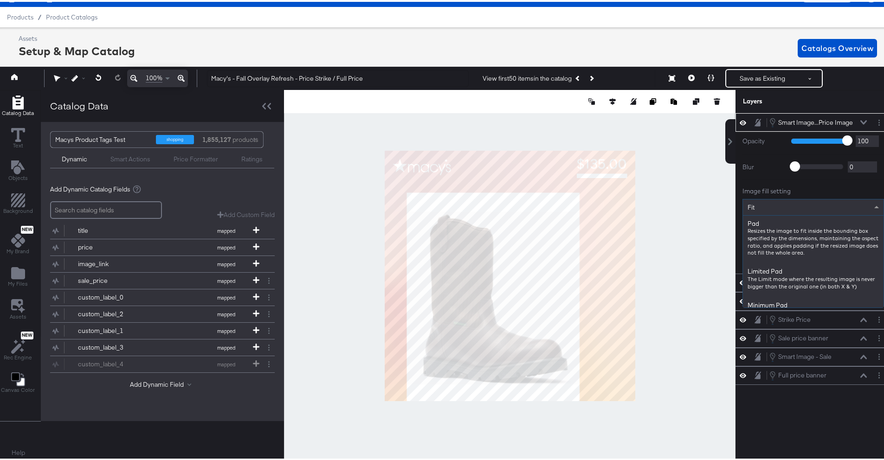
scroll to position [123, 0]
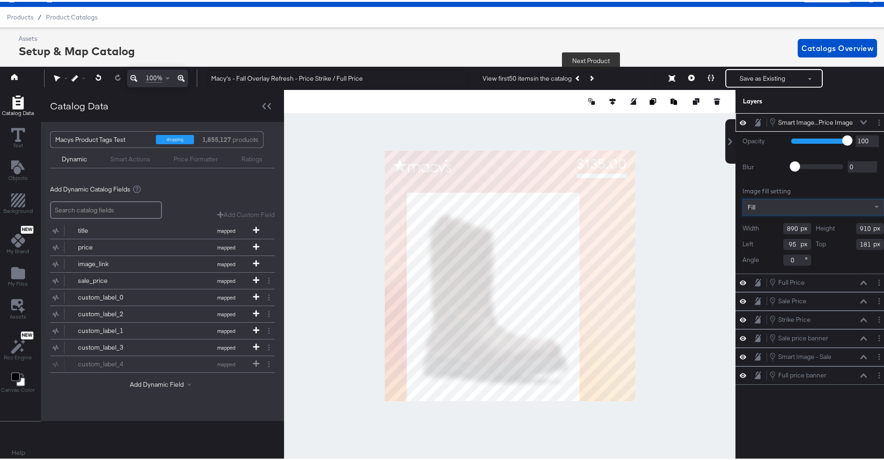
click at [593, 74] on button "Next Product" at bounding box center [591, 76] width 13 height 17
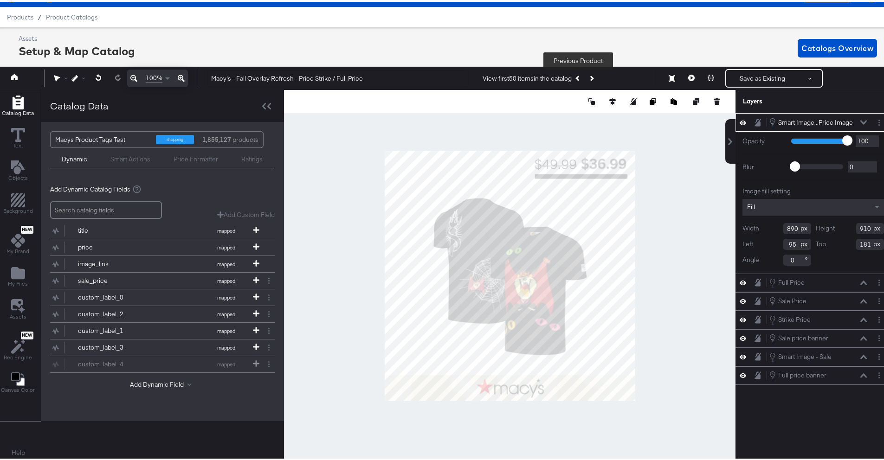
click at [579, 76] on icon "Previous Product" at bounding box center [578, 76] width 5 height 5
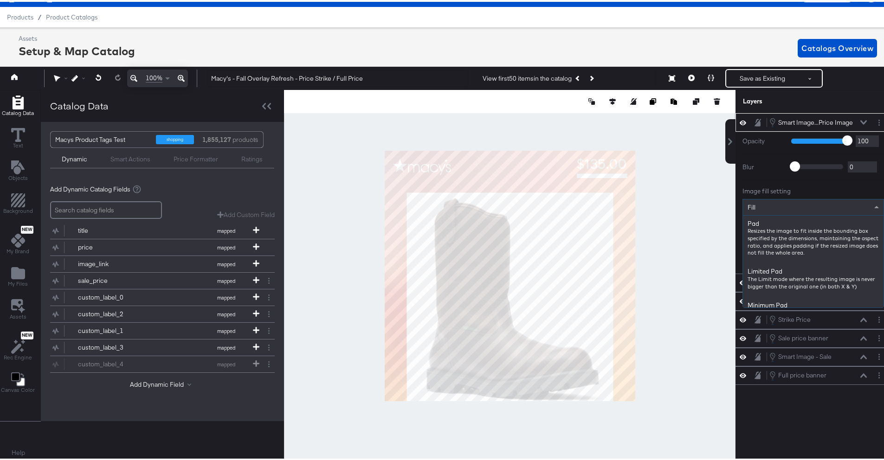
click at [748, 203] on span "Fill" at bounding box center [752, 205] width 8 height 8
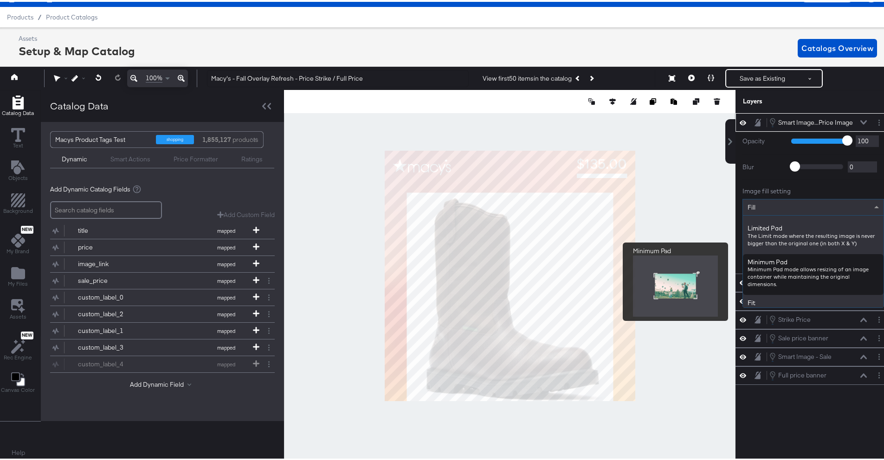
scroll to position [55, 0]
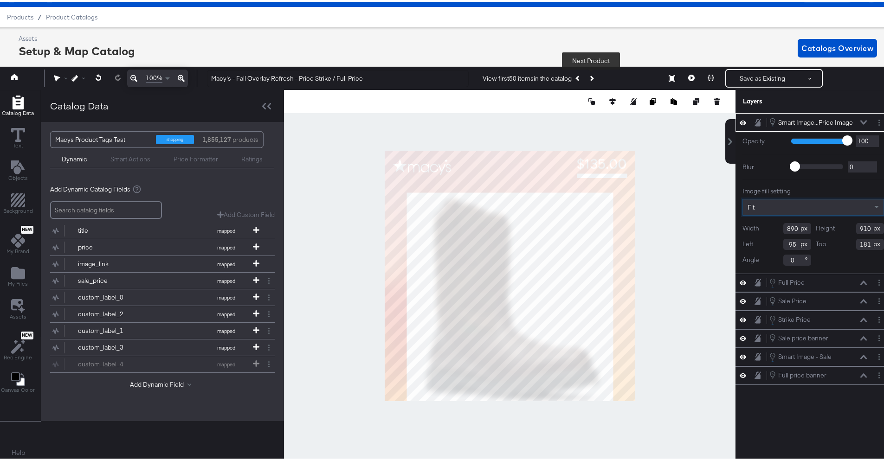
click at [590, 76] on icon "Next Product" at bounding box center [591, 76] width 5 height 5
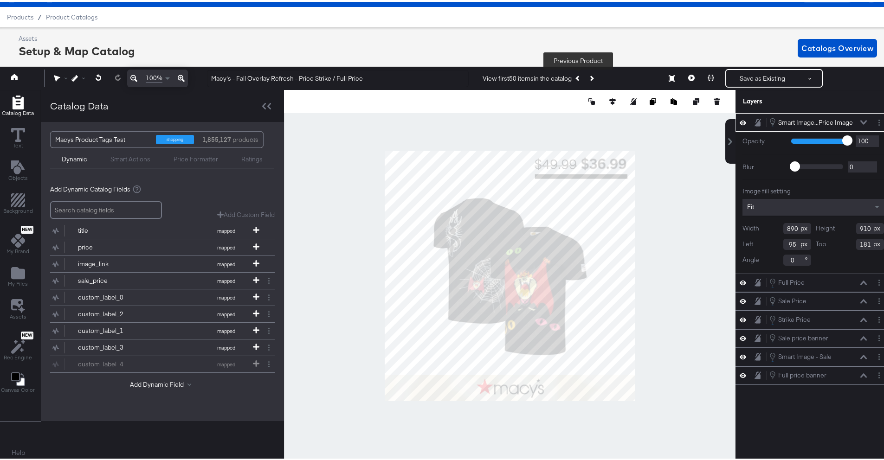
click at [575, 77] on button "Previous Product" at bounding box center [578, 76] width 13 height 17
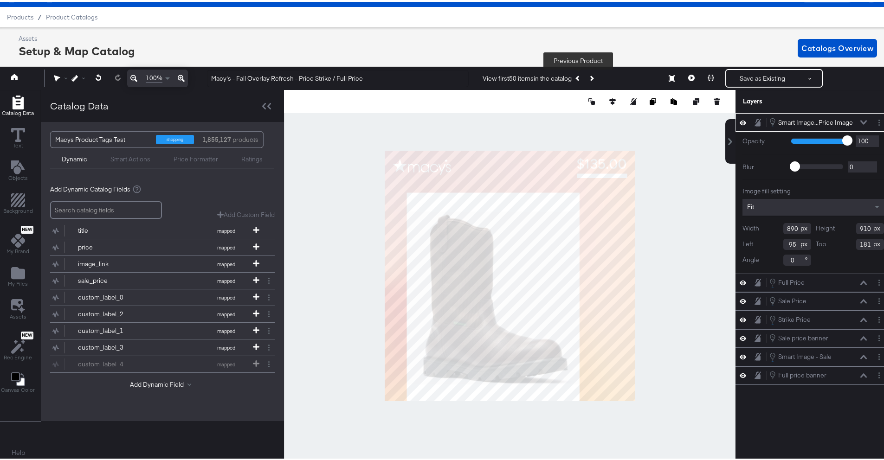
click at [805, 207] on div "Fit" at bounding box center [814, 205] width 142 height 17
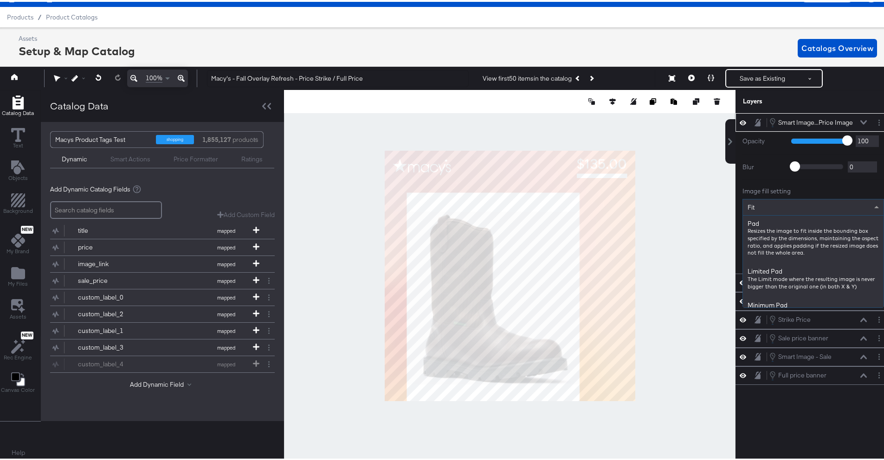
scroll to position [123, 0]
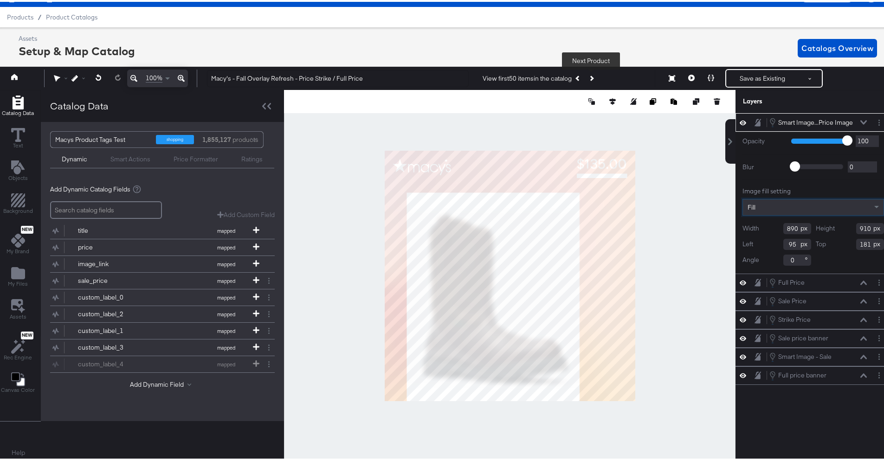
click at [594, 79] on button "Next Product" at bounding box center [591, 76] width 13 height 17
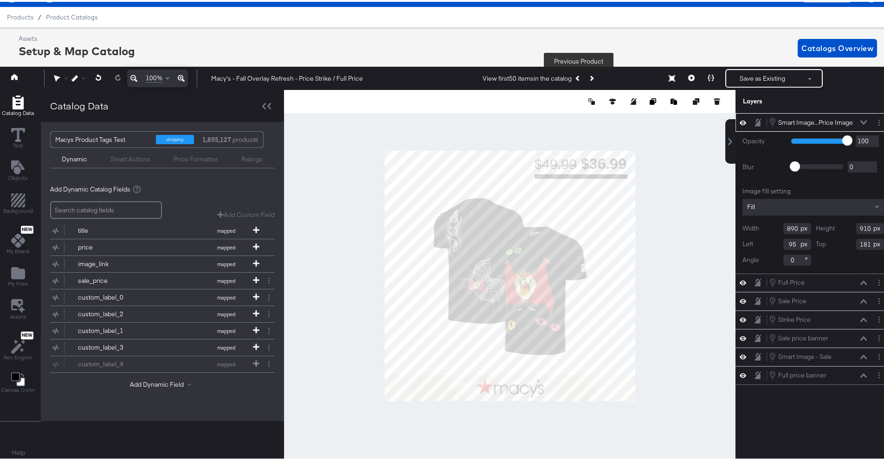
click at [579, 76] on icon "Previous Product" at bounding box center [578, 76] width 5 height 5
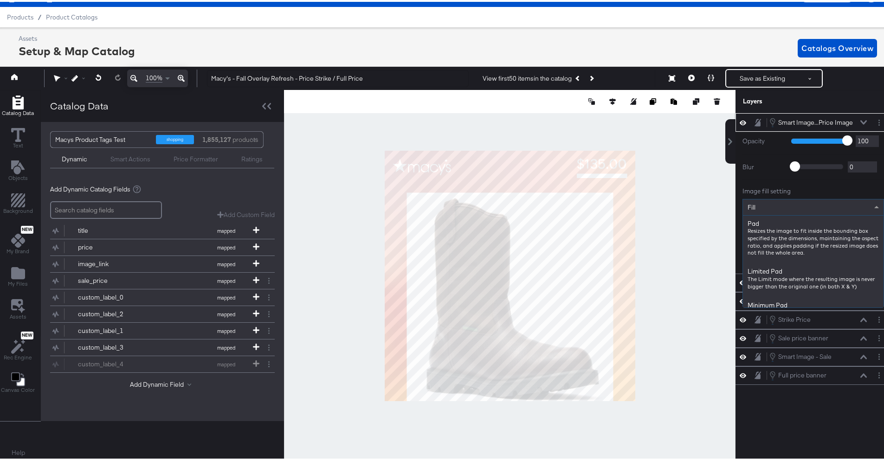
click at [743, 199] on div "Fill" at bounding box center [813, 206] width 141 height 16
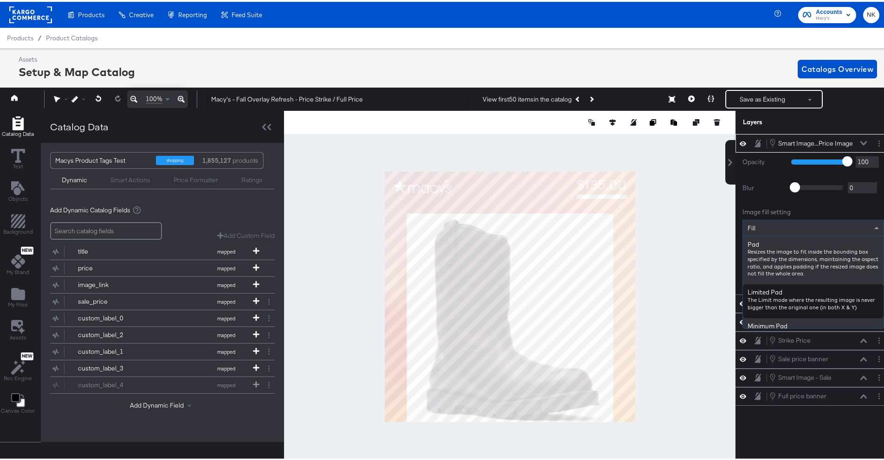
scroll to position [21, 2]
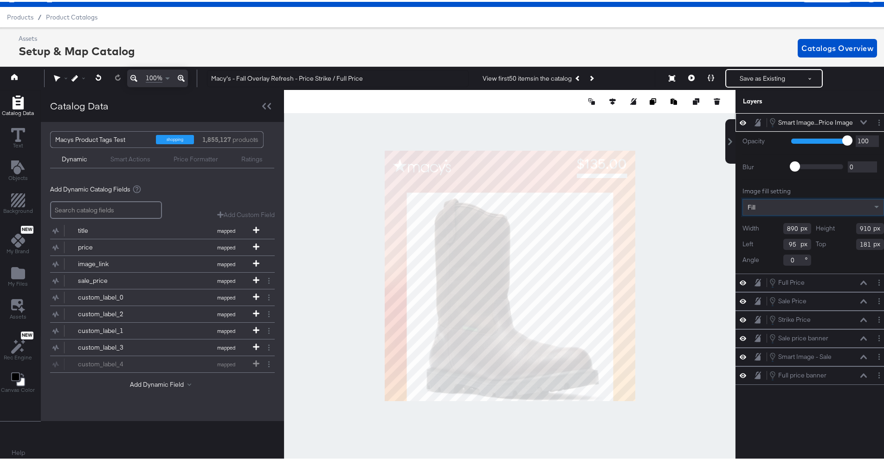
click at [799, 208] on div "Fill" at bounding box center [813, 206] width 141 height 16
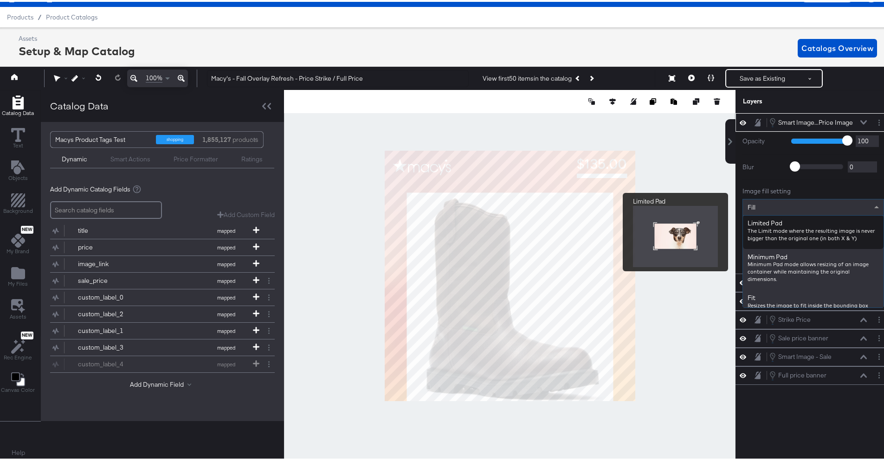
scroll to position [60, 0]
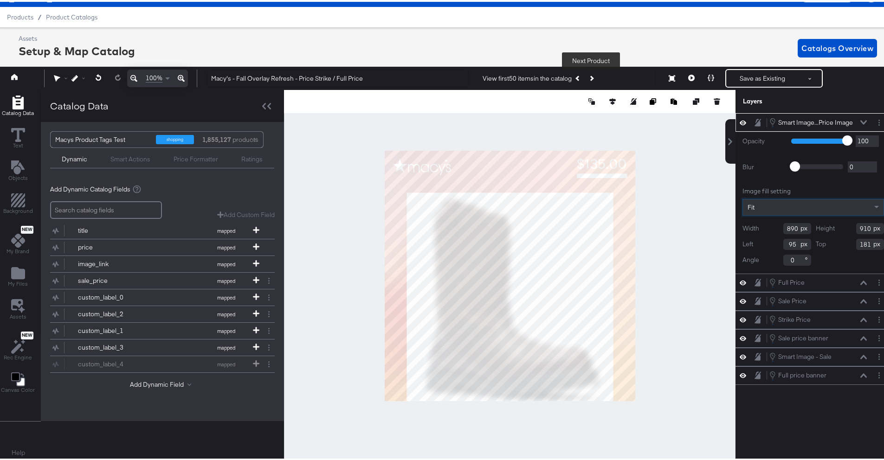
click at [593, 77] on button "Next Product" at bounding box center [591, 76] width 13 height 17
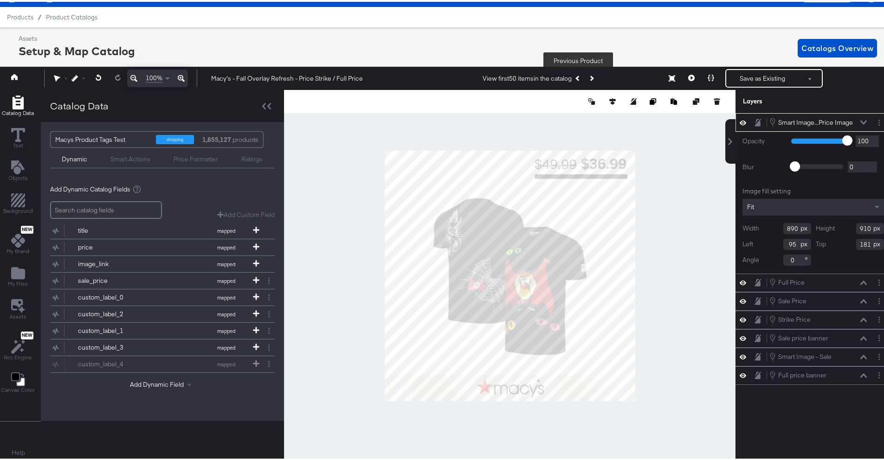
click at [578, 77] on icon "Previous Product" at bounding box center [578, 76] width 5 height 5
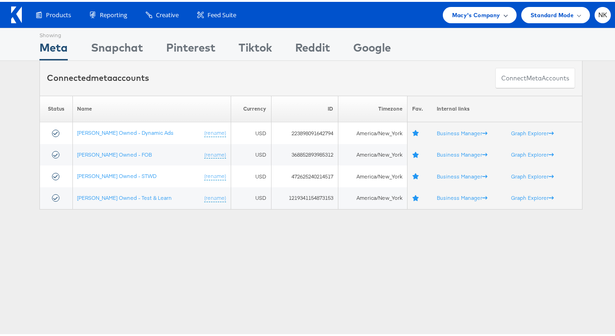
click at [452, 13] on span "Macy's Company" at bounding box center [476, 13] width 48 height 10
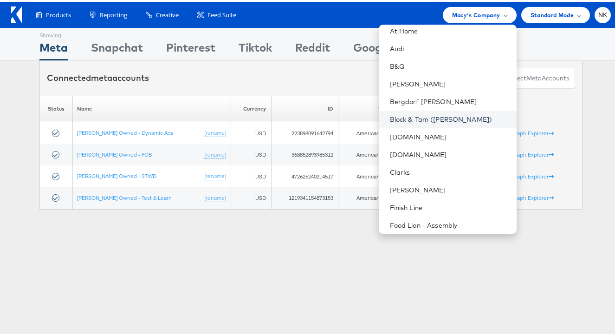
scroll to position [212, 0]
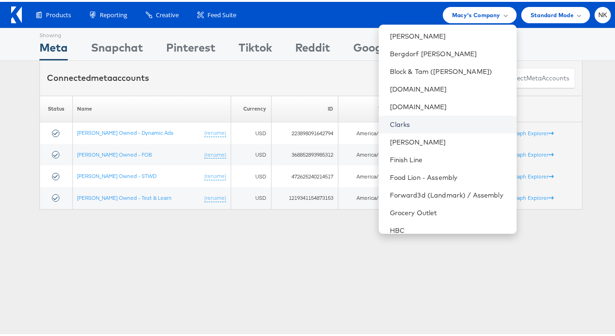
click at [420, 120] on link "Clarks" at bounding box center [449, 122] width 119 height 9
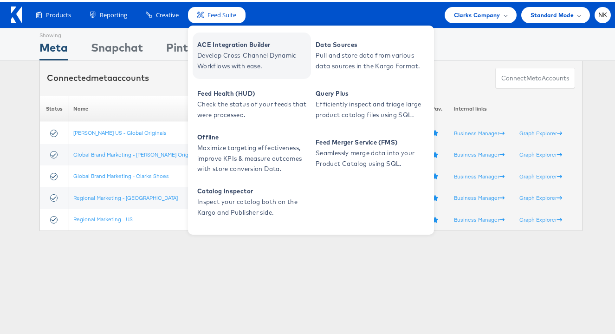
click at [205, 46] on span "ACE Integration Builder" at bounding box center [252, 43] width 111 height 11
